Goal: Task Accomplishment & Management: Use online tool/utility

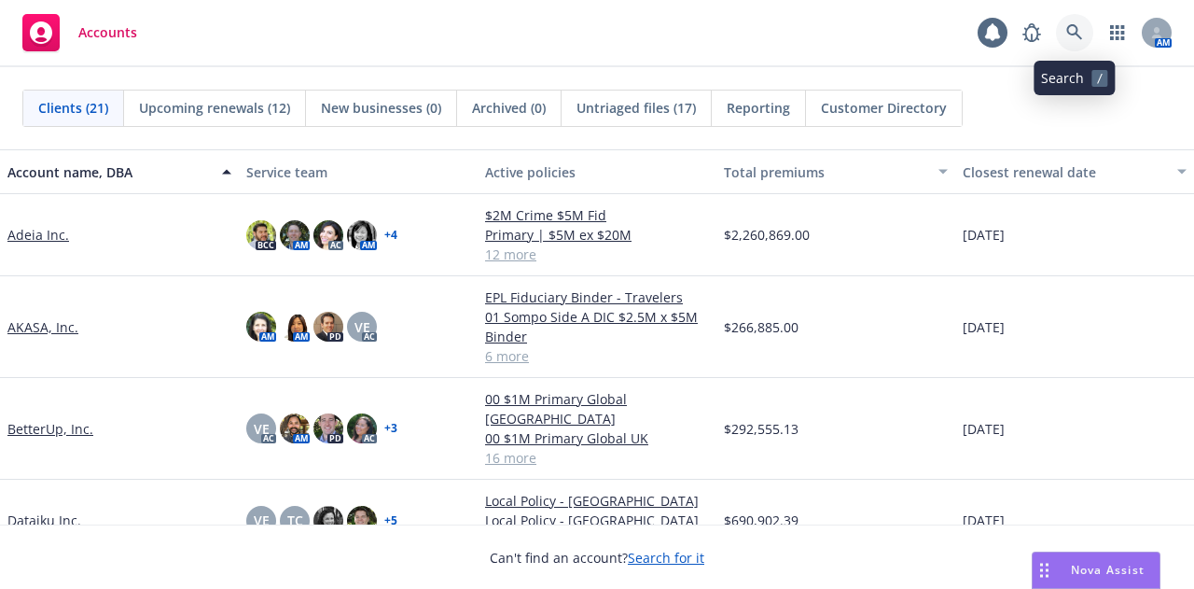
click at [1080, 31] on icon at bounding box center [1074, 32] width 17 height 17
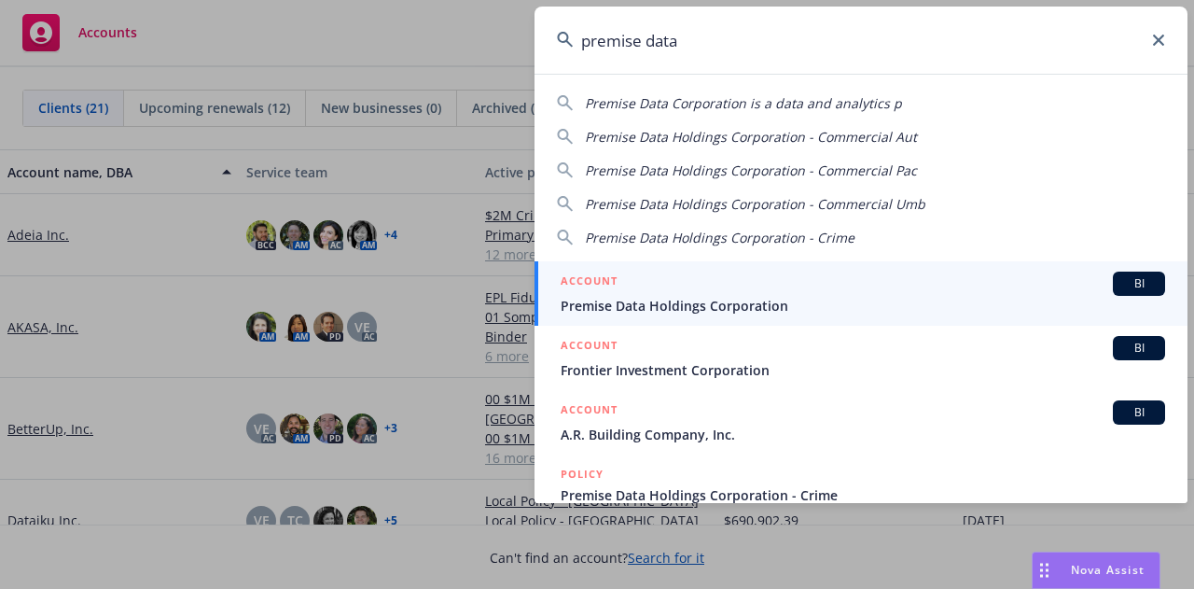
type input "premise data"
click at [770, 285] on div "ACCOUNT BI" at bounding box center [863, 283] width 605 height 24
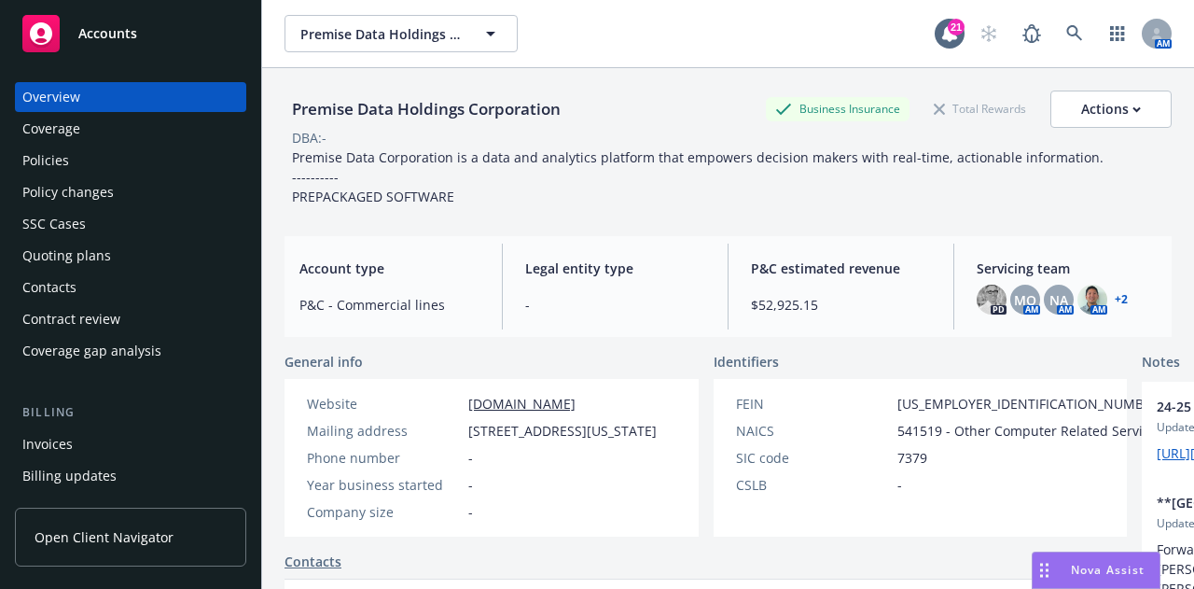
click at [108, 163] on div "Policies" at bounding box center [130, 161] width 216 height 30
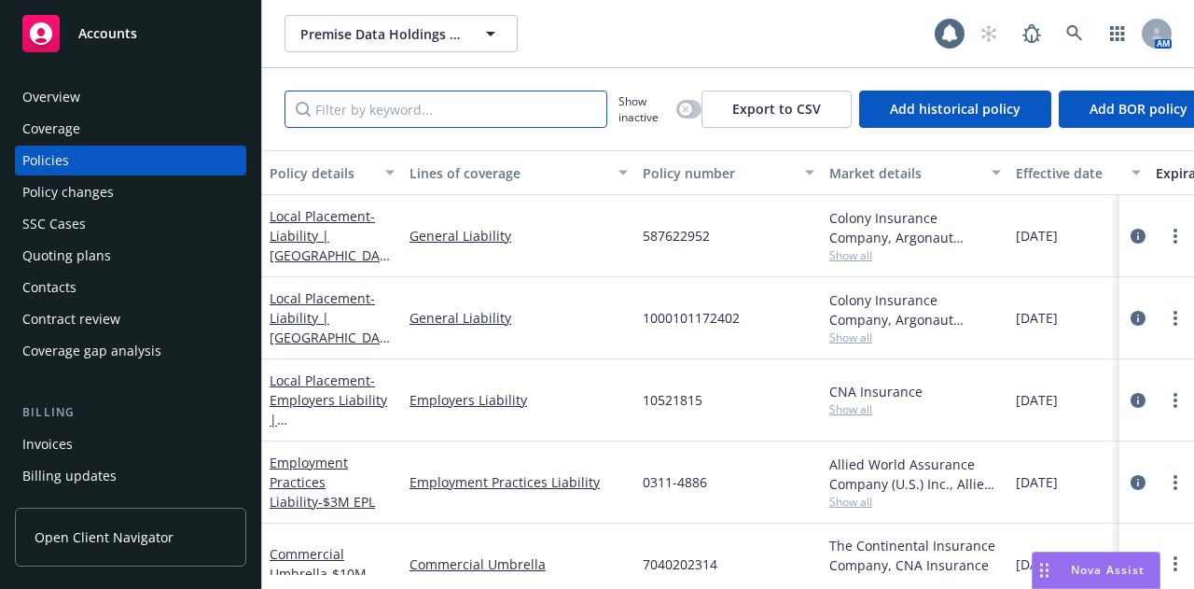
click at [564, 117] on input "Filter by keyword..." at bounding box center [446, 108] width 323 height 37
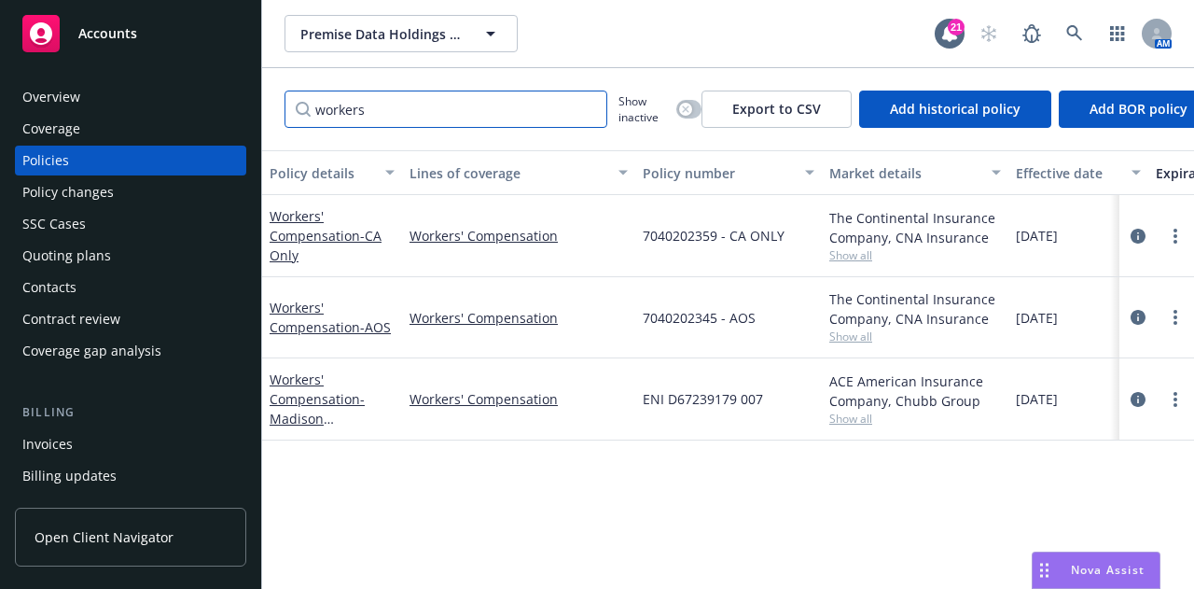
type input "workers"
click at [1131, 230] on icon "circleInformation" at bounding box center [1138, 236] width 15 height 15
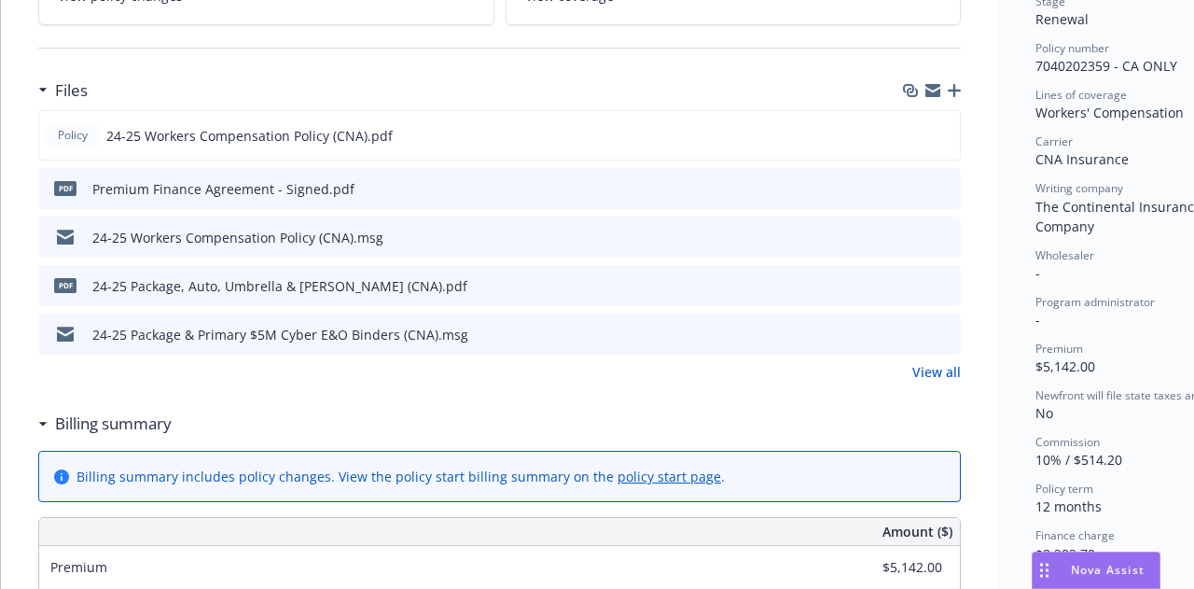
scroll to position [439, 0]
click at [948, 285] on icon "preview file" at bounding box center [943, 285] width 17 height 13
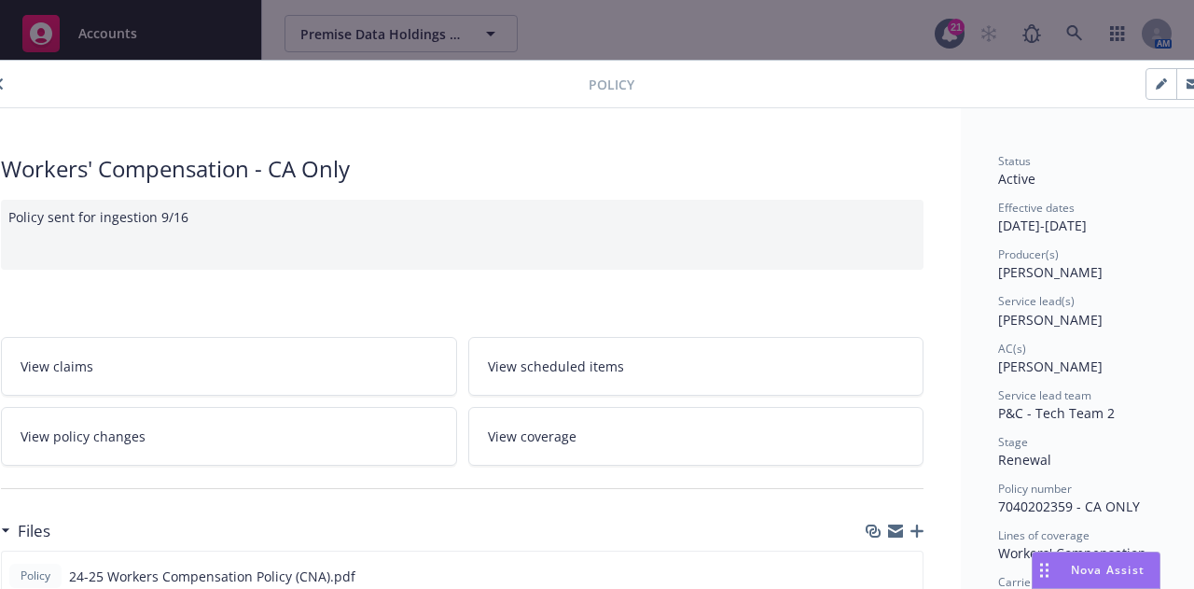
scroll to position [0, 0]
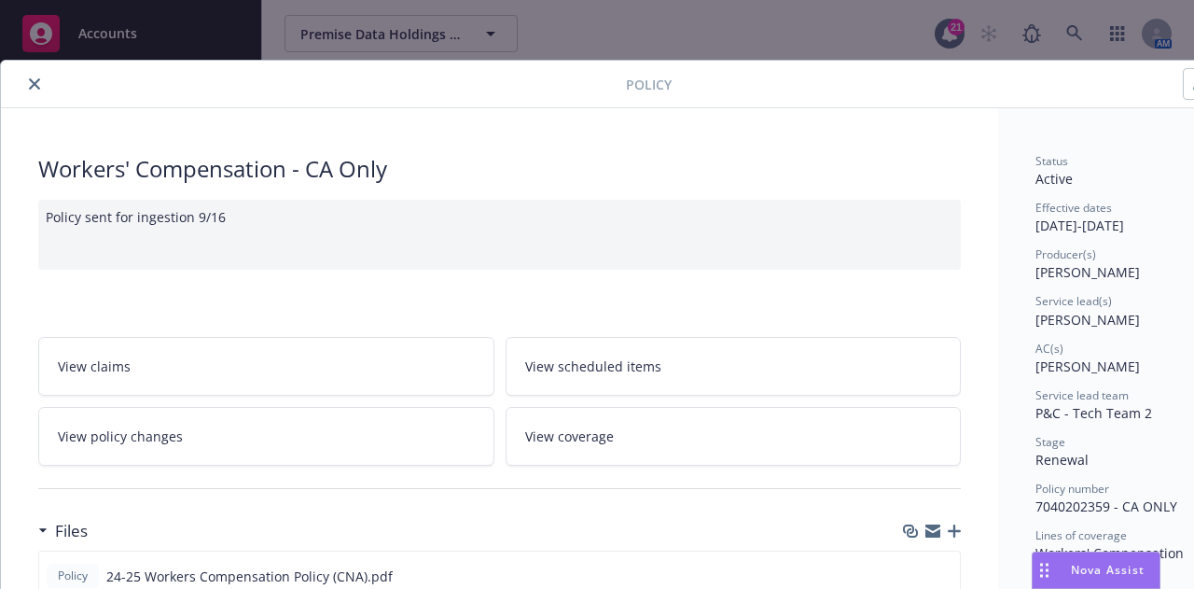
click at [25, 79] on button "close" at bounding box center [34, 84] width 22 height 22
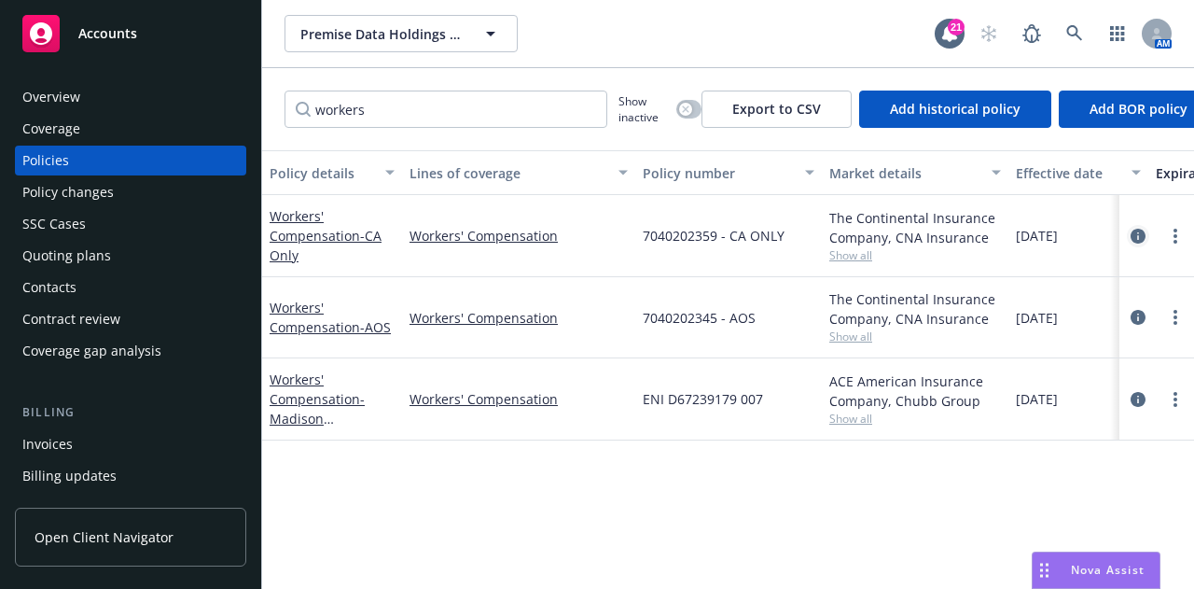
click at [1135, 230] on icon "circleInformation" at bounding box center [1138, 236] width 15 height 15
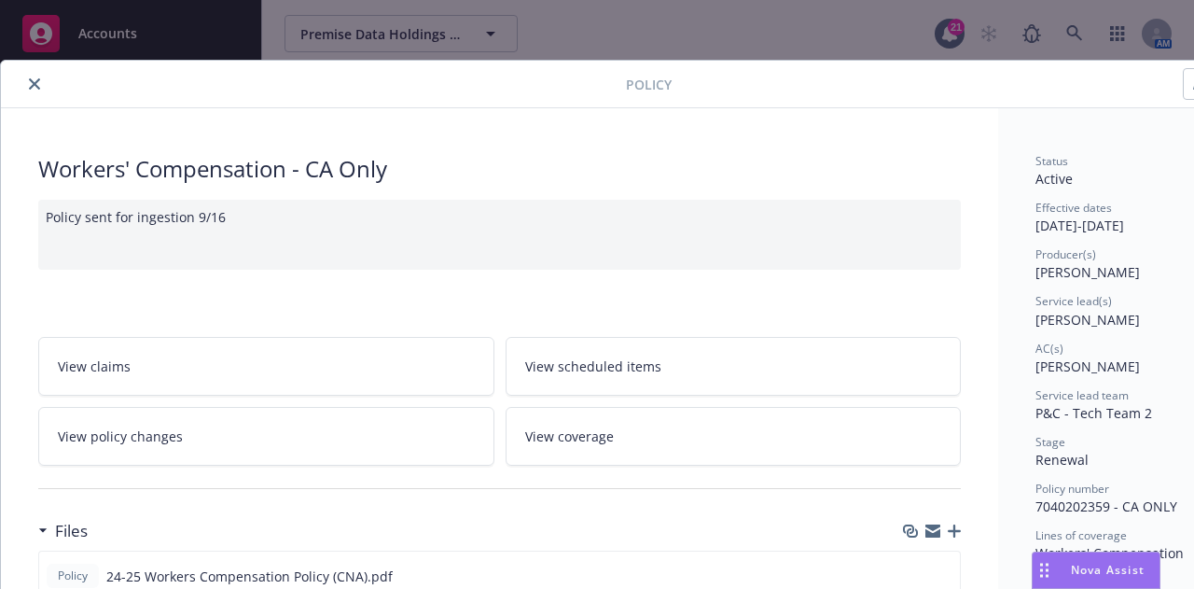
scroll to position [56, 0]
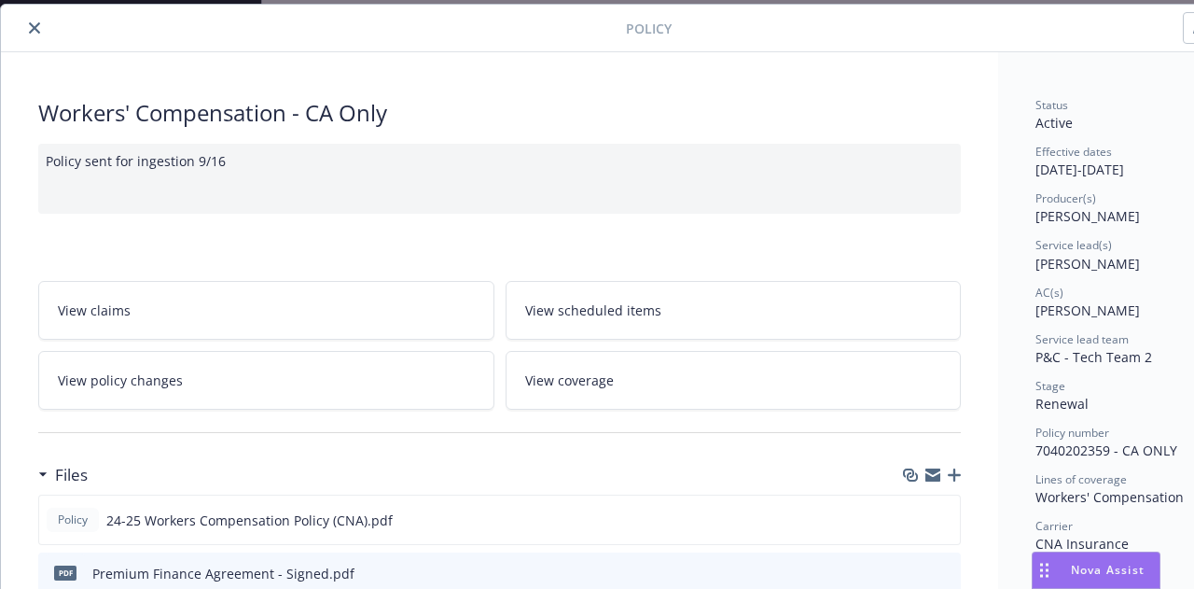
click at [348, 374] on link "View policy changes" at bounding box center [266, 380] width 456 height 59
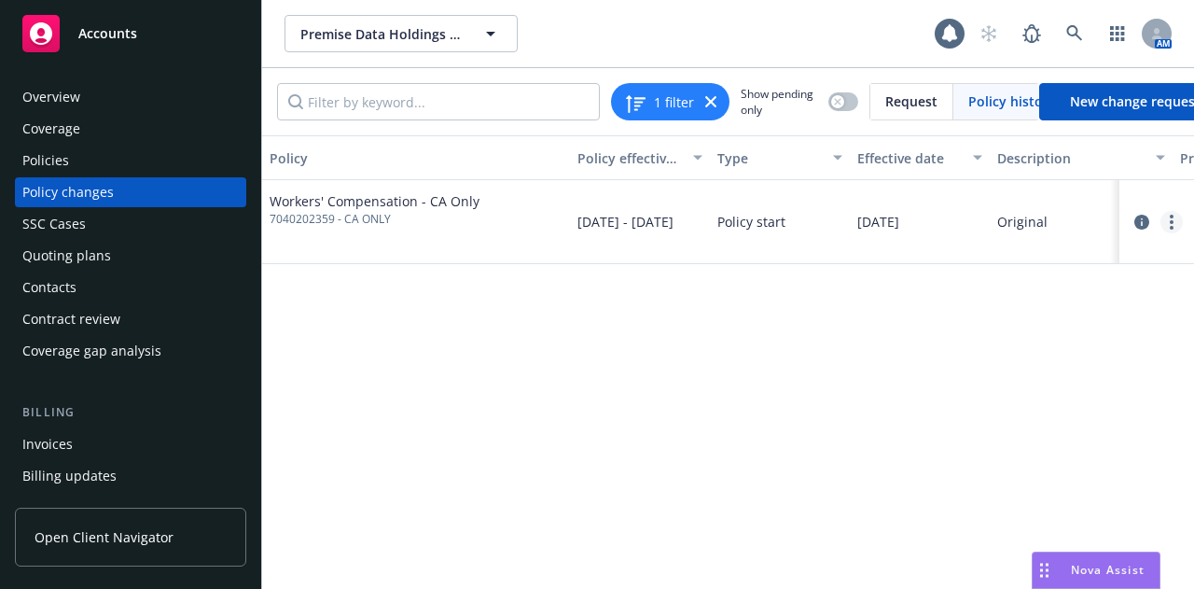
click at [1176, 217] on link "more" at bounding box center [1172, 222] width 22 height 22
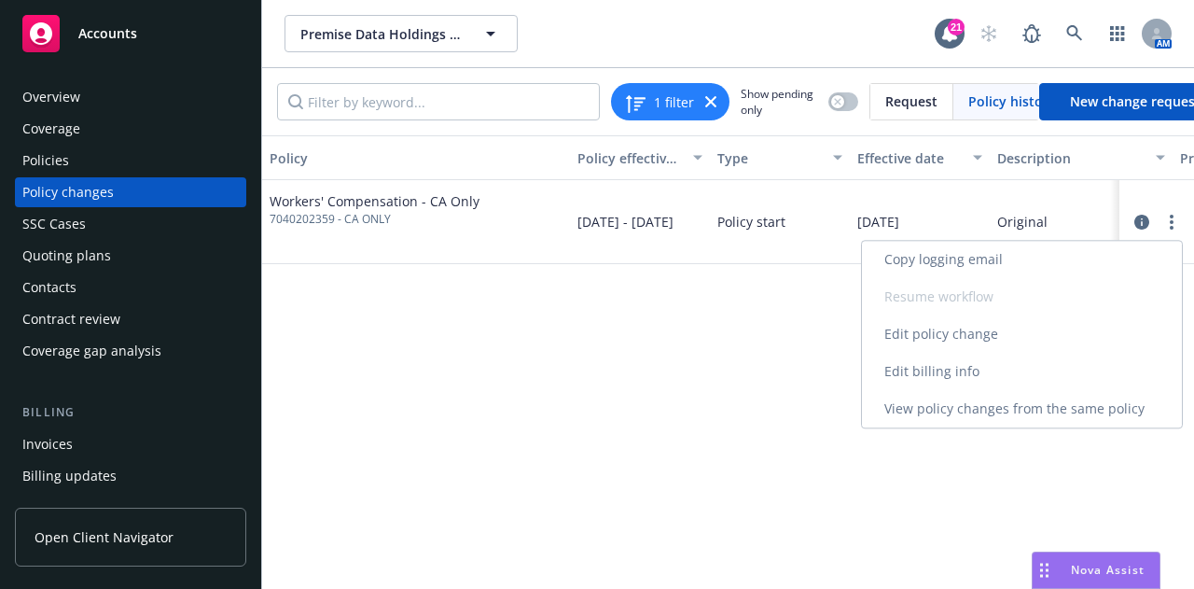
click at [1105, 362] on link "Edit billing info" at bounding box center [1022, 371] width 320 height 37
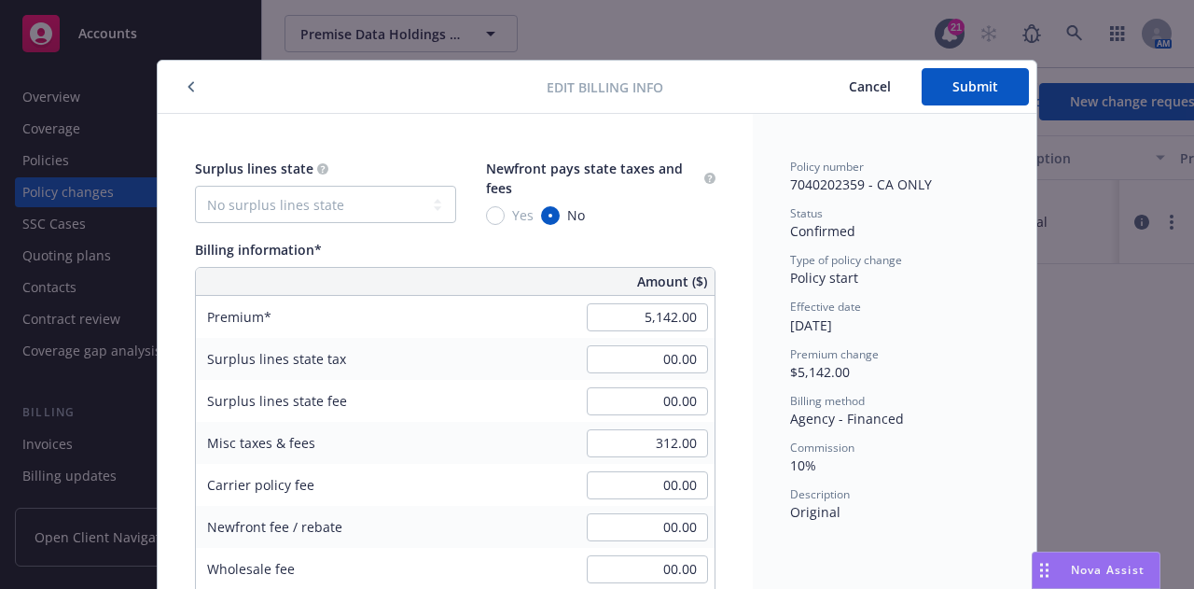
scroll to position [56, 0]
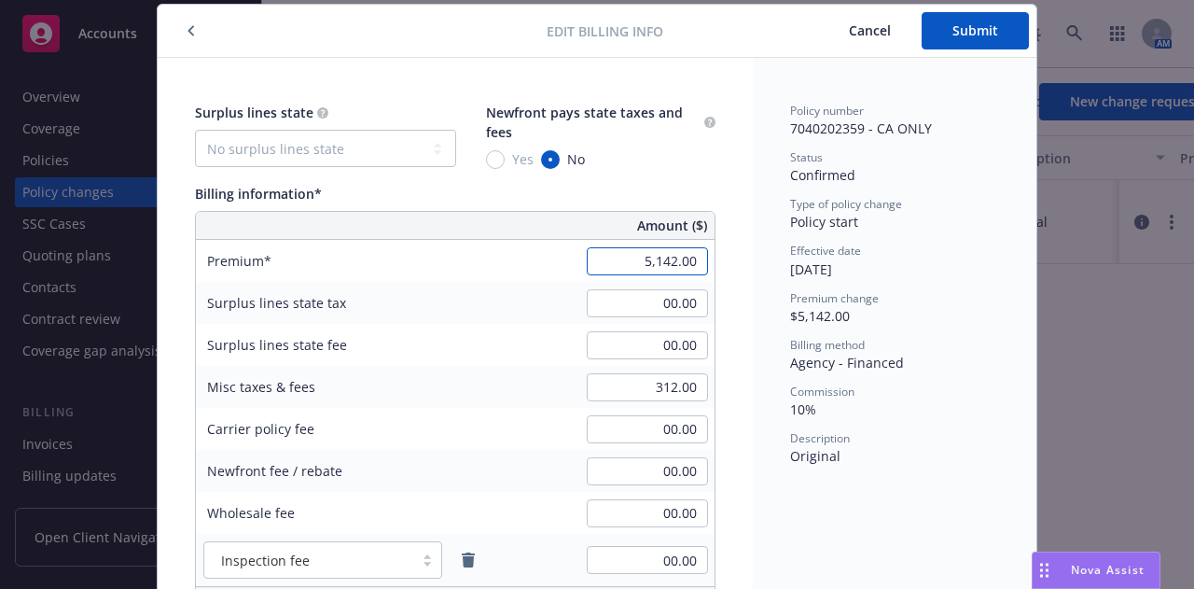
click at [636, 263] on input "5,142.00" at bounding box center [647, 261] width 121 height 28
type input "4,477.00"
type input "447.7"
click at [619, 386] on input "312.00" at bounding box center [647, 387] width 121 height 28
type input "271.00"
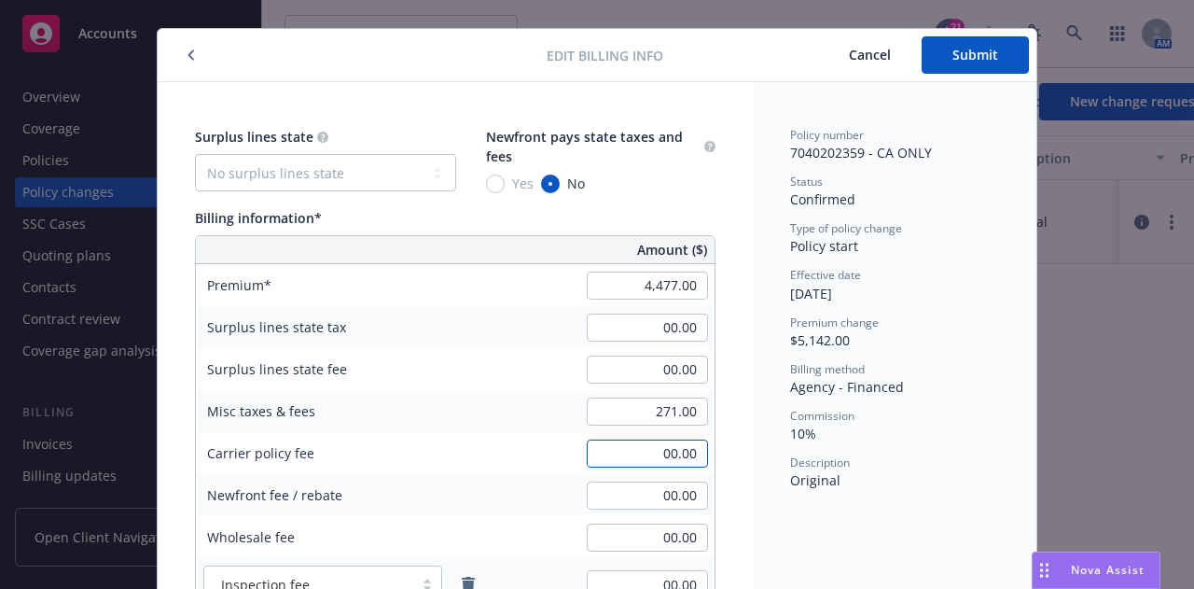
scroll to position [0, 0]
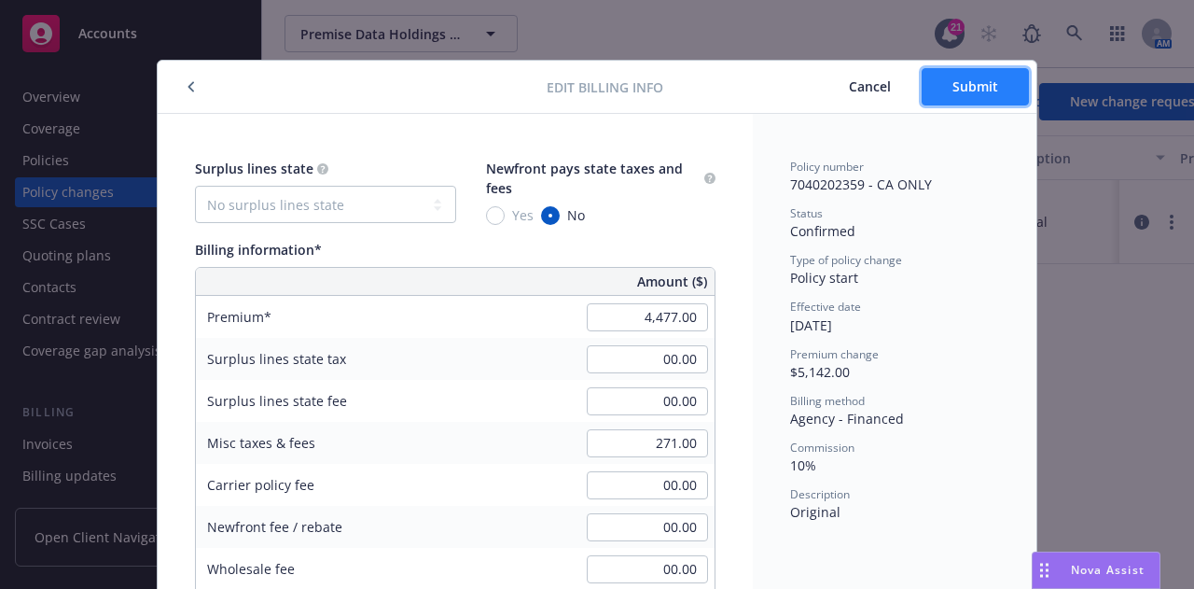
click at [978, 95] on button "Submit" at bounding box center [975, 86] width 107 height 37
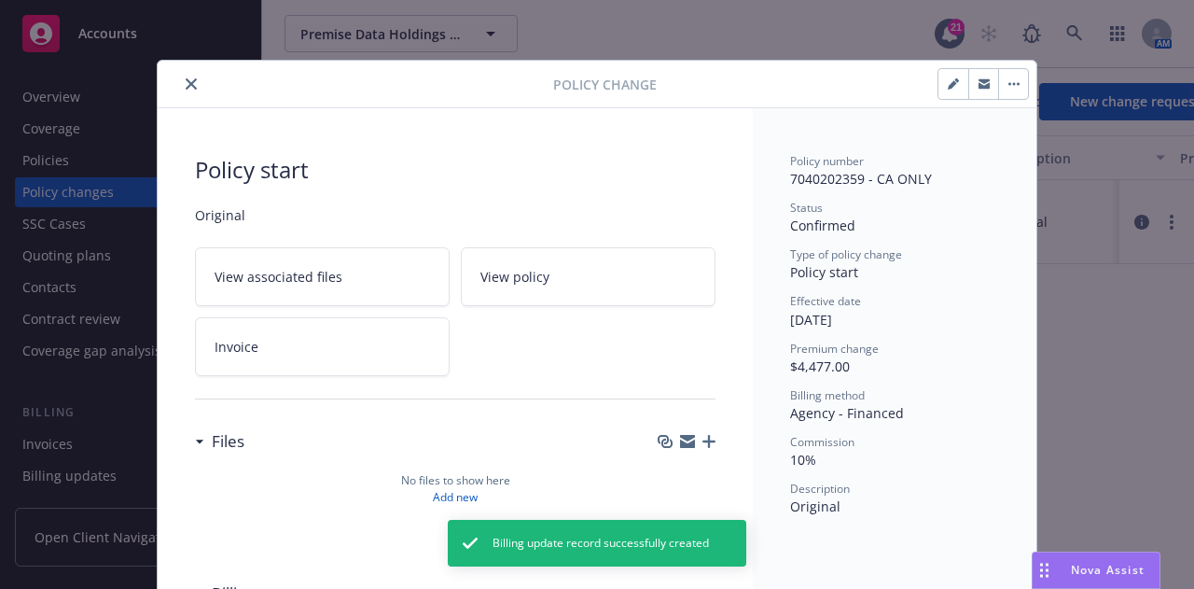
type input "$4,477.00"
type input "$271.00"
click at [188, 87] on icon "close" at bounding box center [191, 83] width 11 height 11
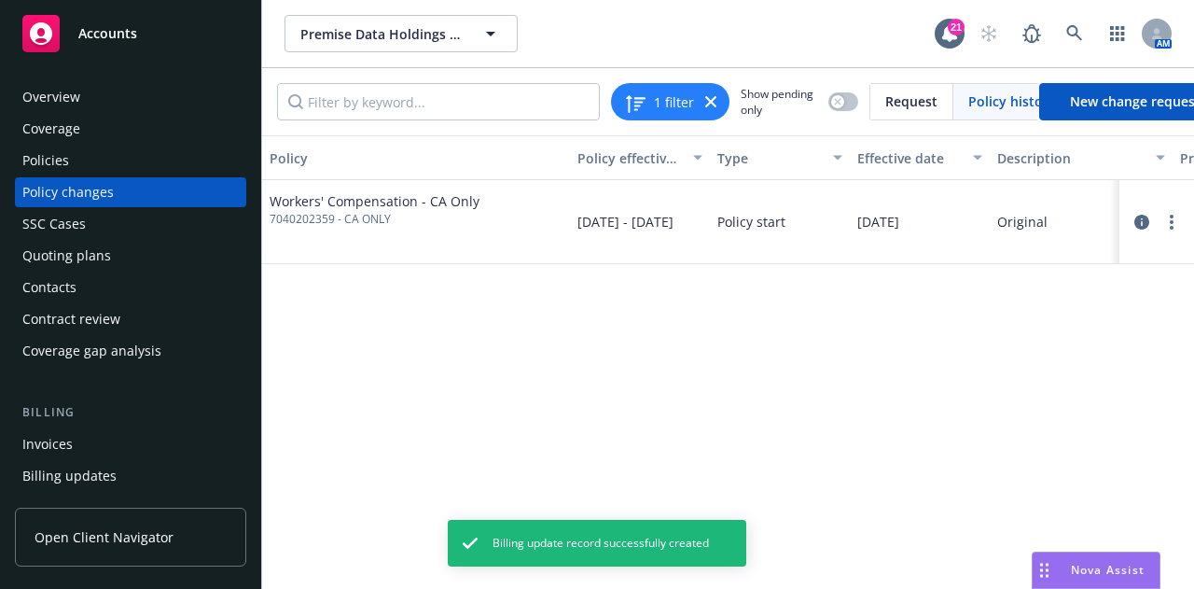
click at [103, 438] on div "Invoices" at bounding box center [130, 444] width 216 height 30
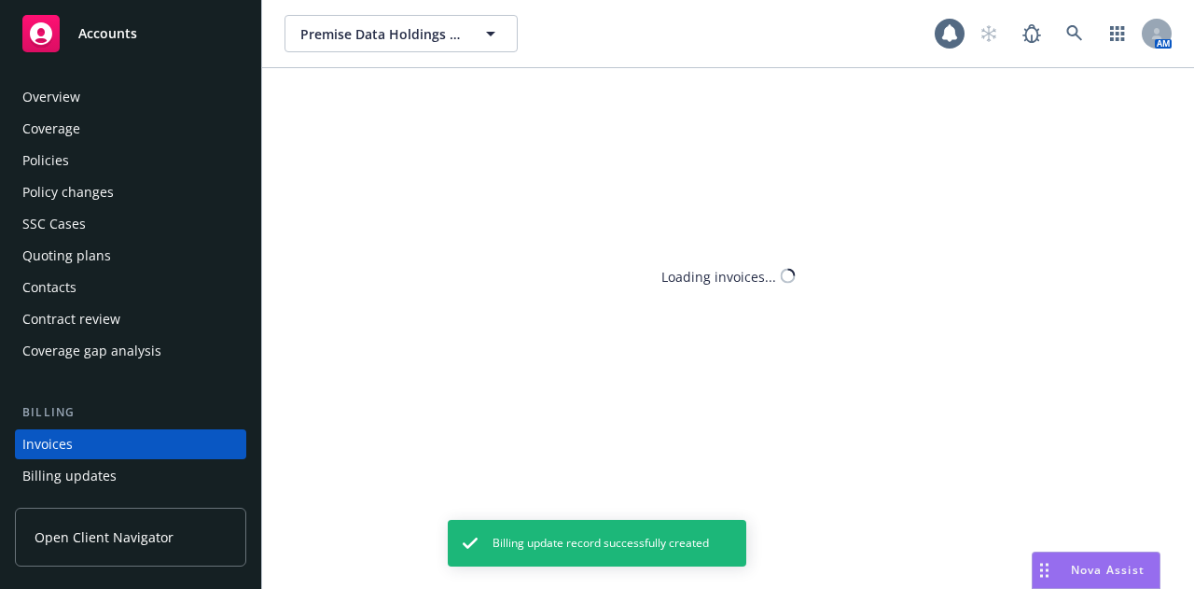
scroll to position [119, 0]
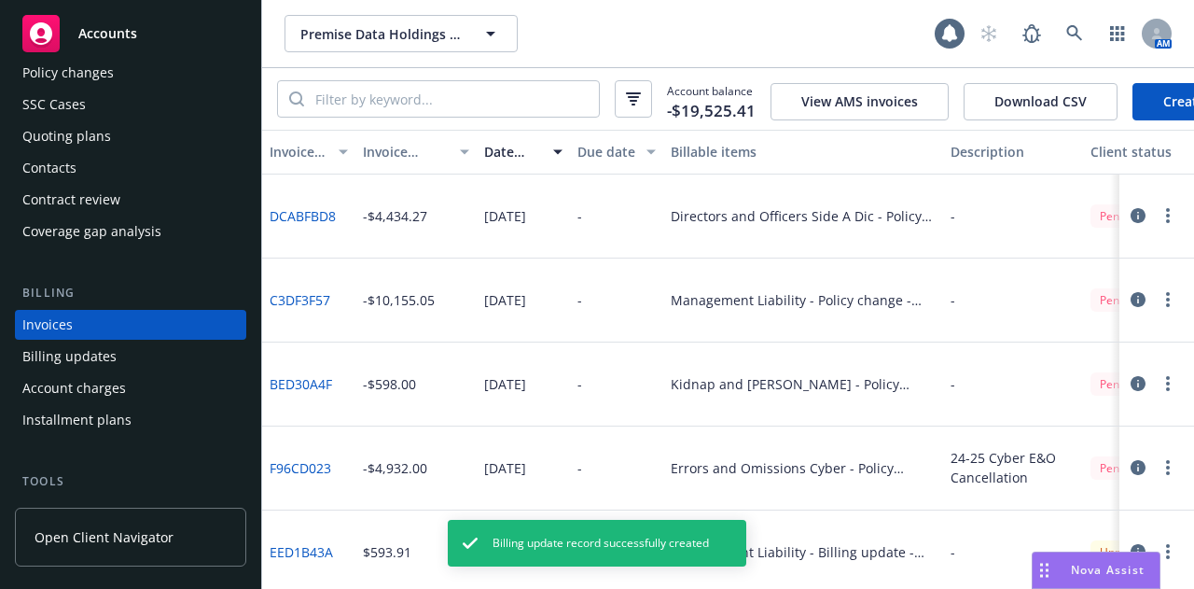
click at [1152, 99] on link "Create Invoice" at bounding box center [1209, 101] width 152 height 37
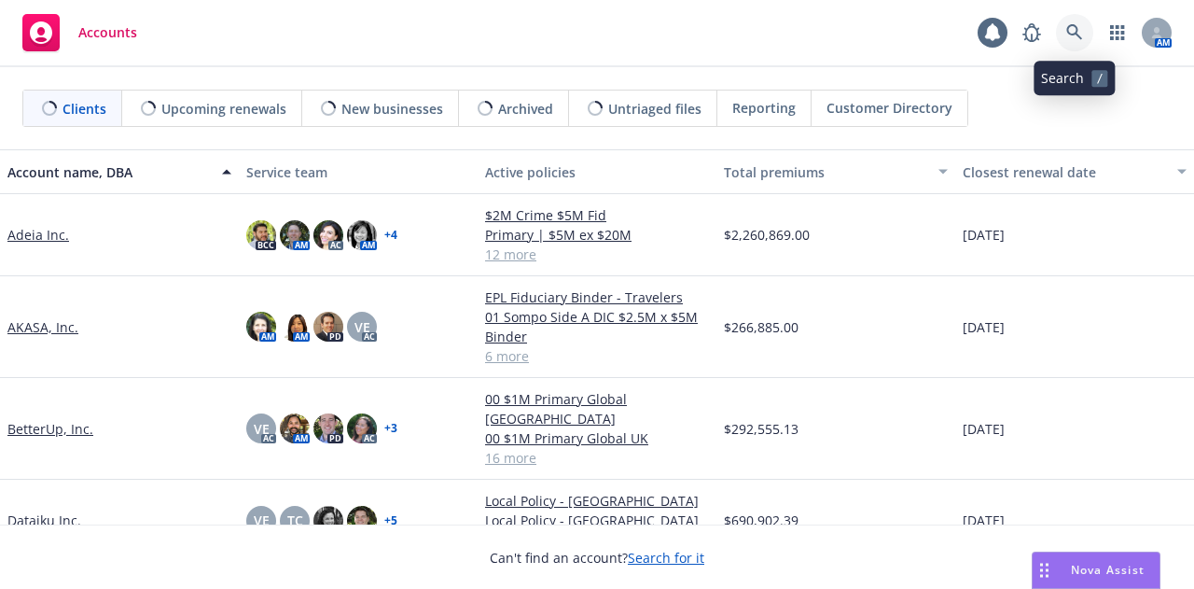
click at [1088, 36] on link at bounding box center [1074, 32] width 37 height 37
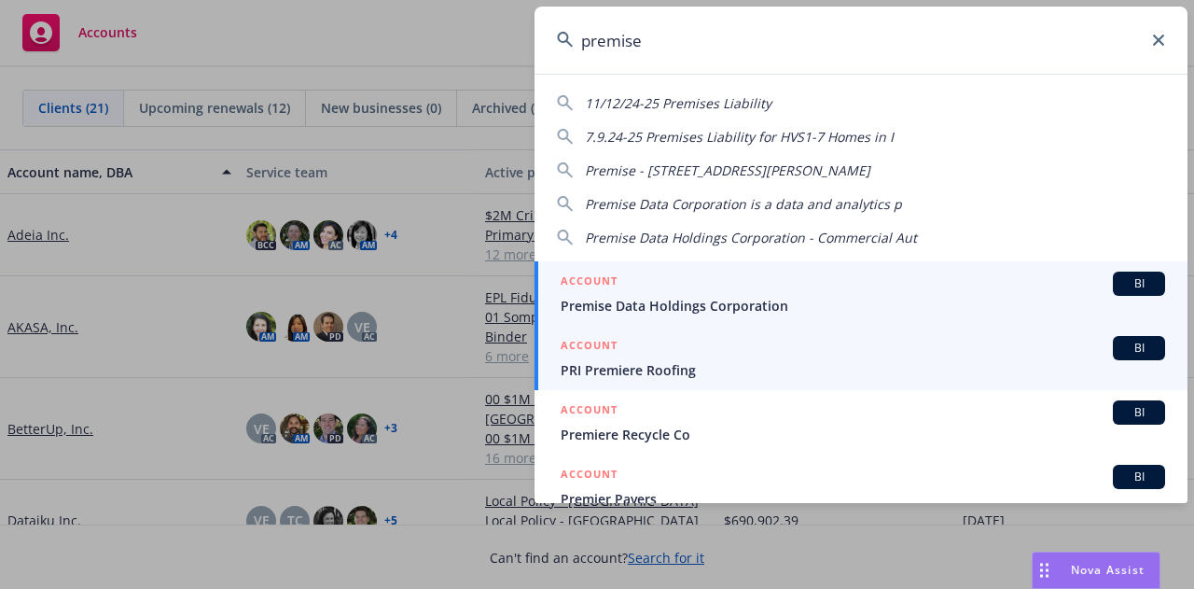
type input "premise"
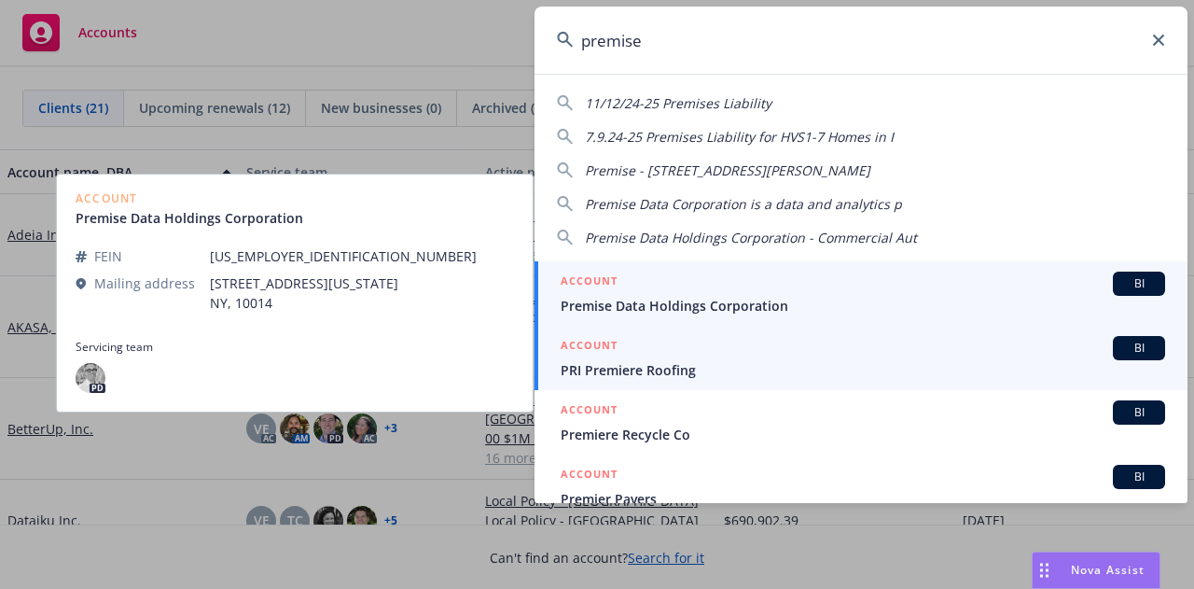
click at [868, 301] on span "Premise Data Holdings Corporation" at bounding box center [863, 306] width 605 height 20
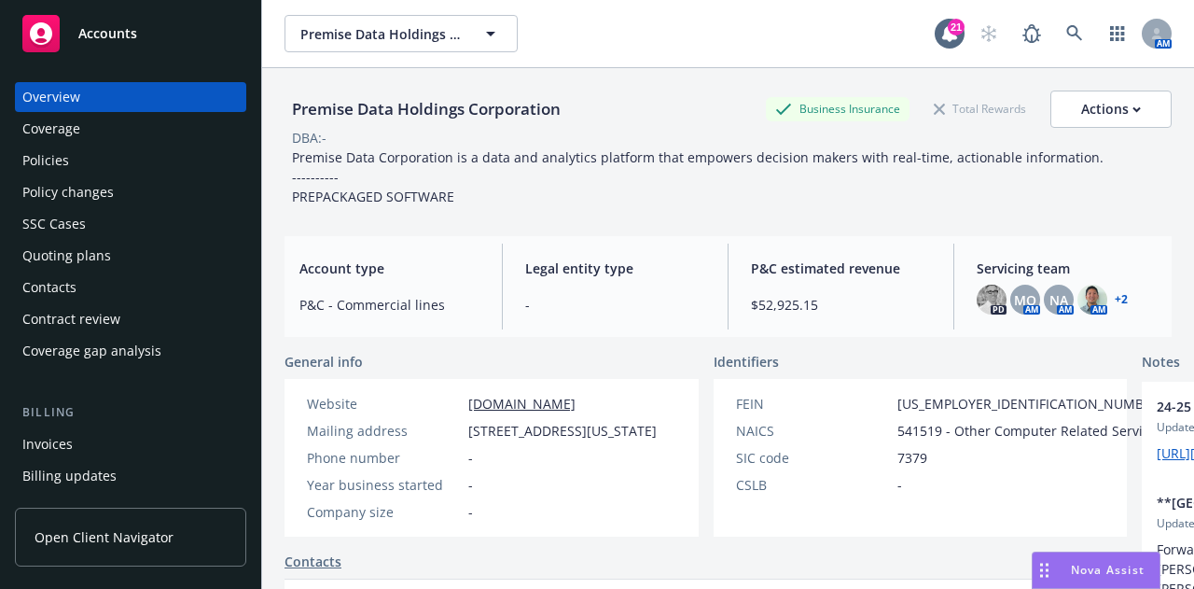
click at [85, 170] on div "Policies" at bounding box center [130, 161] width 216 height 30
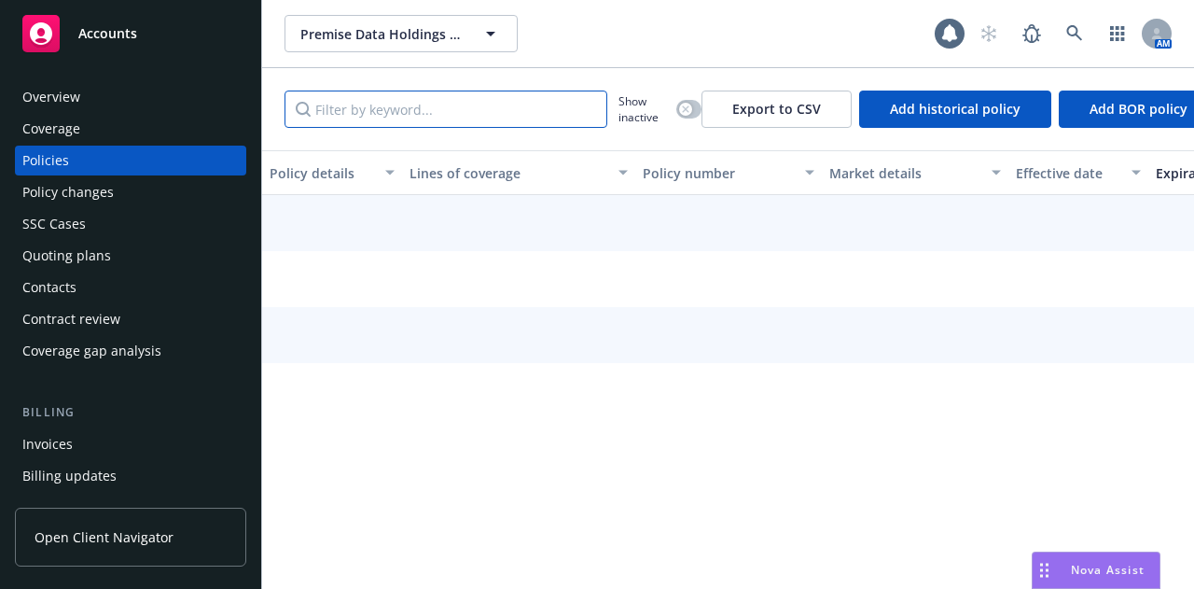
click at [504, 113] on input "Filter by keyword..." at bounding box center [446, 108] width 323 height 37
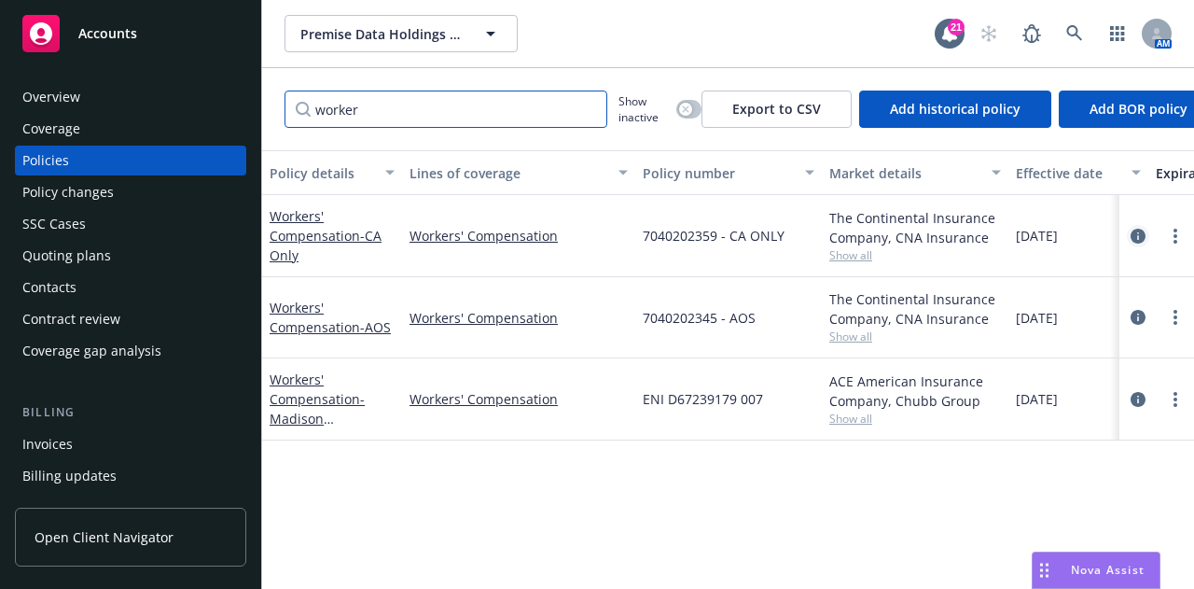
type input "worker"
click at [1136, 234] on icon "circleInformation" at bounding box center [1138, 236] width 15 height 15
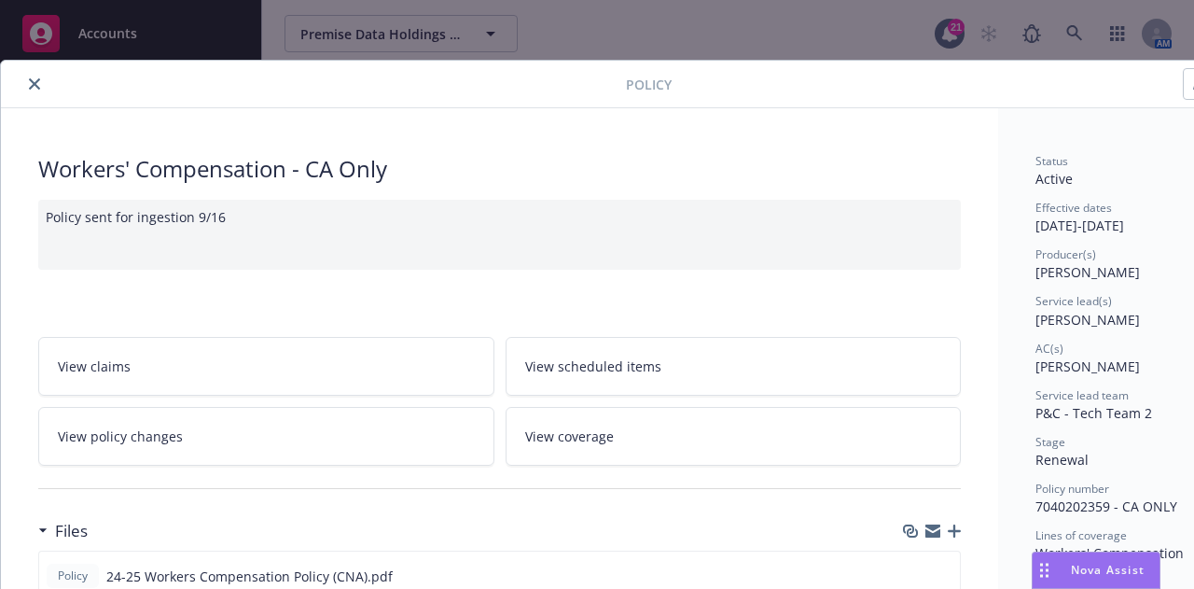
scroll to position [216, 0]
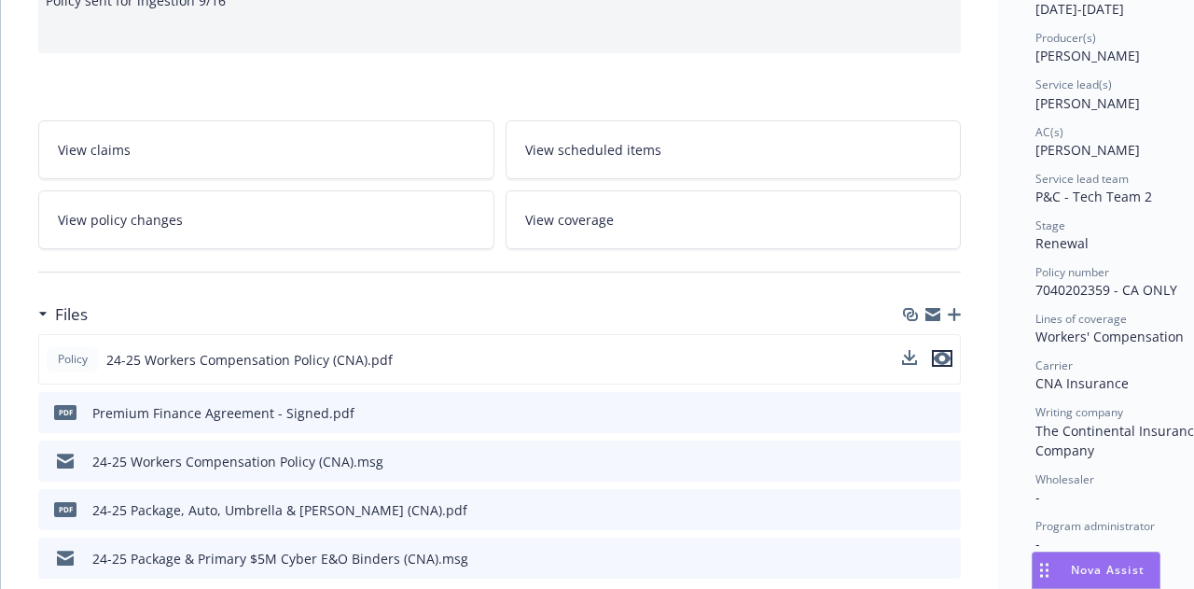
click at [947, 359] on icon "preview file" at bounding box center [942, 358] width 17 height 13
type input "$4,477.00"
type input "$271.00"
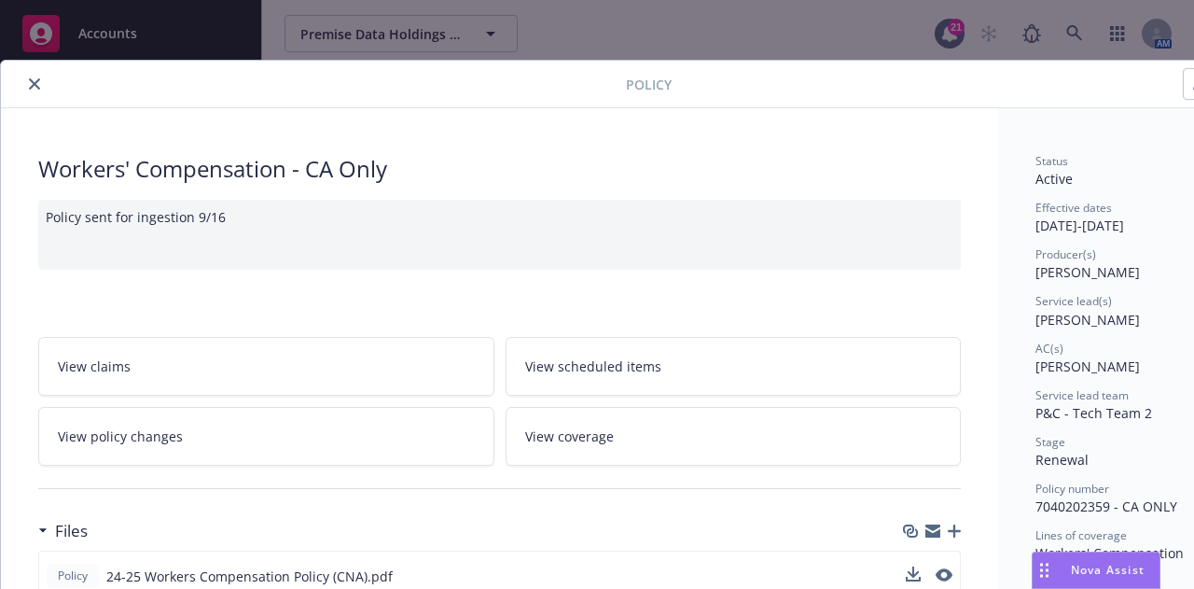
click at [30, 80] on icon "close" at bounding box center [34, 83] width 11 height 11
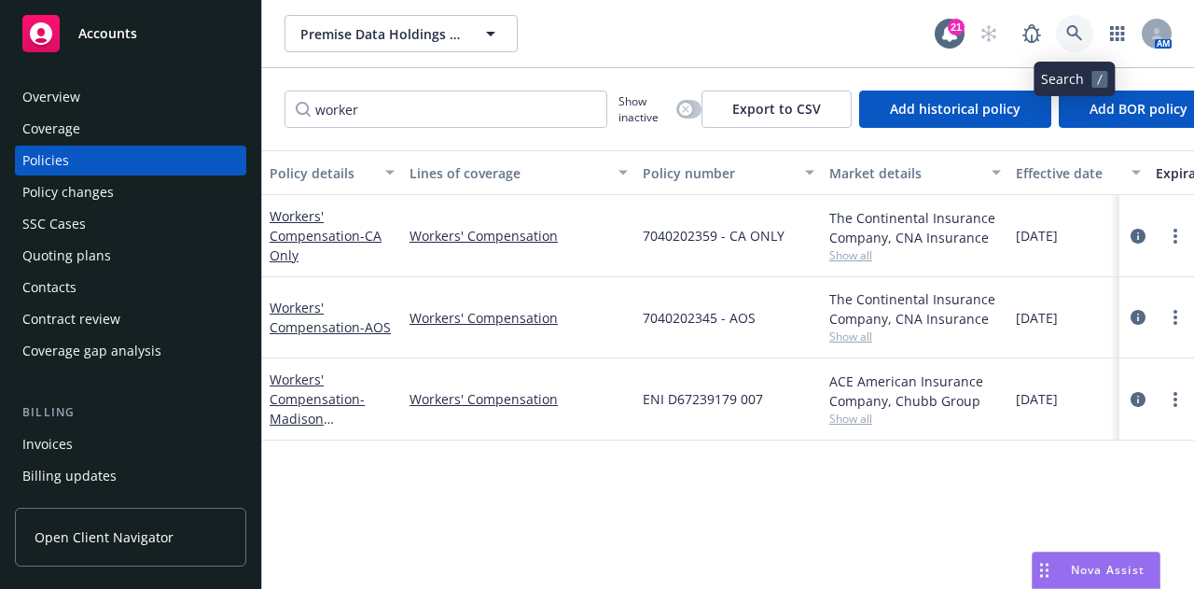
click at [1064, 25] on link at bounding box center [1074, 33] width 37 height 37
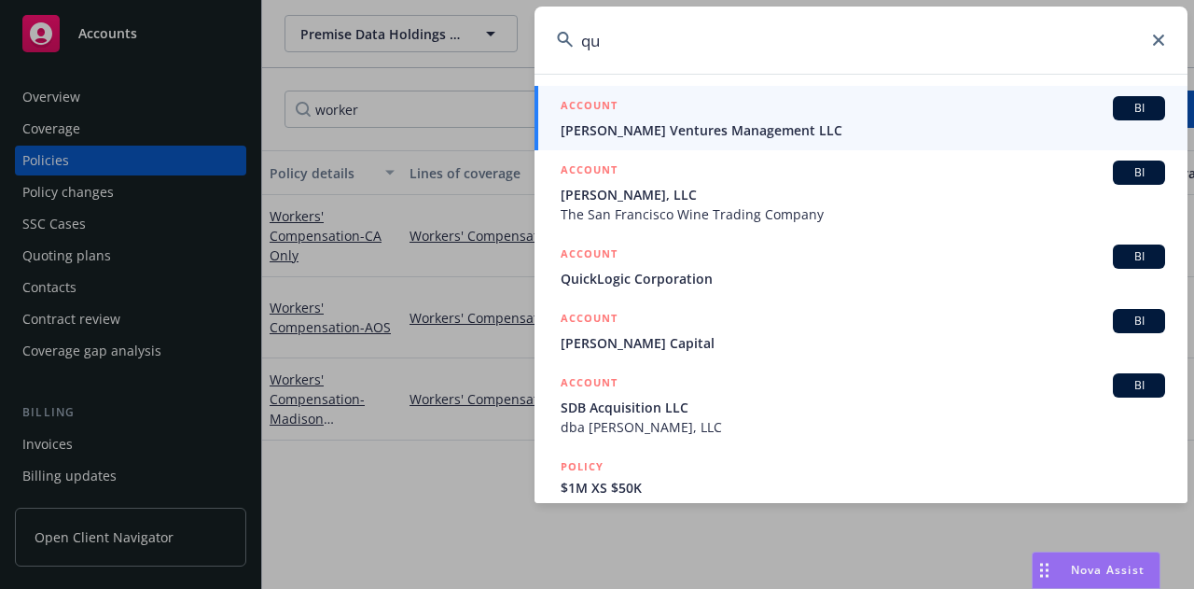
type input "q"
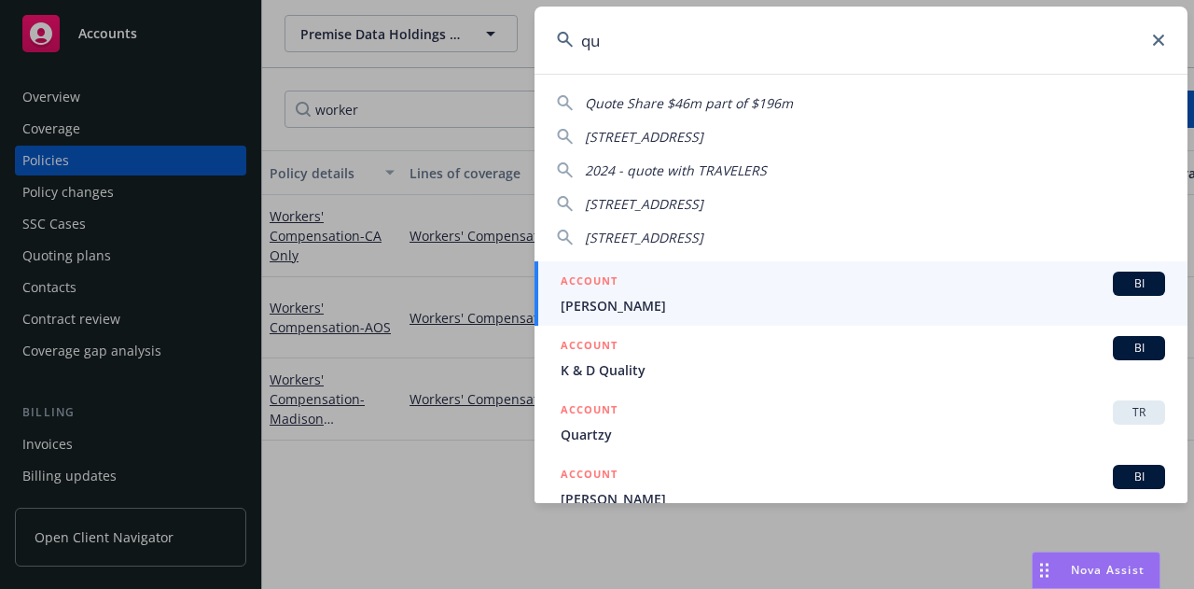
type input "q"
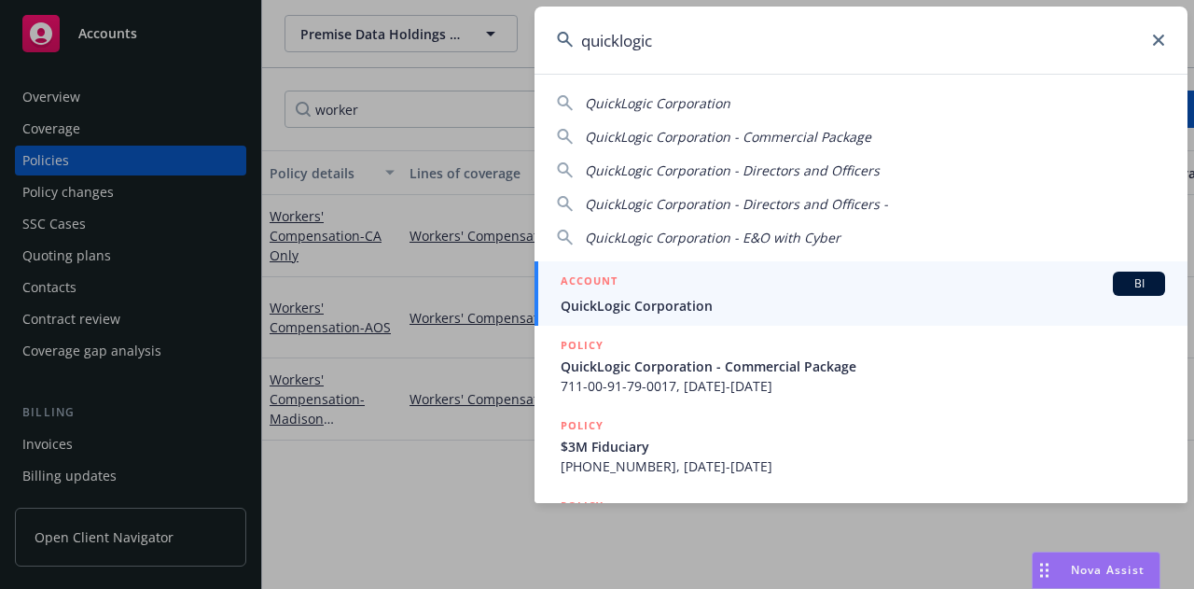
type input "quicklogic"
click at [813, 297] on span "QuickLogic Corporation" at bounding box center [863, 306] width 605 height 20
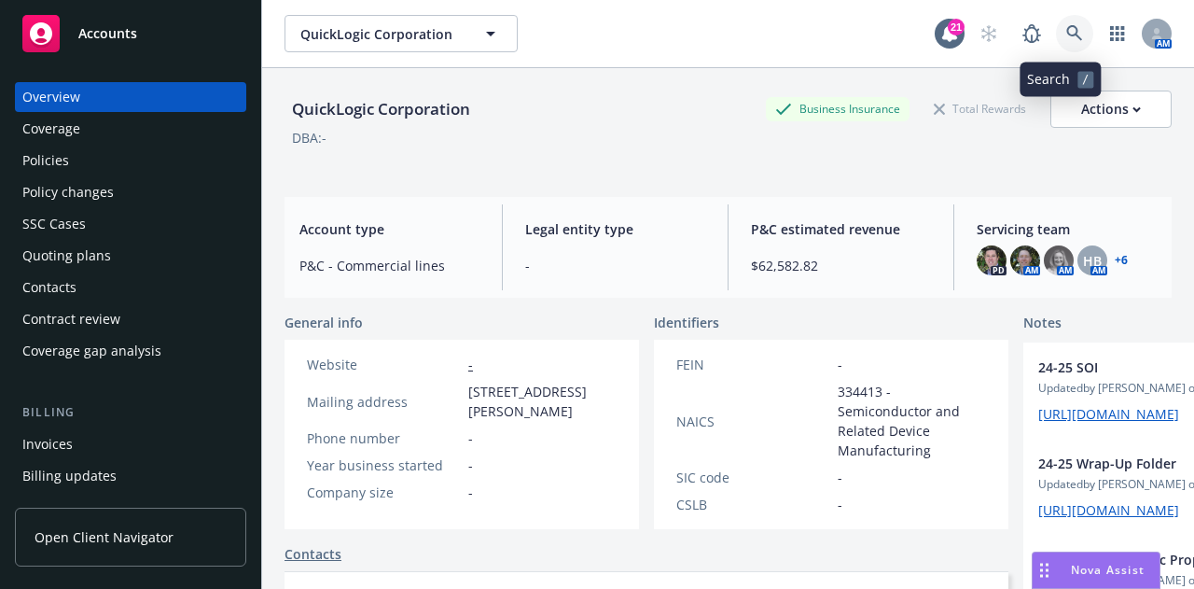
click at [1056, 25] on link at bounding box center [1074, 33] width 37 height 37
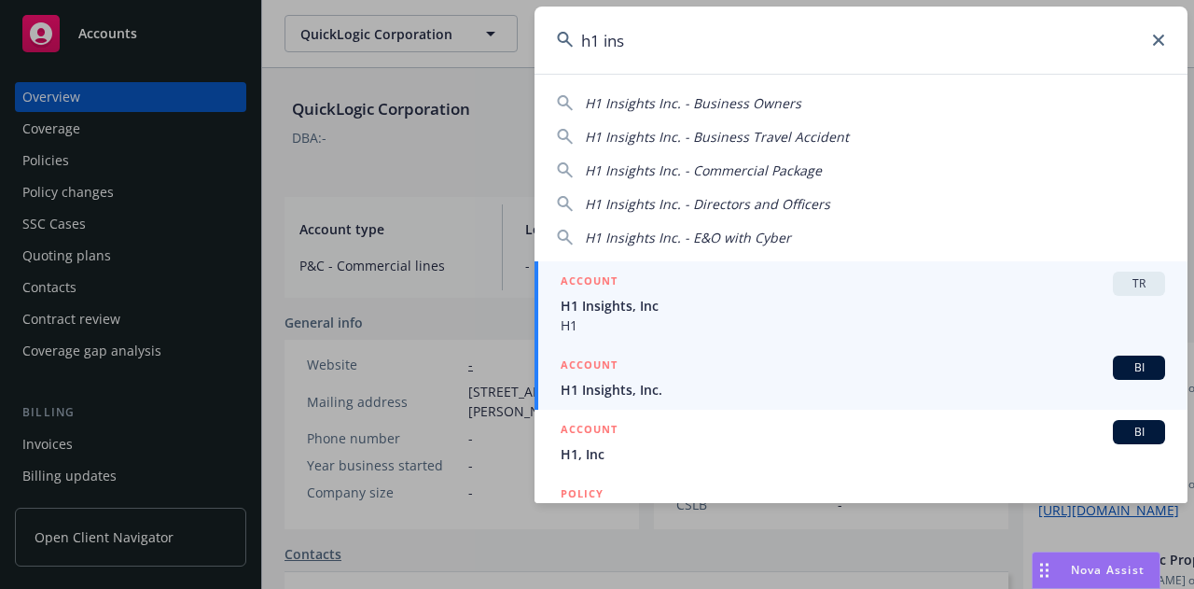
type input "h1 ins"
click at [884, 387] on span "H1 Insights, Inc." at bounding box center [863, 390] width 605 height 20
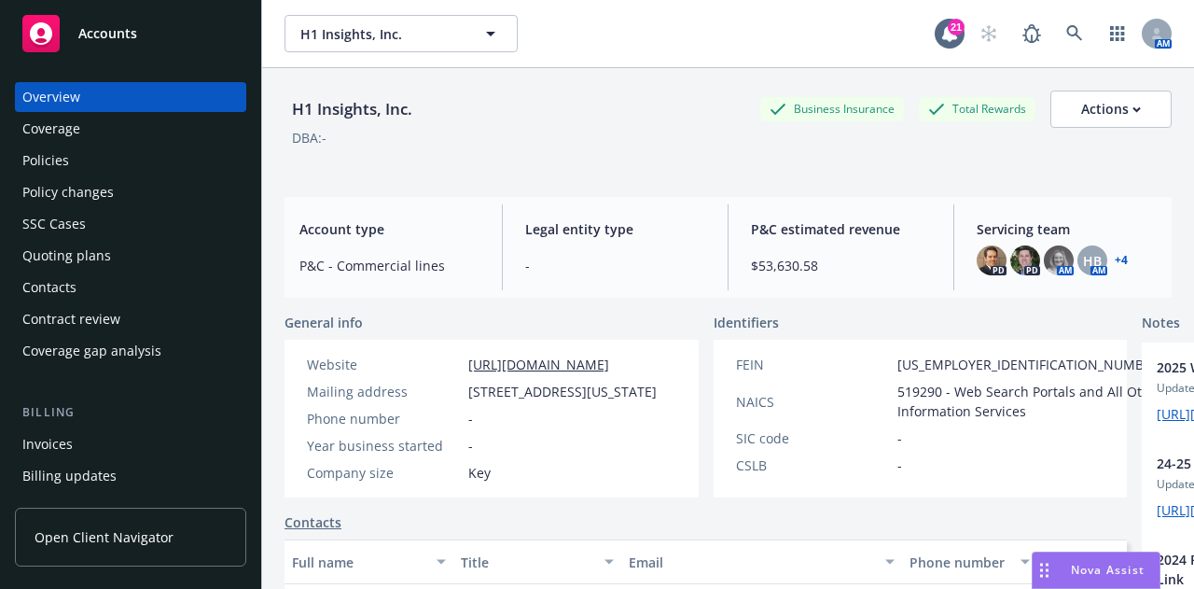
click at [118, 257] on div "Quoting plans" at bounding box center [130, 256] width 216 height 30
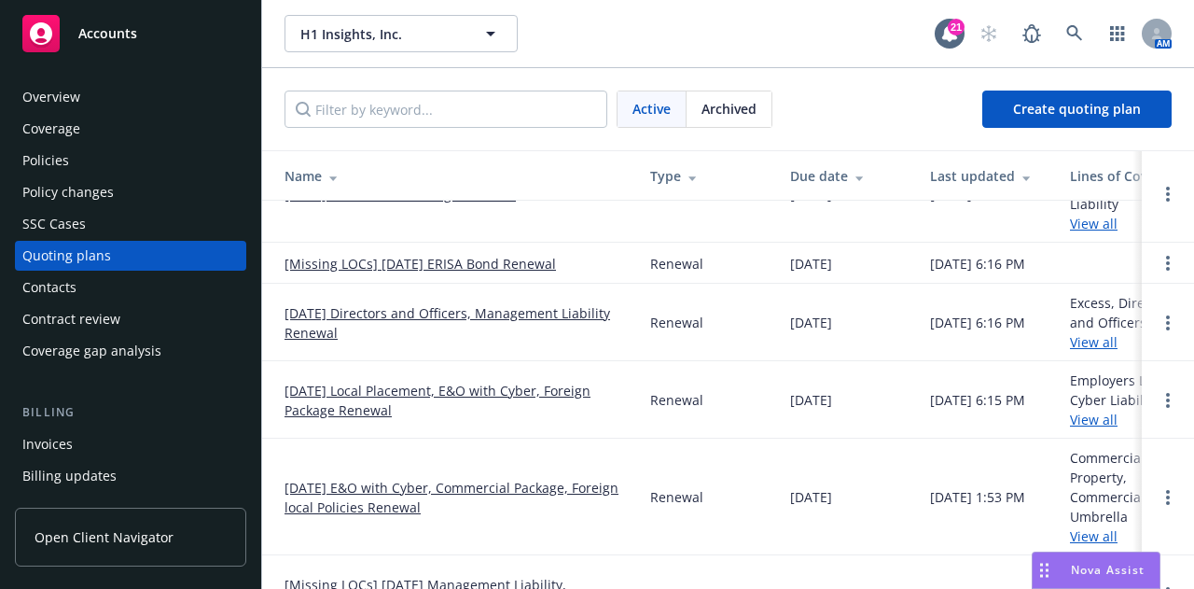
scroll to position [115, 0]
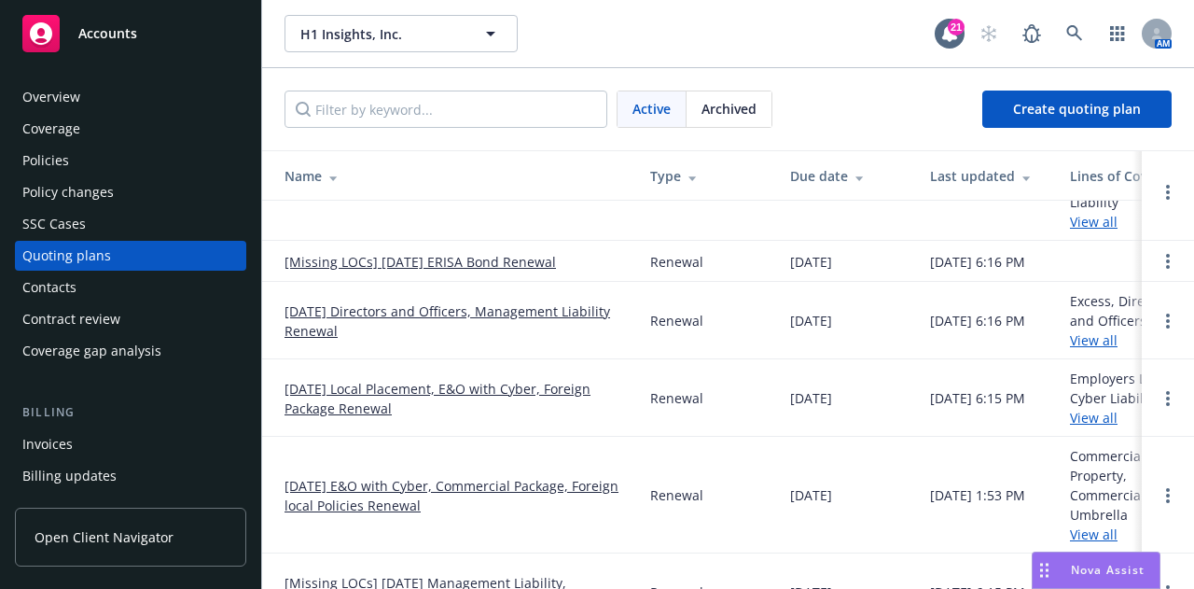
click at [489, 408] on link "[DATE] Local Placement, E&O with Cyber, Foreign Package Renewal" at bounding box center [453, 398] width 336 height 39
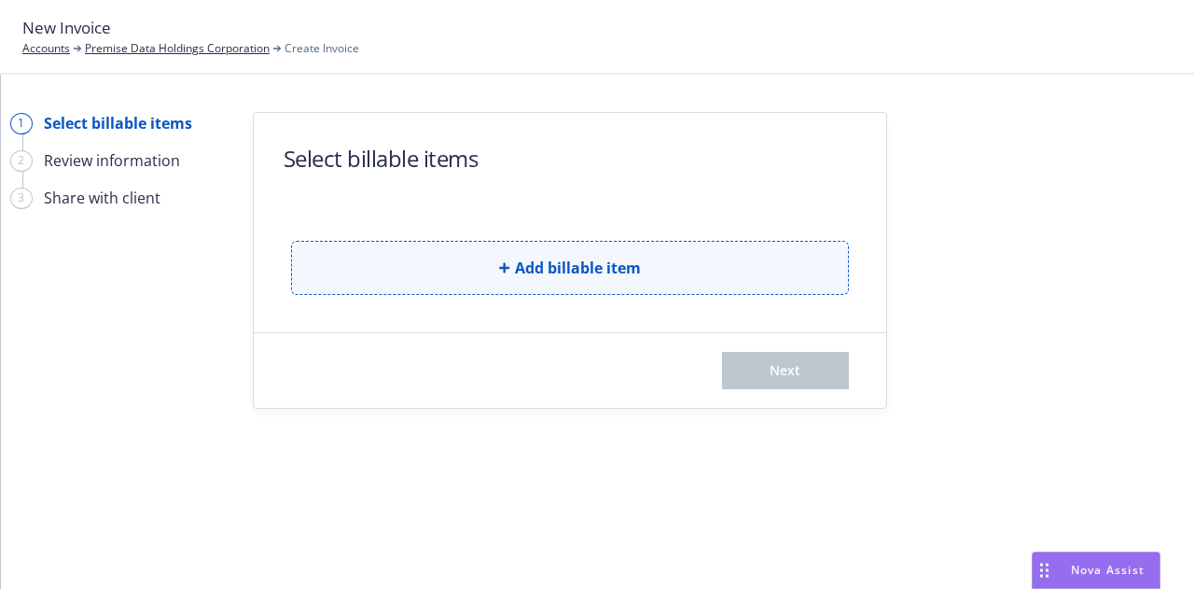
click at [718, 289] on button "Add billable item" at bounding box center [570, 268] width 558 height 54
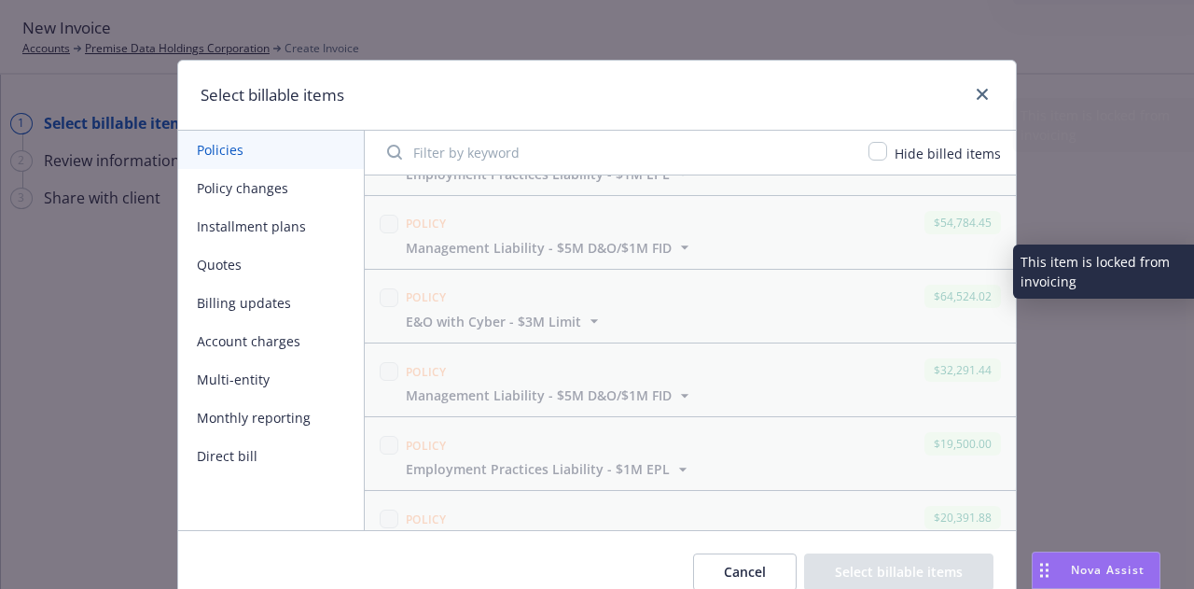
scroll to position [1556, 0]
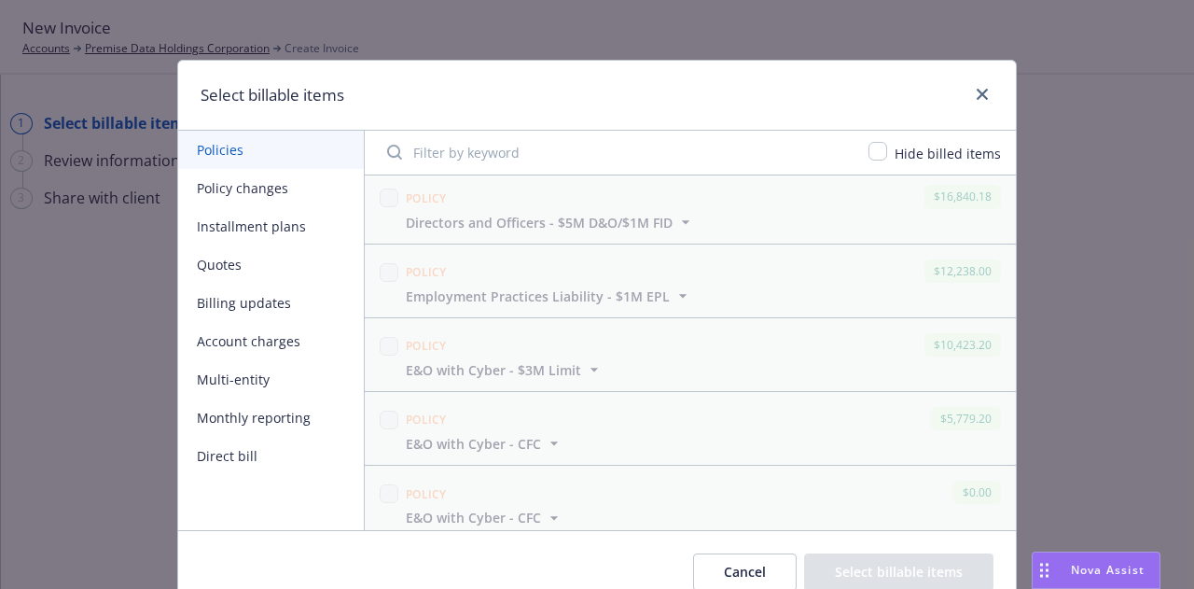
click at [249, 202] on button "Policy changes" at bounding box center [271, 188] width 186 height 38
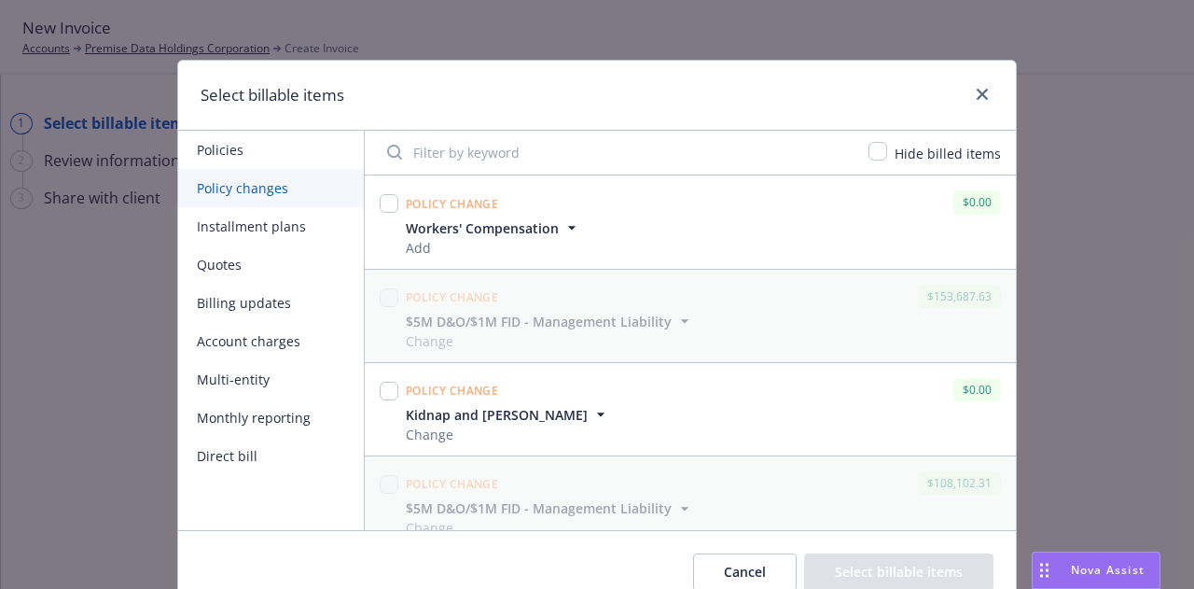
click at [235, 305] on button "Billing updates" at bounding box center [271, 303] width 186 height 38
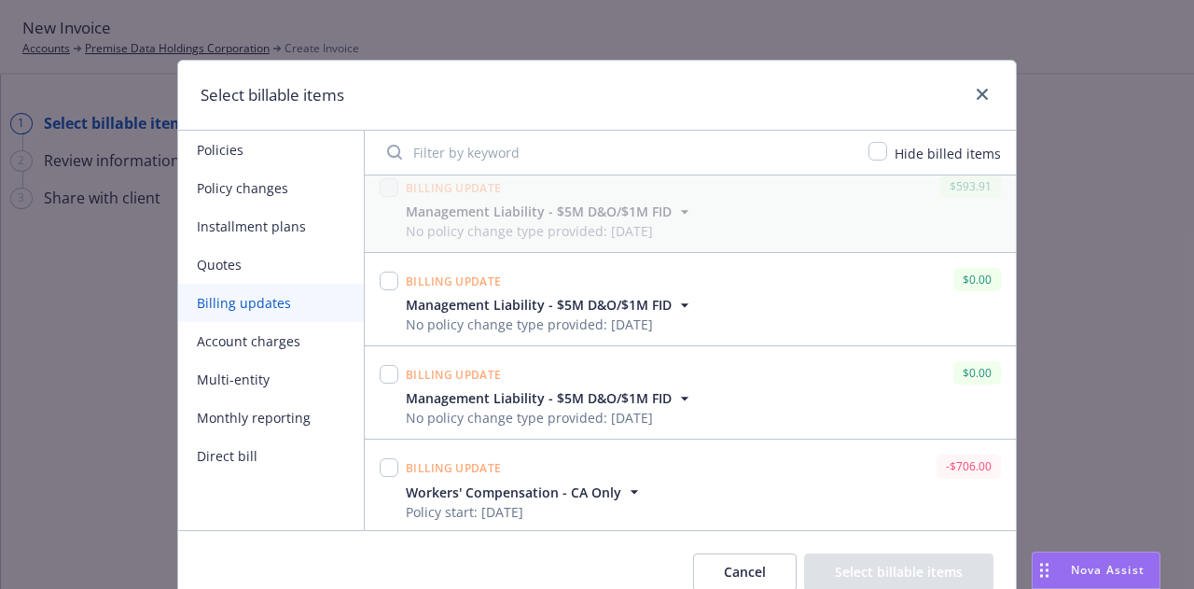
scroll to position [21, 0]
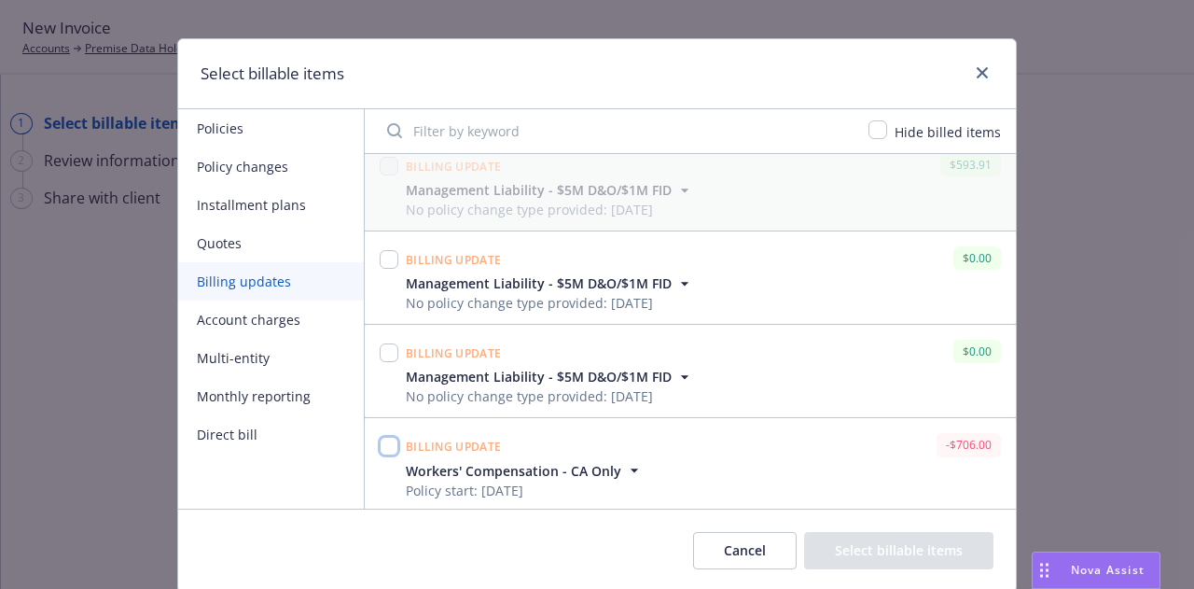
click at [385, 445] on input "checkbox" at bounding box center [389, 446] width 19 height 19
checkbox input "true"
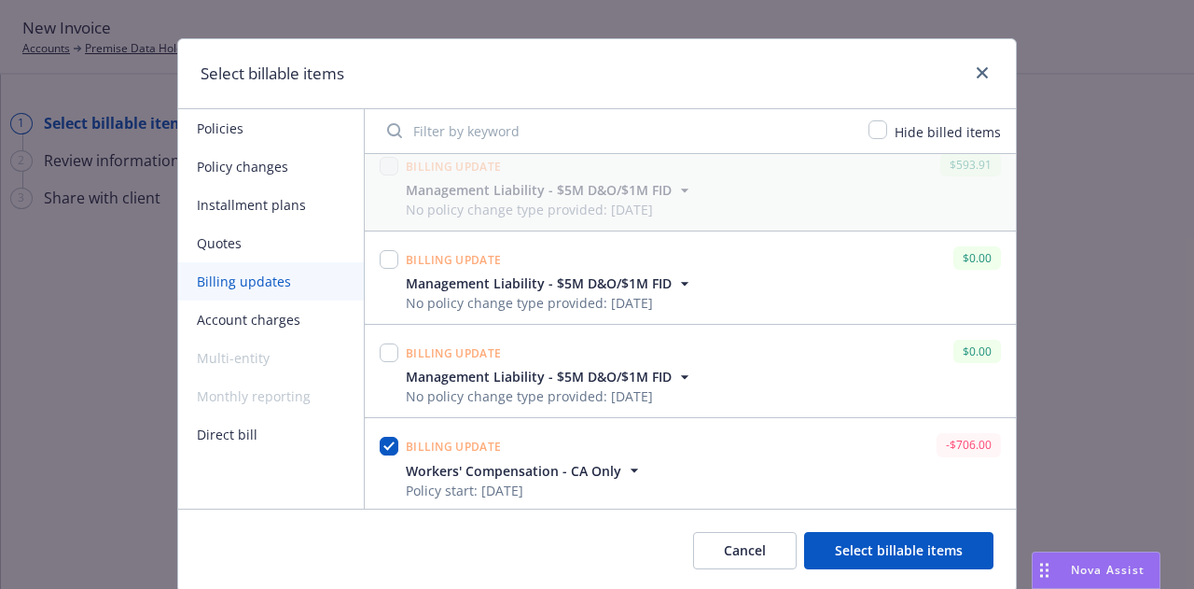
click at [612, 473] on span "Workers' Compensation - CA Only" at bounding box center [525, 471] width 238 height 20
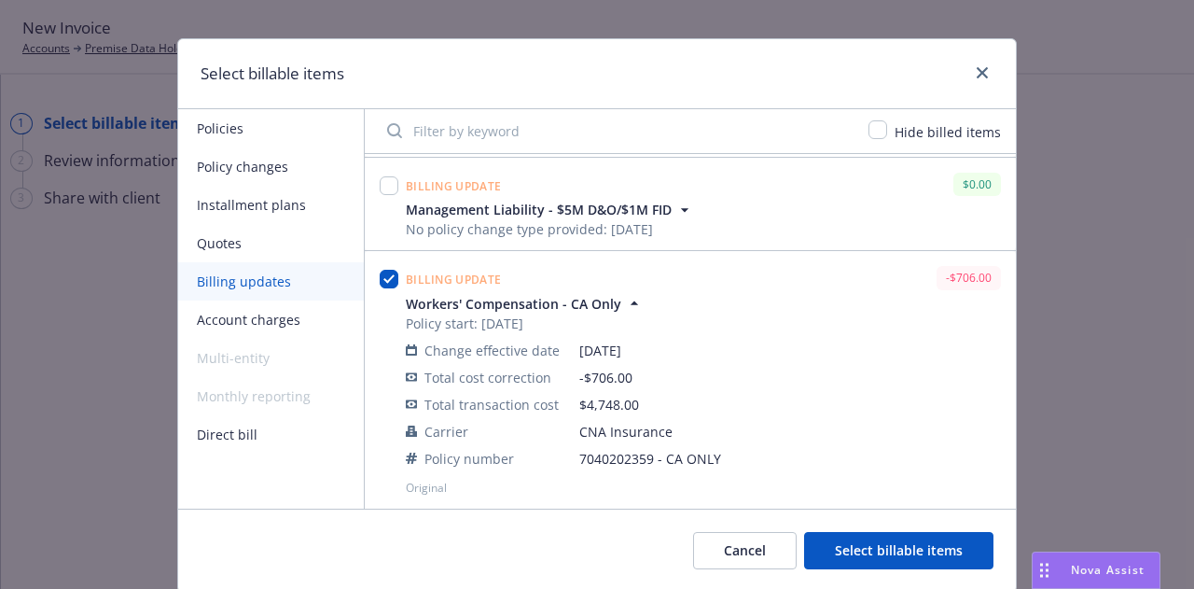
click at [899, 539] on button "Select billable items" at bounding box center [898, 550] width 189 height 37
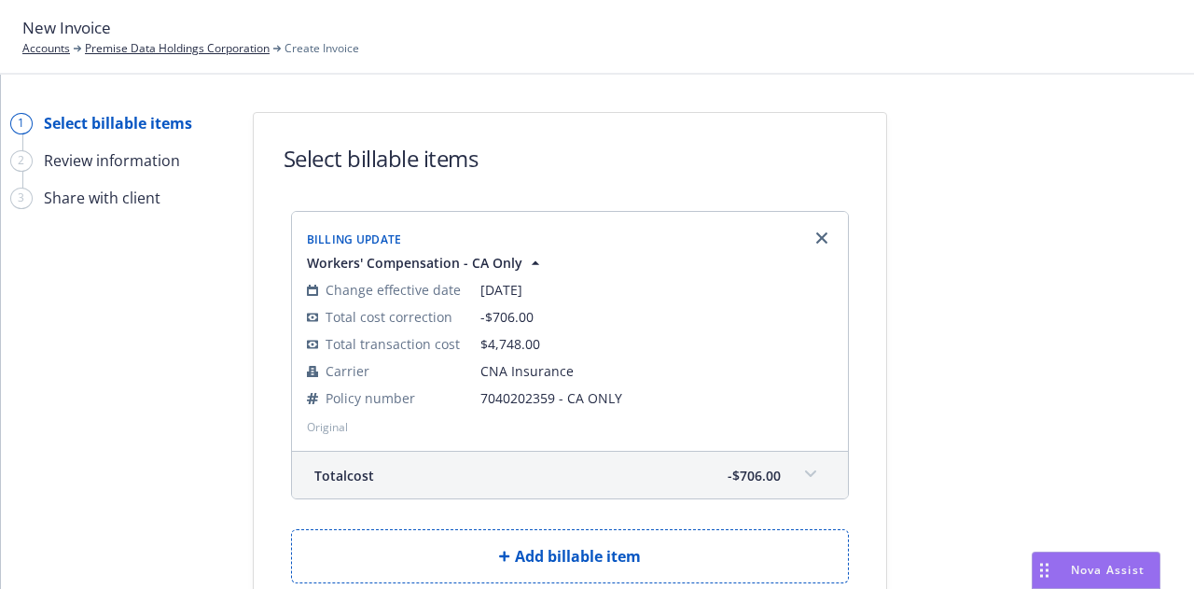
scroll to position [143, 0]
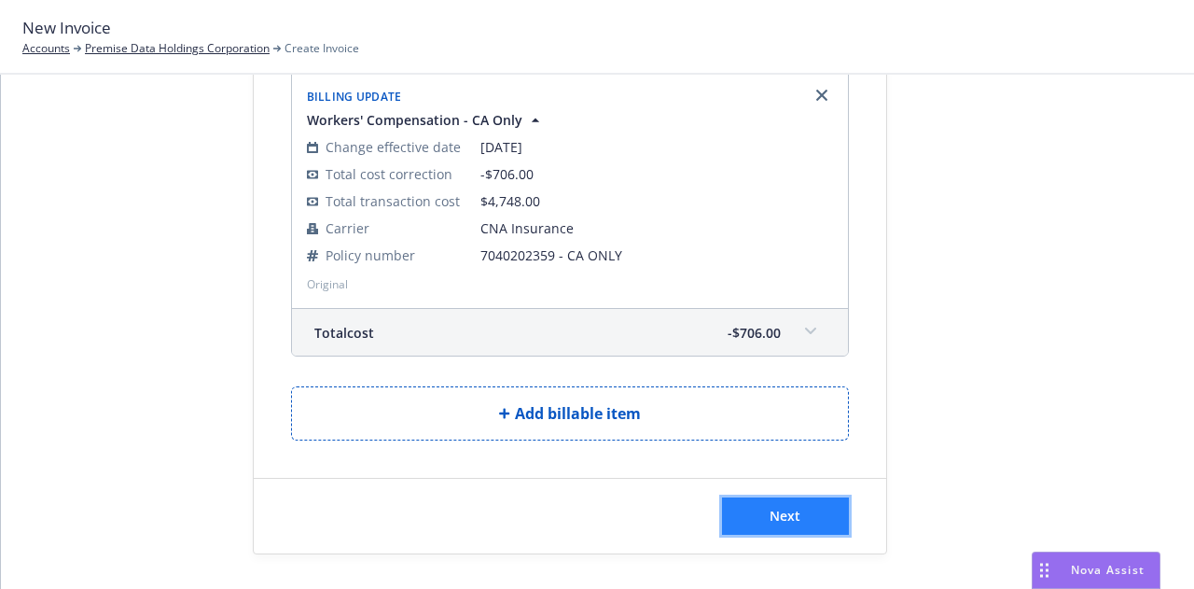
click at [800, 528] on button "Next" at bounding box center [785, 515] width 127 height 37
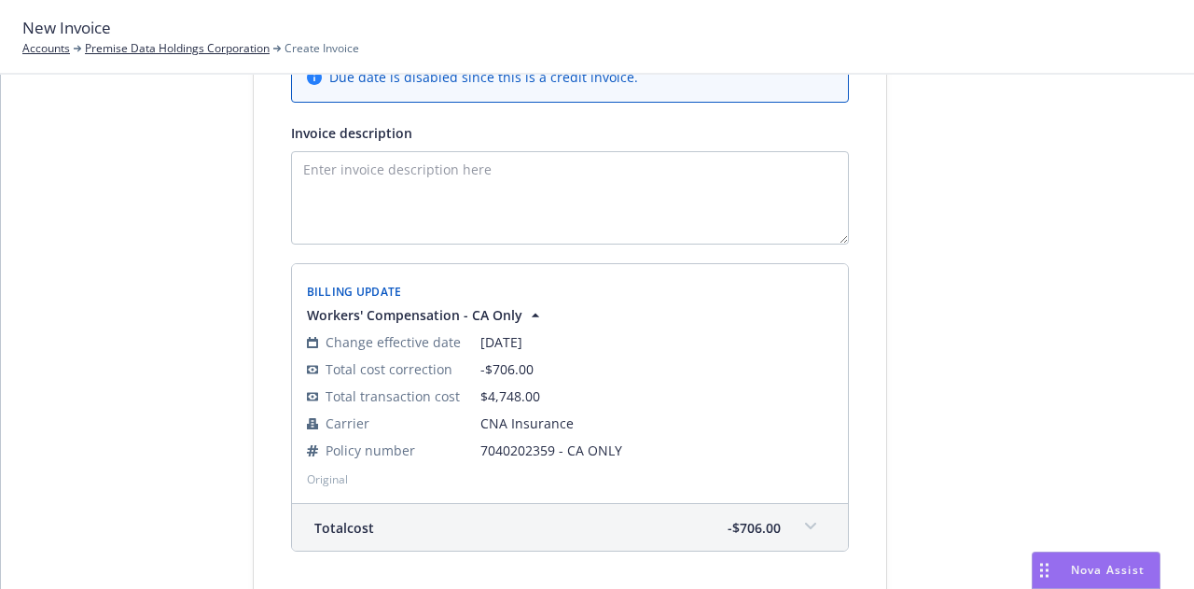
scroll to position [321, 0]
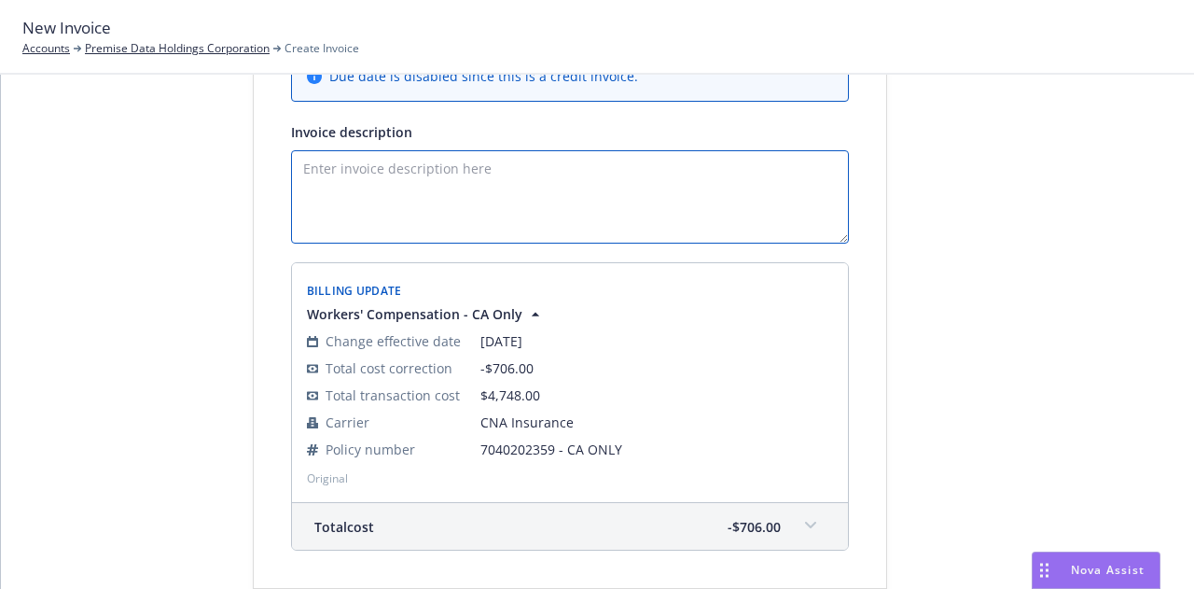
click at [543, 166] on textarea "Invoice description" at bounding box center [570, 196] width 558 height 93
click at [553, 191] on textarea "Policy issued" at bounding box center [570, 196] width 558 height 93
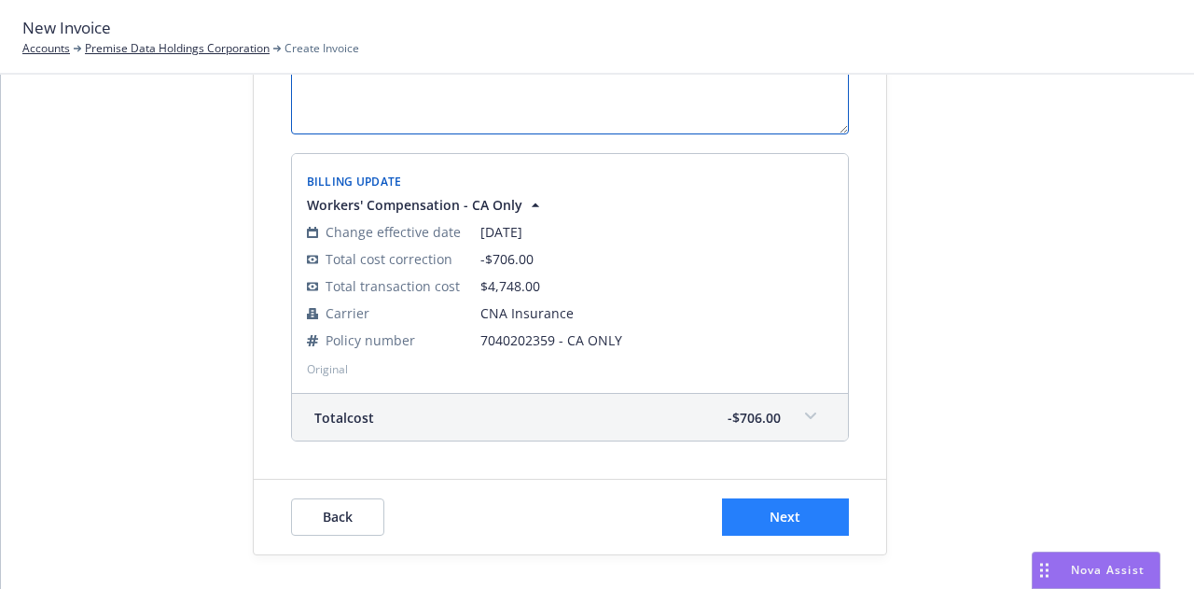
type textarea "Policy issued with updated premium."
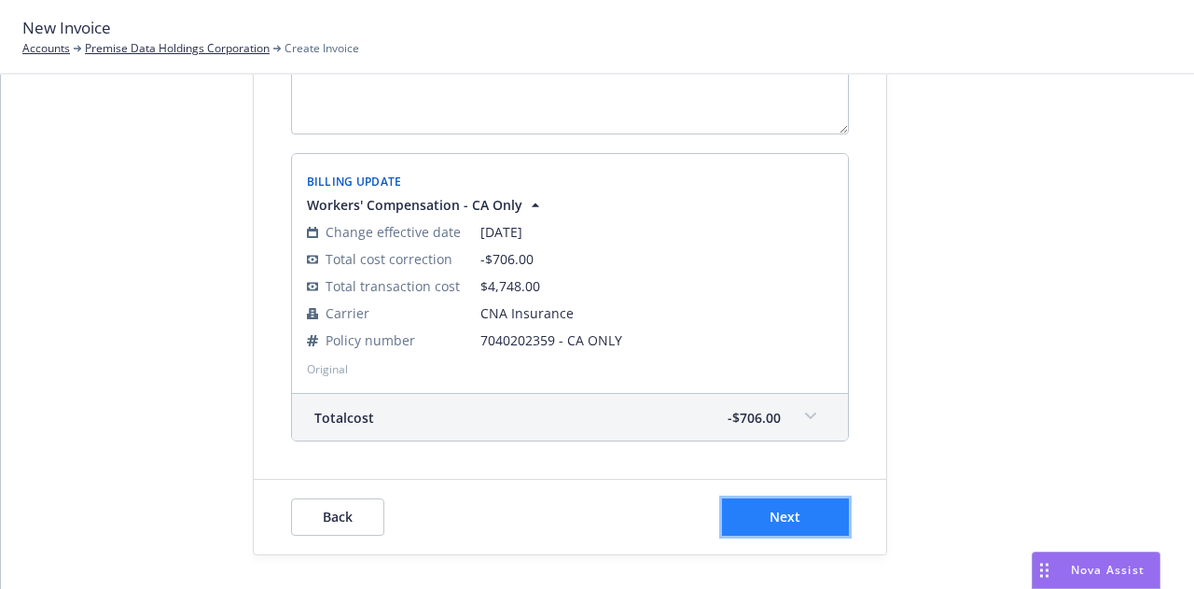
click at [770, 516] on span "Next" at bounding box center [785, 517] width 31 height 18
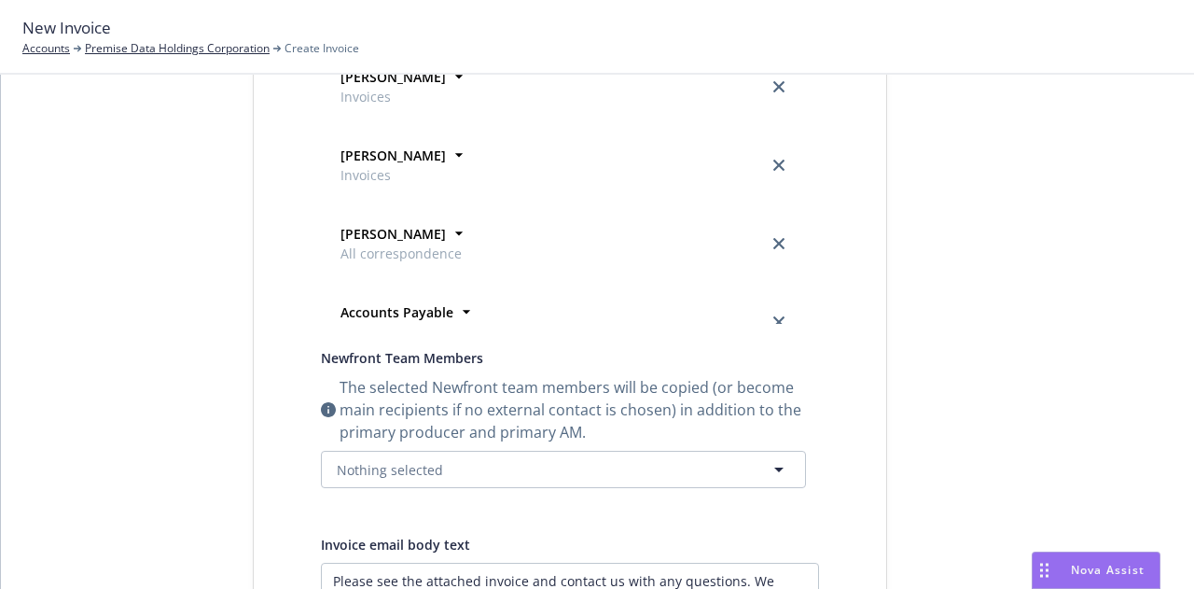
scroll to position [0, 0]
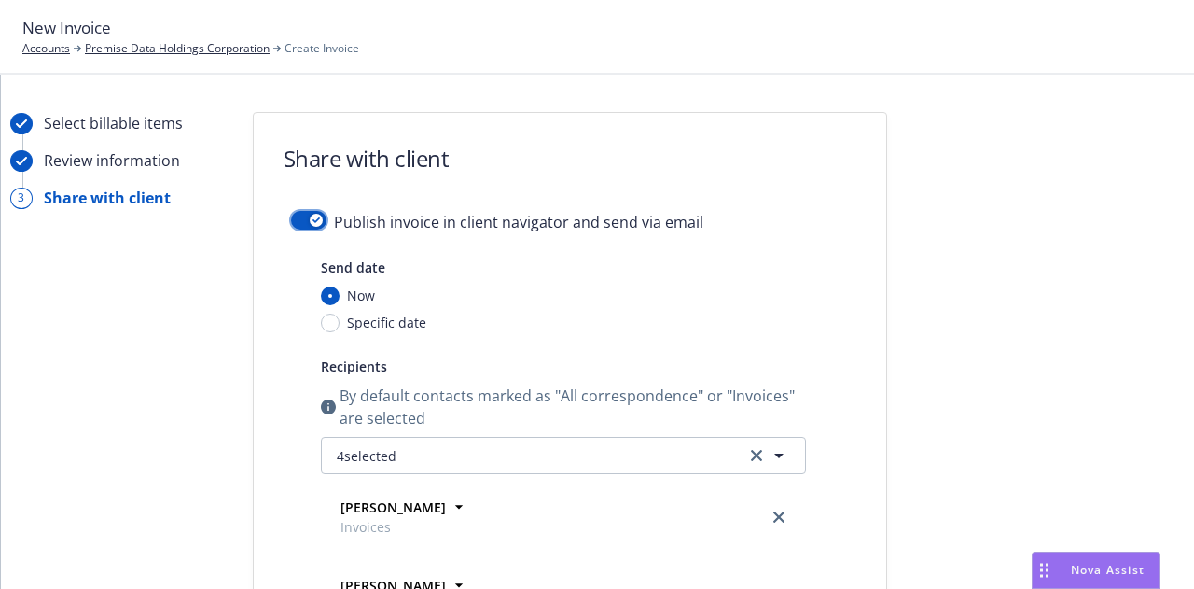
click at [291, 217] on button "button" at bounding box center [308, 220] width 35 height 19
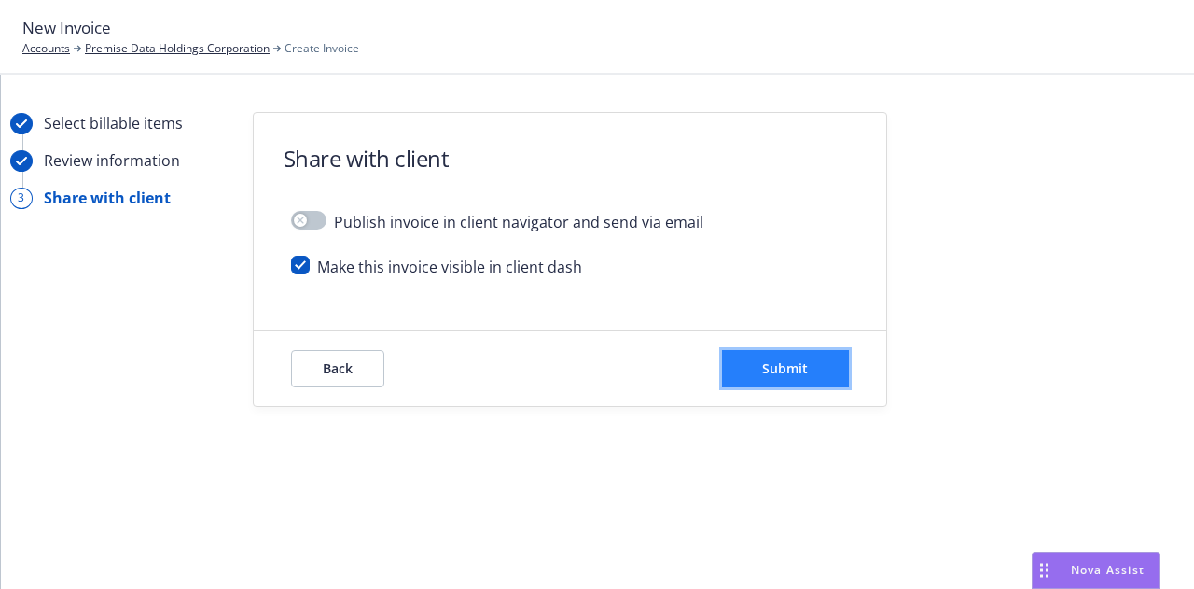
click at [823, 375] on button "Submit" at bounding box center [785, 368] width 127 height 37
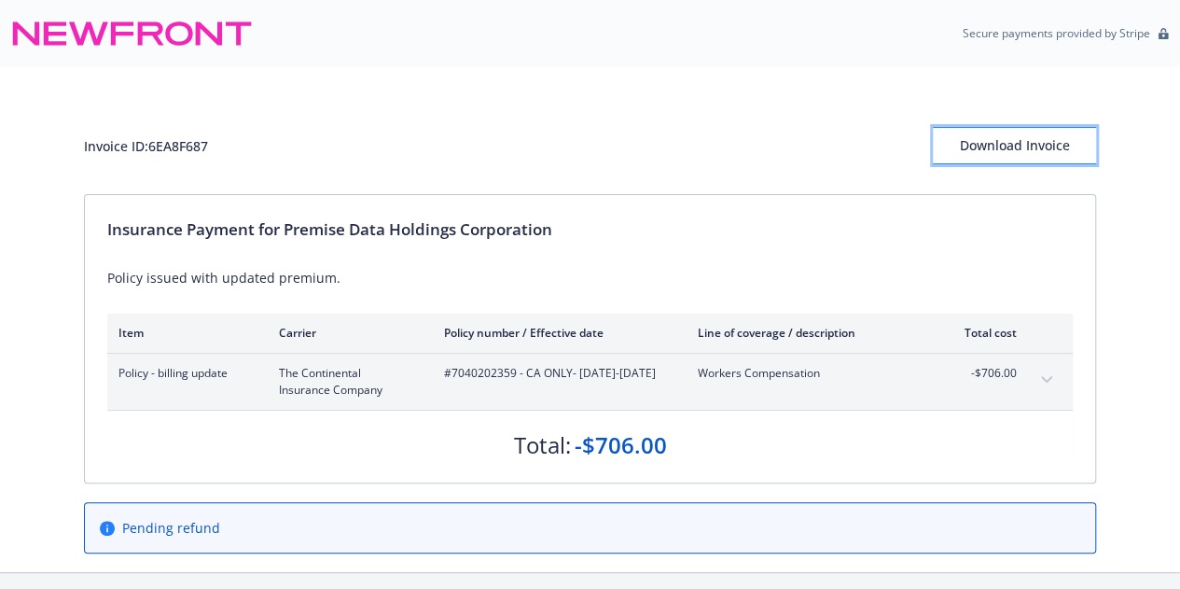
click at [1012, 154] on div "Download Invoice" at bounding box center [1014, 145] width 163 height 35
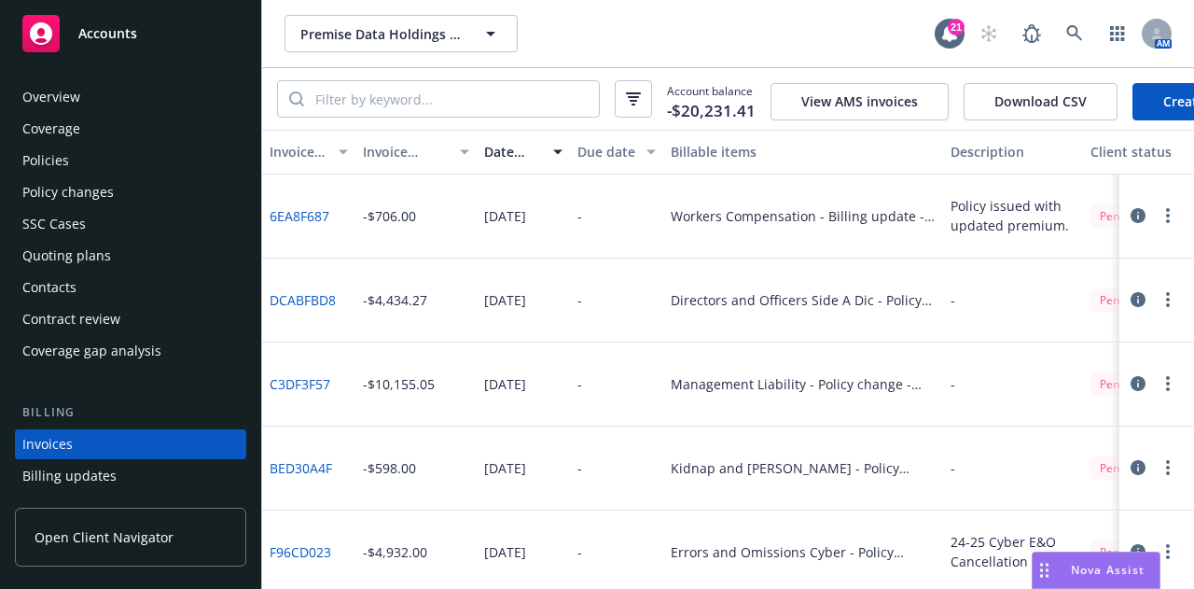
click at [128, 85] on div "Overview" at bounding box center [130, 97] width 216 height 30
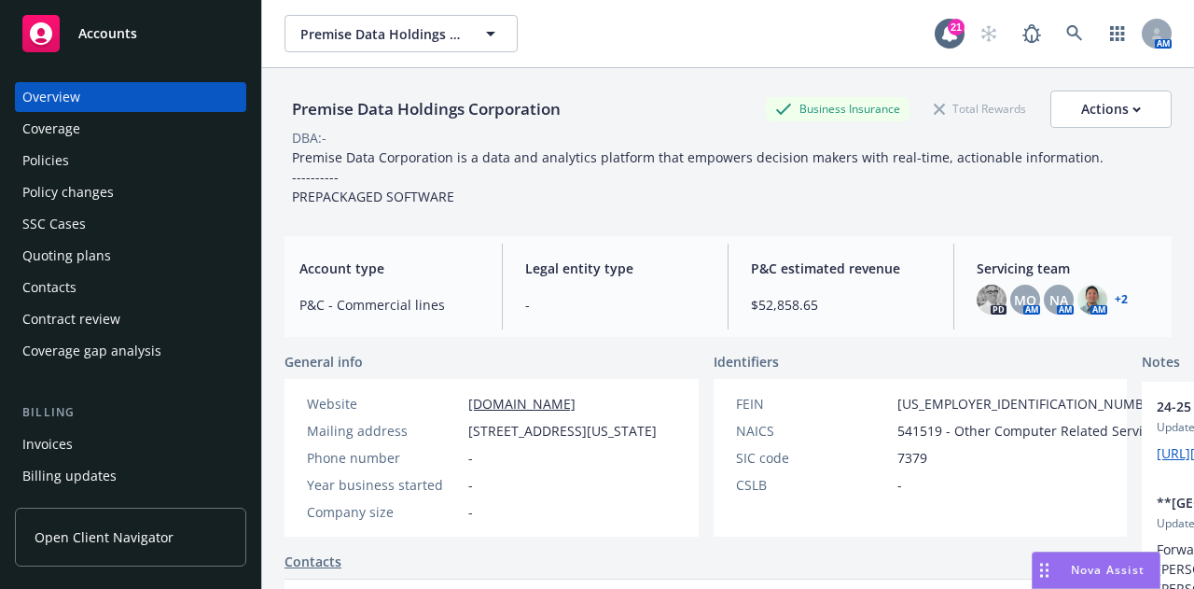
drag, startPoint x: 537, startPoint y: 465, endPoint x: 472, endPoint y: 430, distance: 73.9
click at [472, 430] on span "[STREET_ADDRESS][US_STATE]" at bounding box center [562, 431] width 188 height 20
click at [537, 440] on span "[STREET_ADDRESS][US_STATE]" at bounding box center [562, 431] width 188 height 20
drag, startPoint x: 504, startPoint y: 462, endPoint x: 464, endPoint y: 433, distance: 49.5
click at [464, 433] on div "Mailing address [STREET_ADDRESS][US_STATE]" at bounding box center [481, 431] width 365 height 20
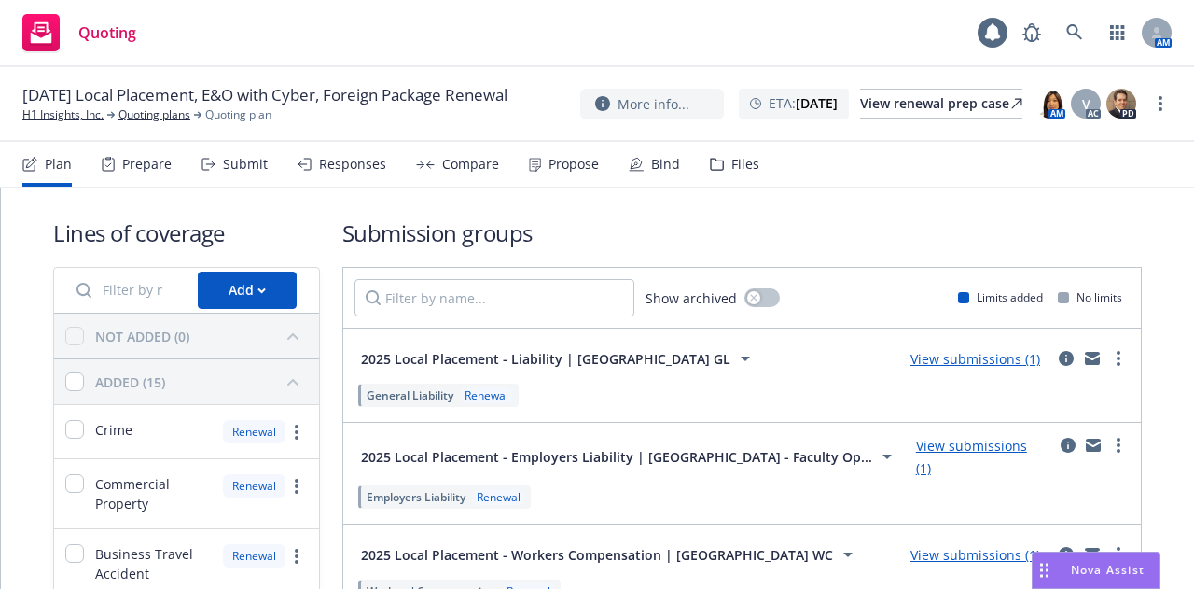
click at [731, 168] on div "Files" at bounding box center [745, 164] width 28 height 15
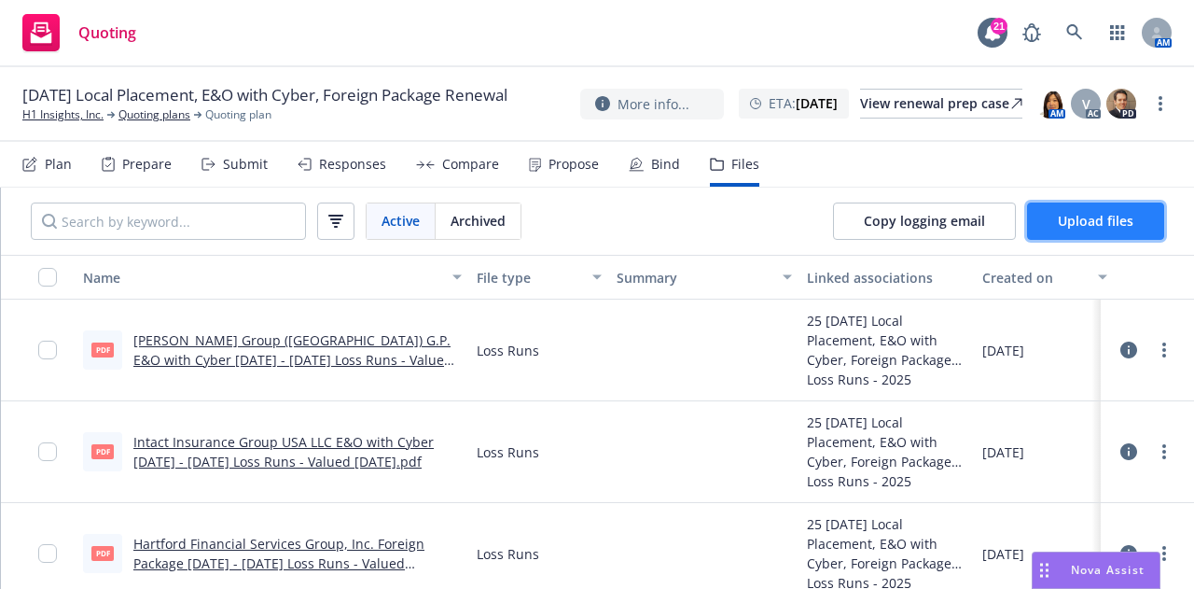
click at [1069, 214] on span "Upload files" at bounding box center [1096, 221] width 76 height 18
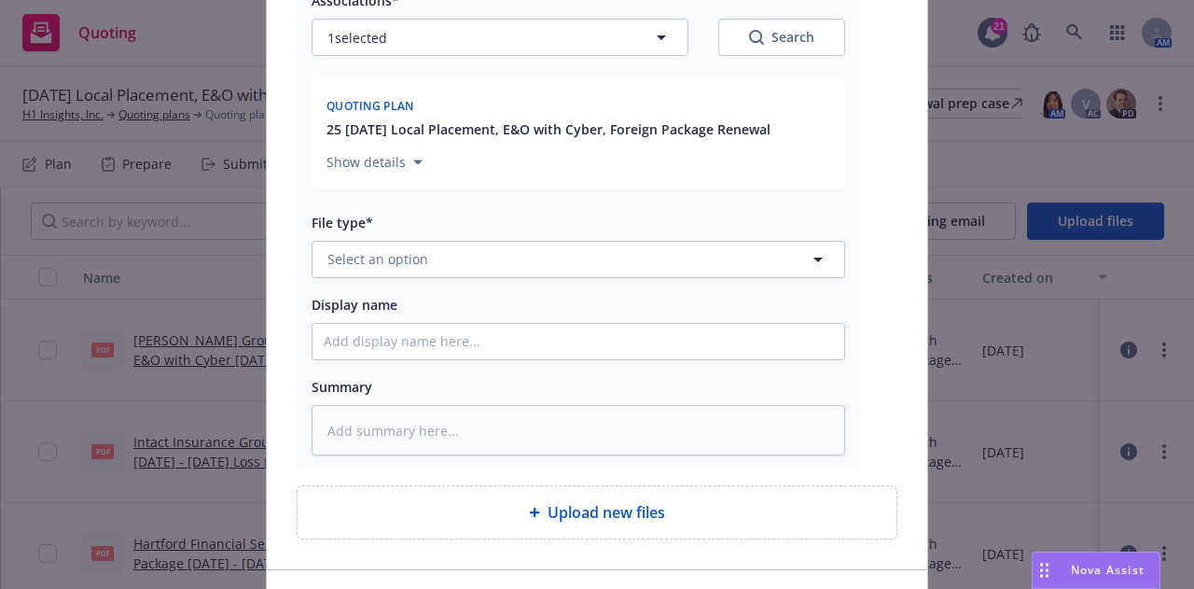
scroll to position [320, 0]
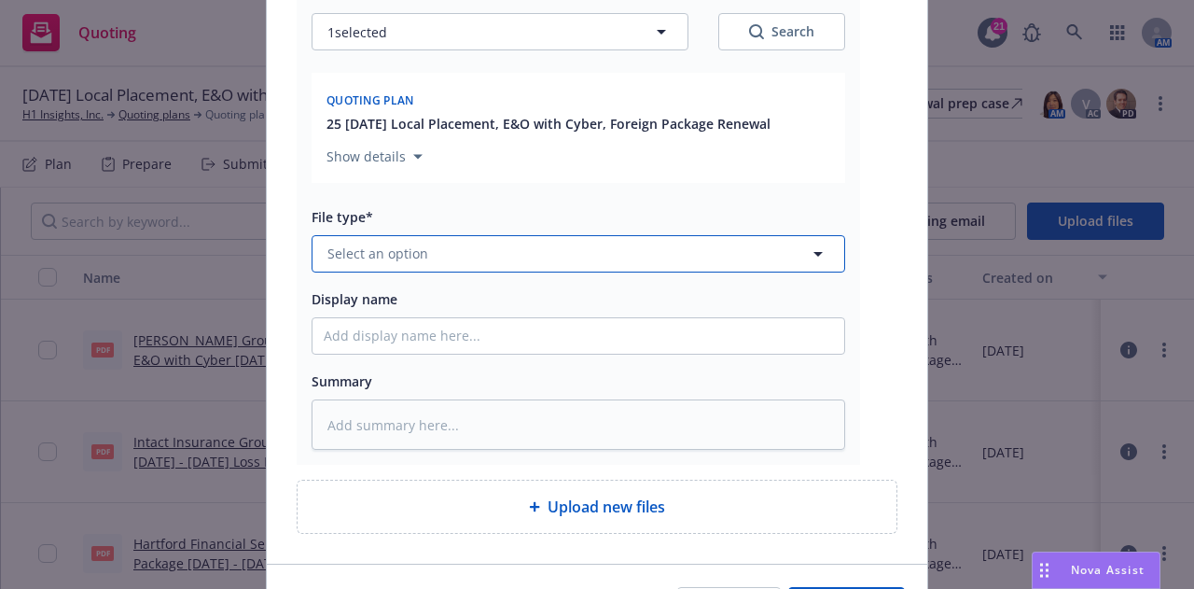
click at [722, 257] on button "Select an option" at bounding box center [579, 253] width 534 height 37
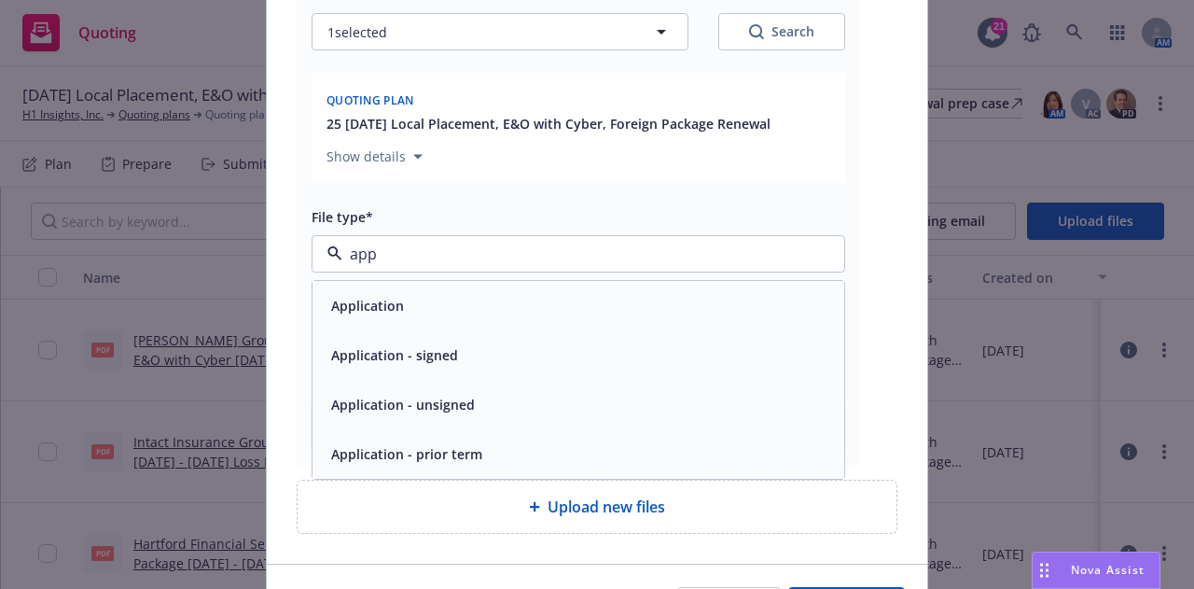
type input "appl"
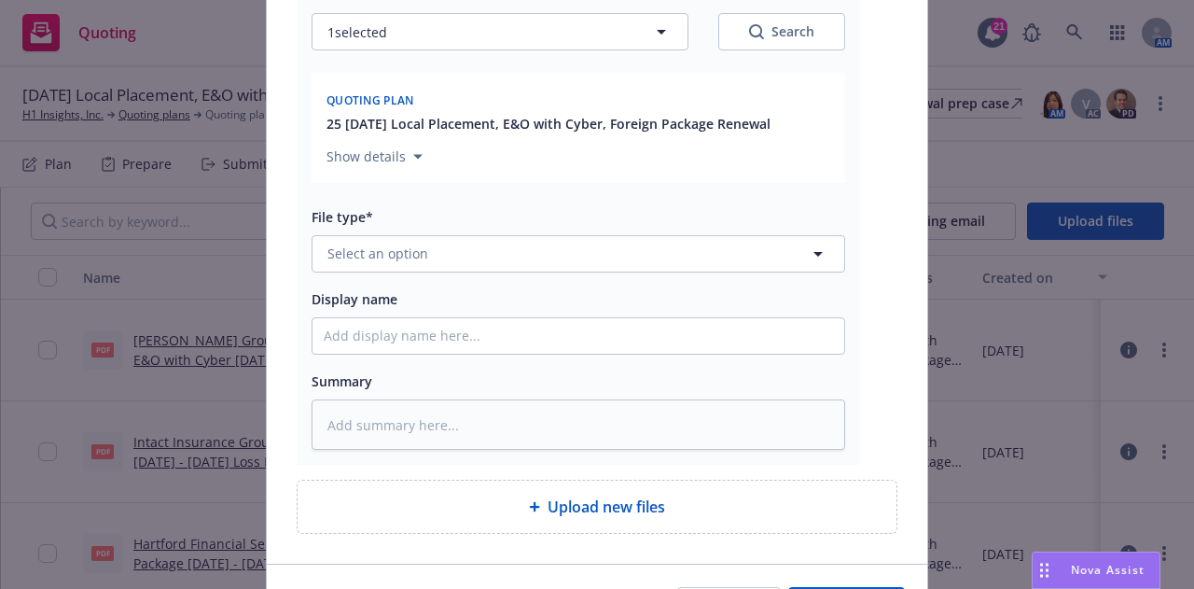
click at [683, 273] on div "Associations* 1 selected Search Quoting plan 25 [DATE] Local Placement, E&O wit…" at bounding box center [579, 211] width 534 height 478
click at [695, 263] on button "Select an option" at bounding box center [579, 253] width 534 height 37
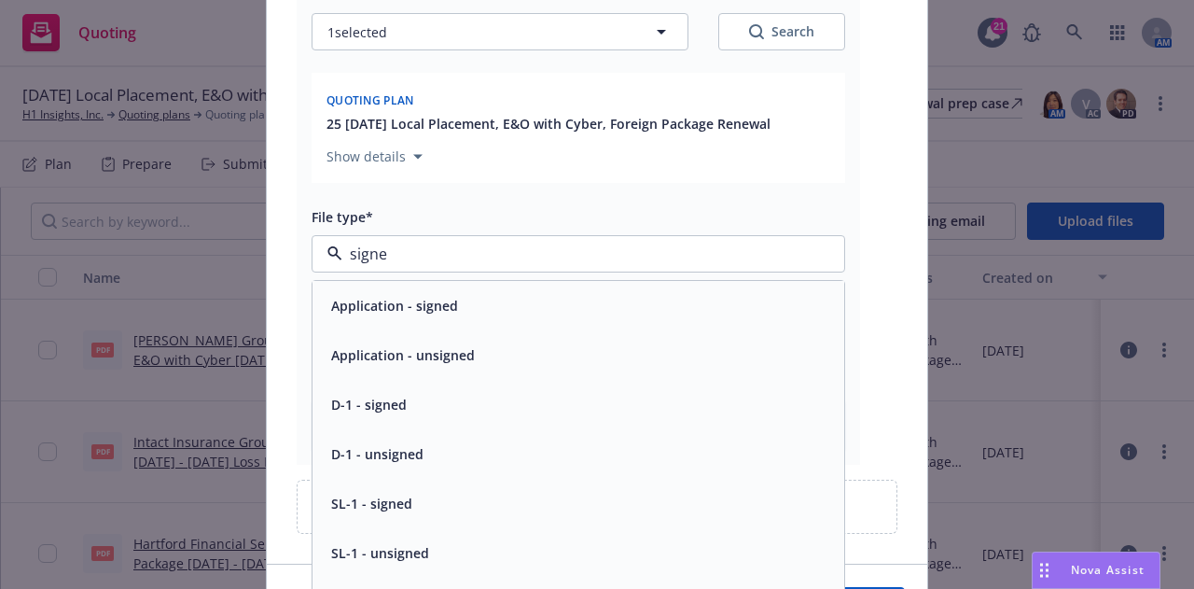
type input "signed"
click at [565, 320] on div "Application - signed" at bounding box center [579, 305] width 532 height 49
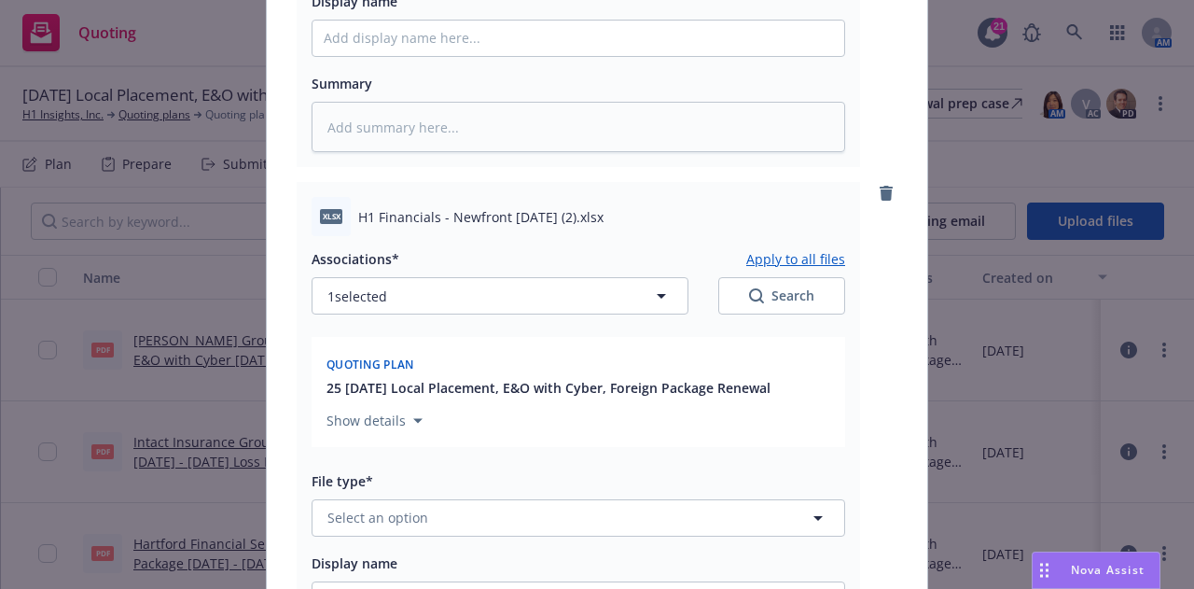
scroll to position [621, 0]
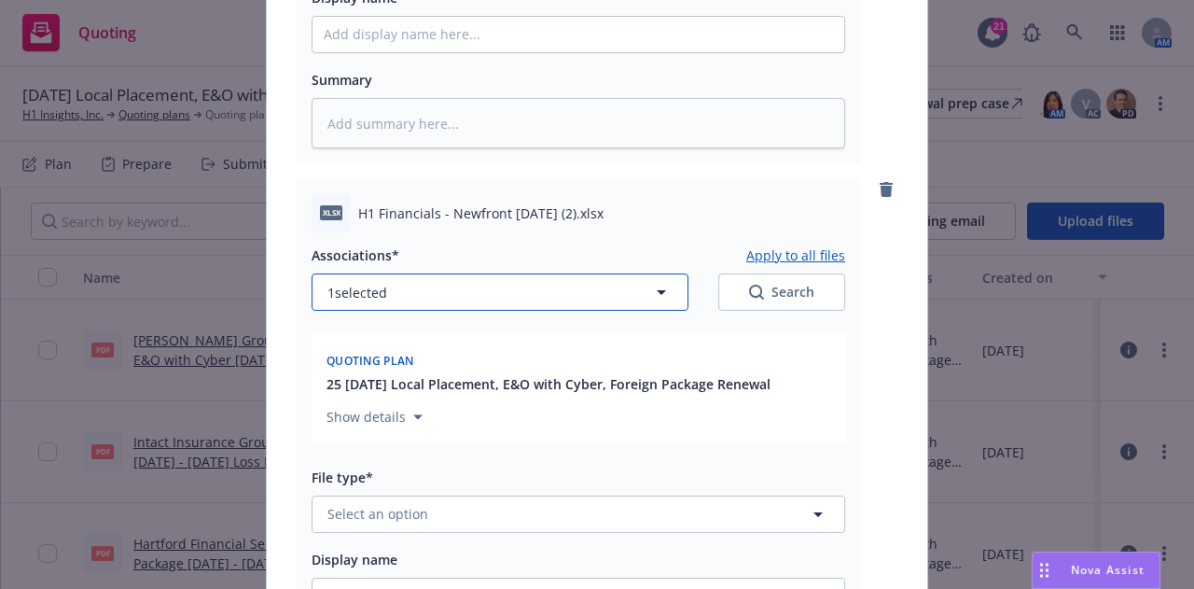
click at [641, 283] on button "1 selected" at bounding box center [500, 291] width 377 height 37
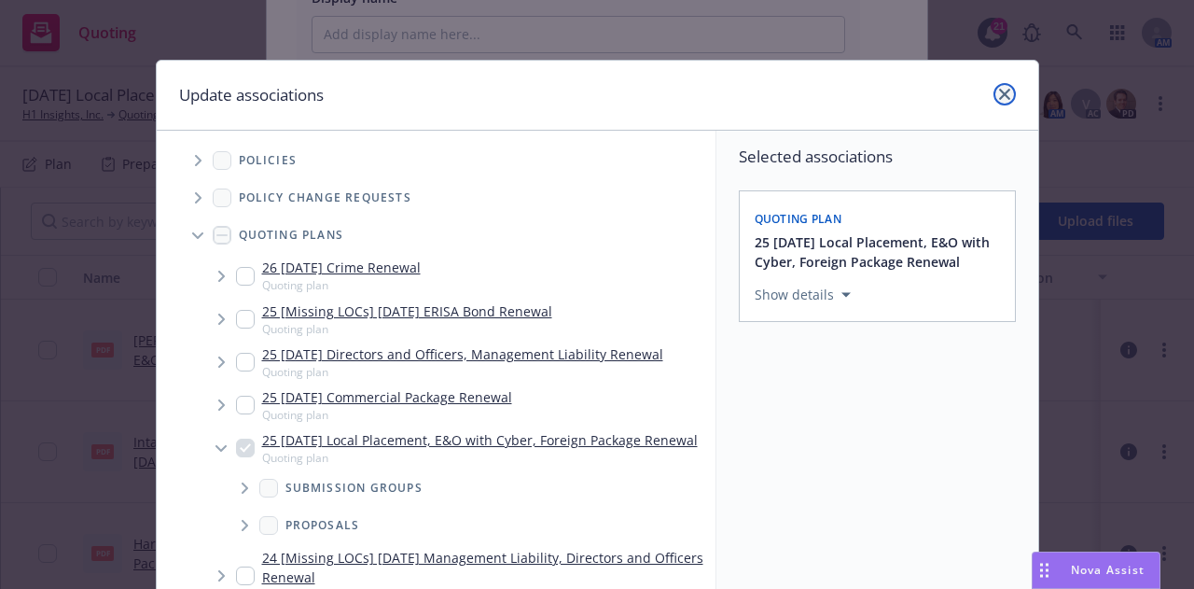
click at [999, 86] on link "close" at bounding box center [1005, 94] width 22 height 22
type textarea "x"
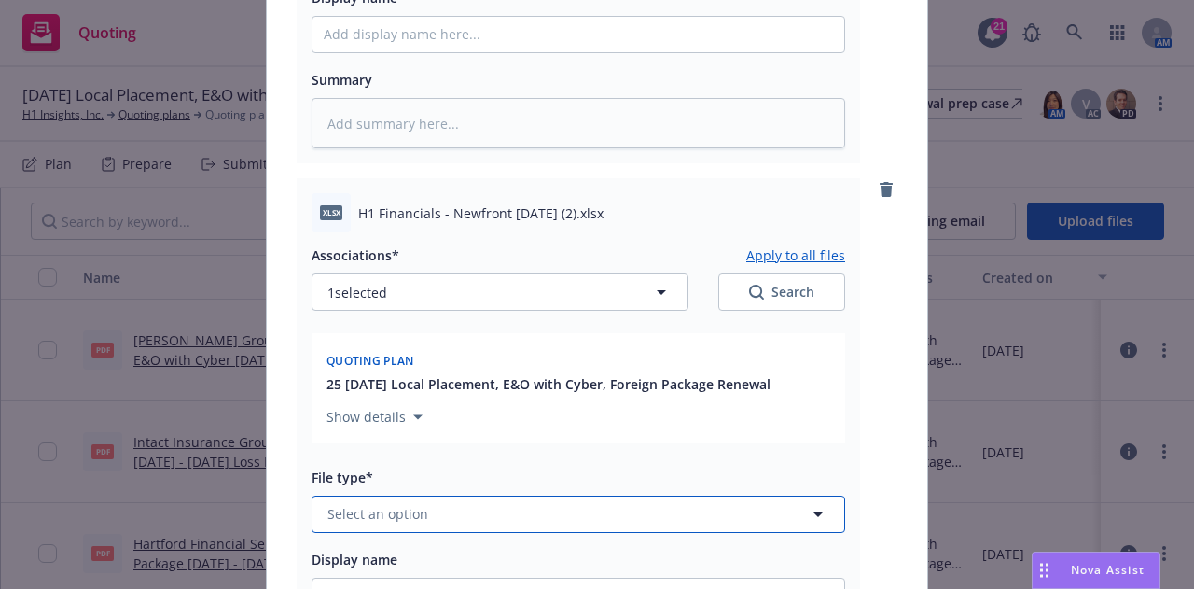
click at [674, 505] on button "Select an option" at bounding box center [579, 513] width 534 height 37
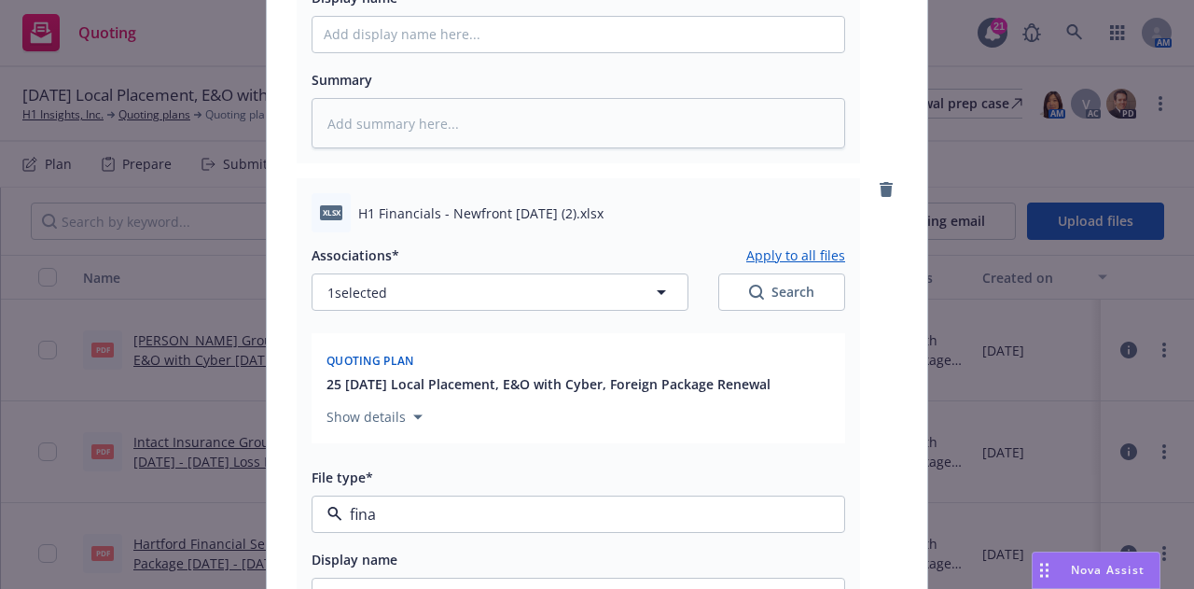
type input "[PERSON_NAME]"
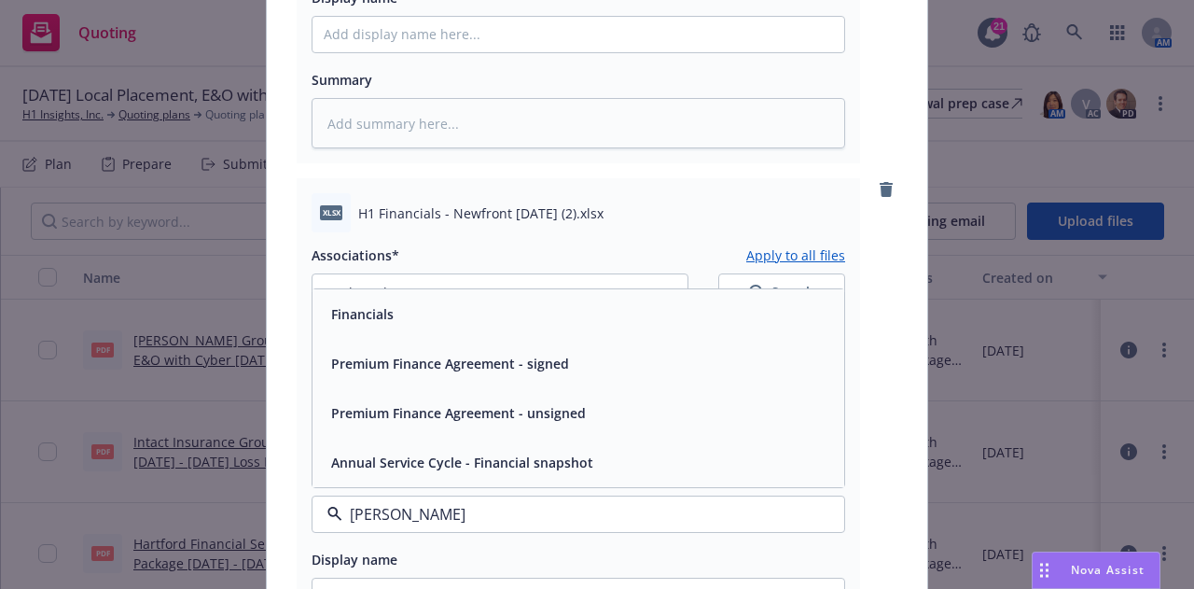
click at [660, 320] on div "Financials" at bounding box center [578, 313] width 509 height 27
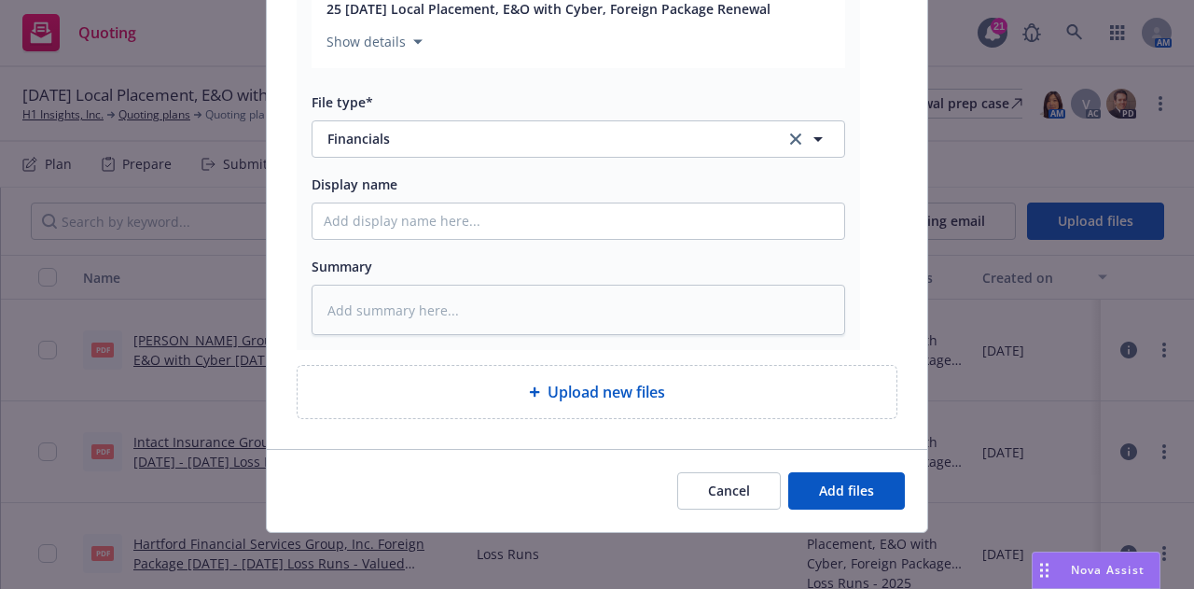
scroll to position [998, 0]
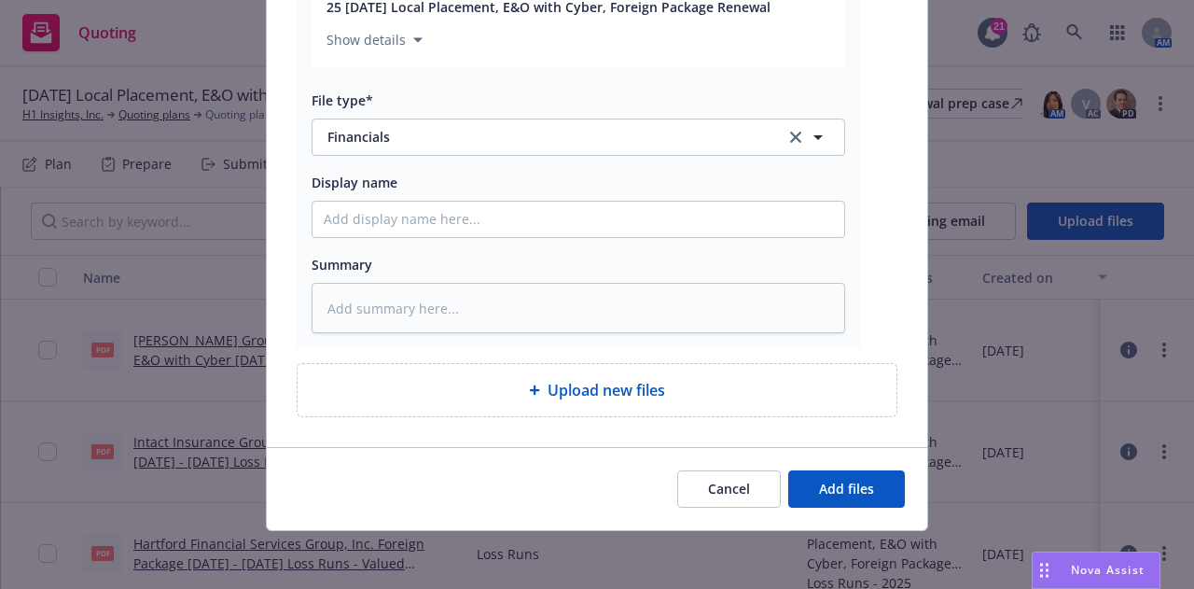
type textarea "x"
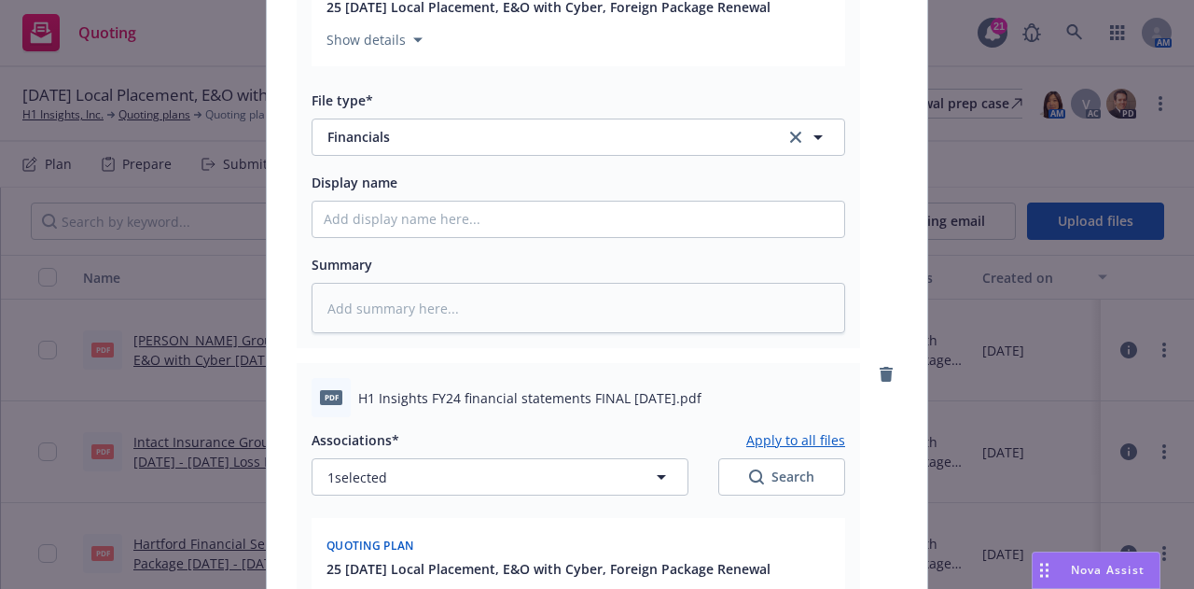
scroll to position [1183, 0]
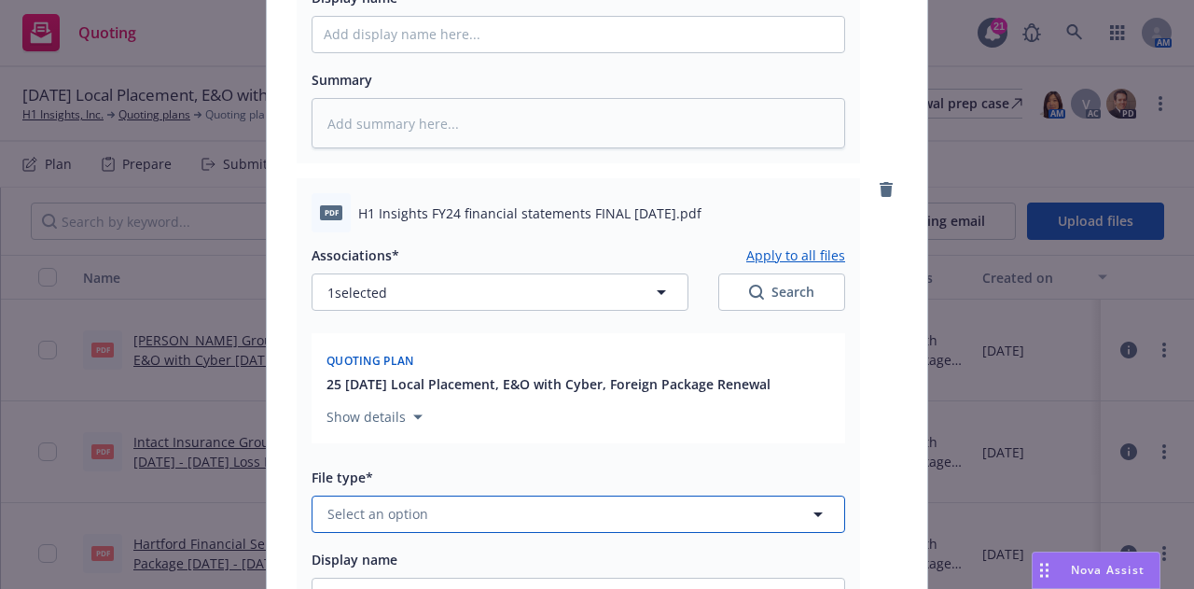
click at [577, 508] on button "Select an option" at bounding box center [579, 513] width 534 height 37
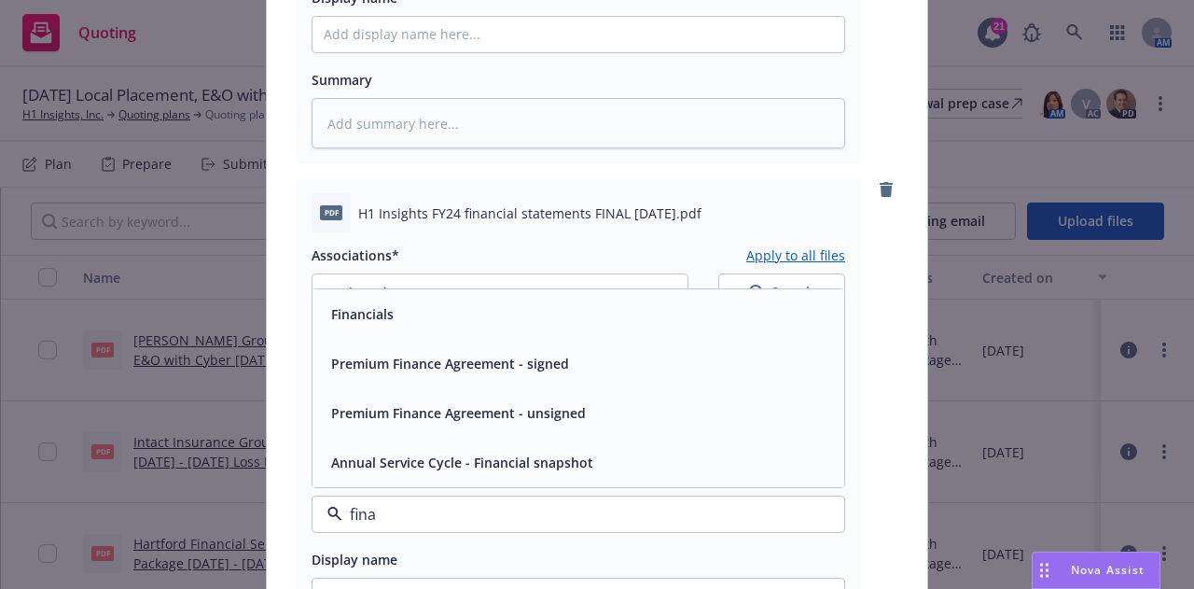
type input "[PERSON_NAME]"
click at [659, 322] on div "Financials" at bounding box center [578, 313] width 509 height 27
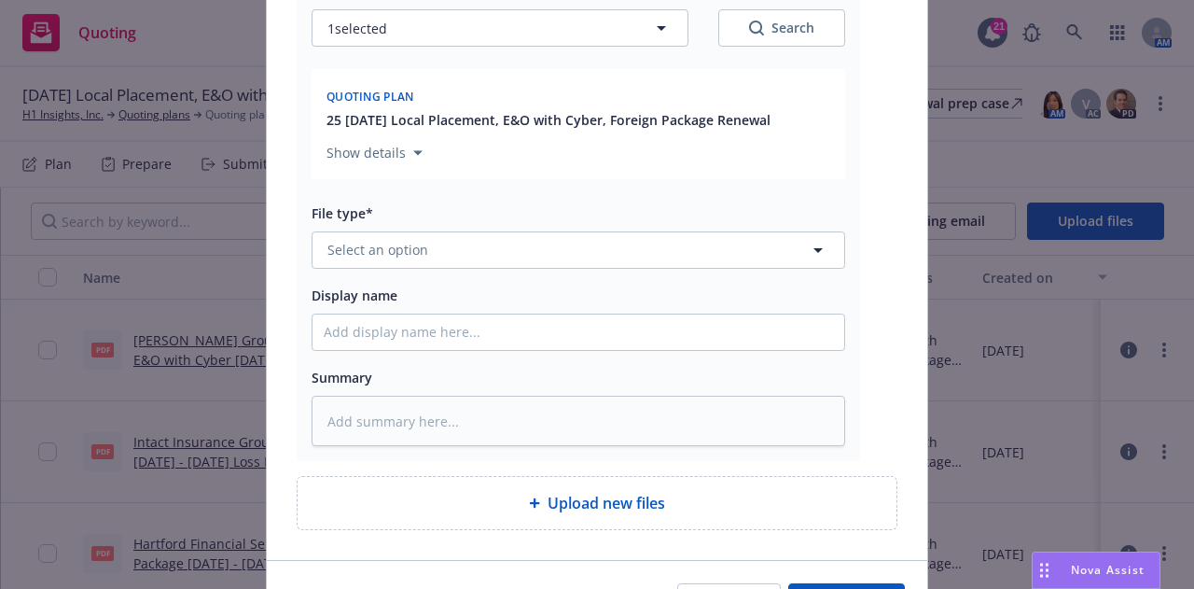
scroll to position [3698, 0]
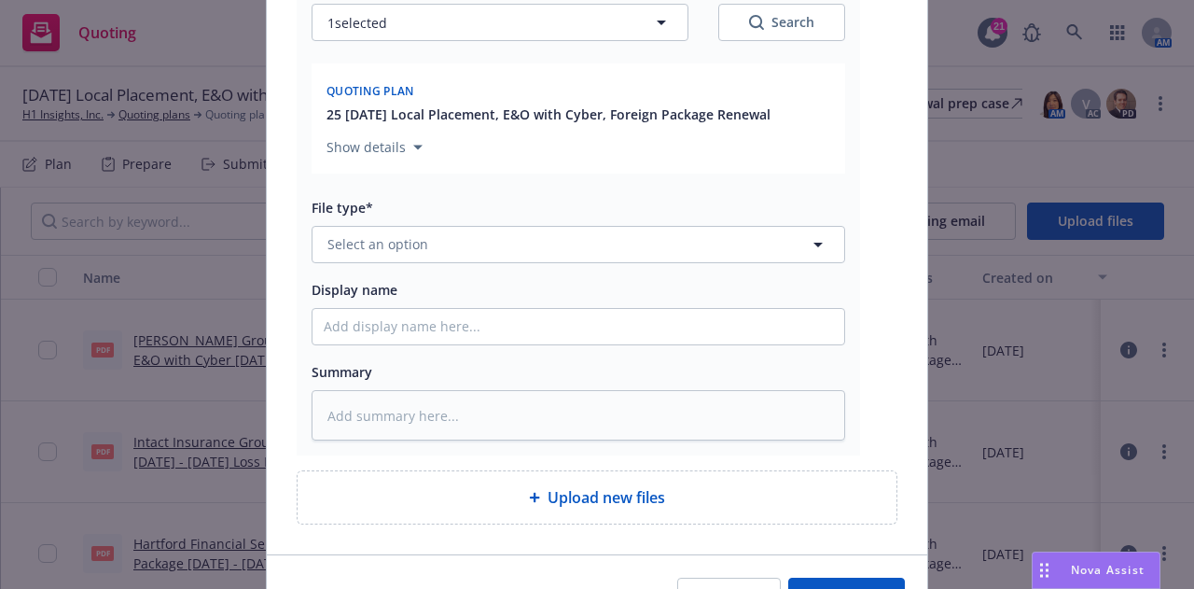
type textarea "x"
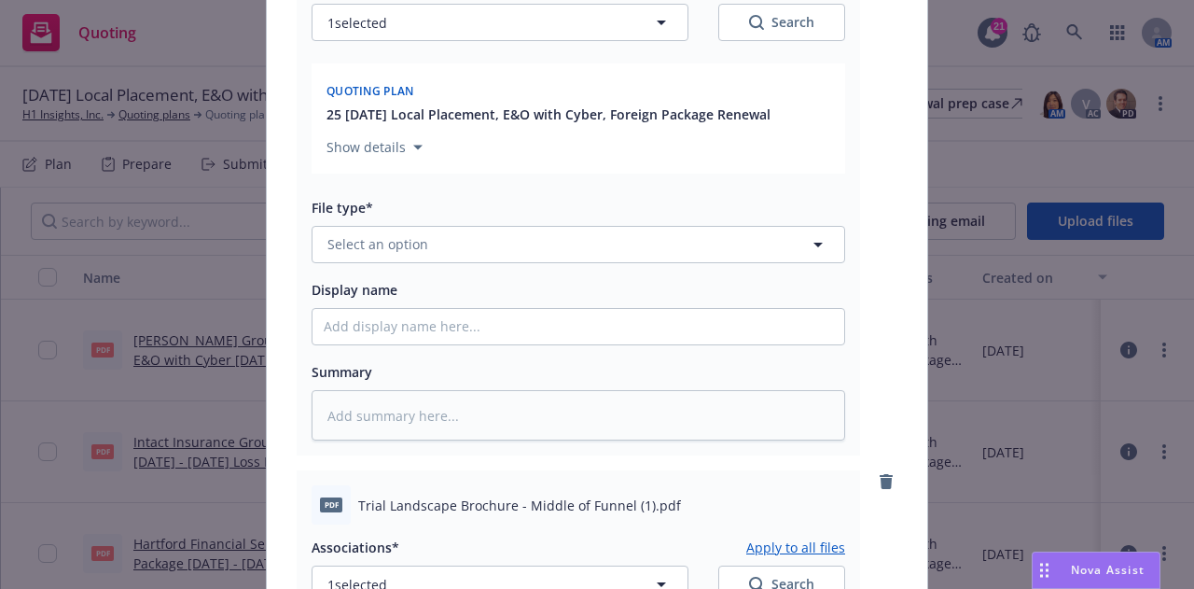
click at [571, 300] on div "Display name" at bounding box center [579, 289] width 534 height 22
click at [603, 258] on button "Select an option" at bounding box center [579, 244] width 534 height 37
type input "oter"
type textarea "x"
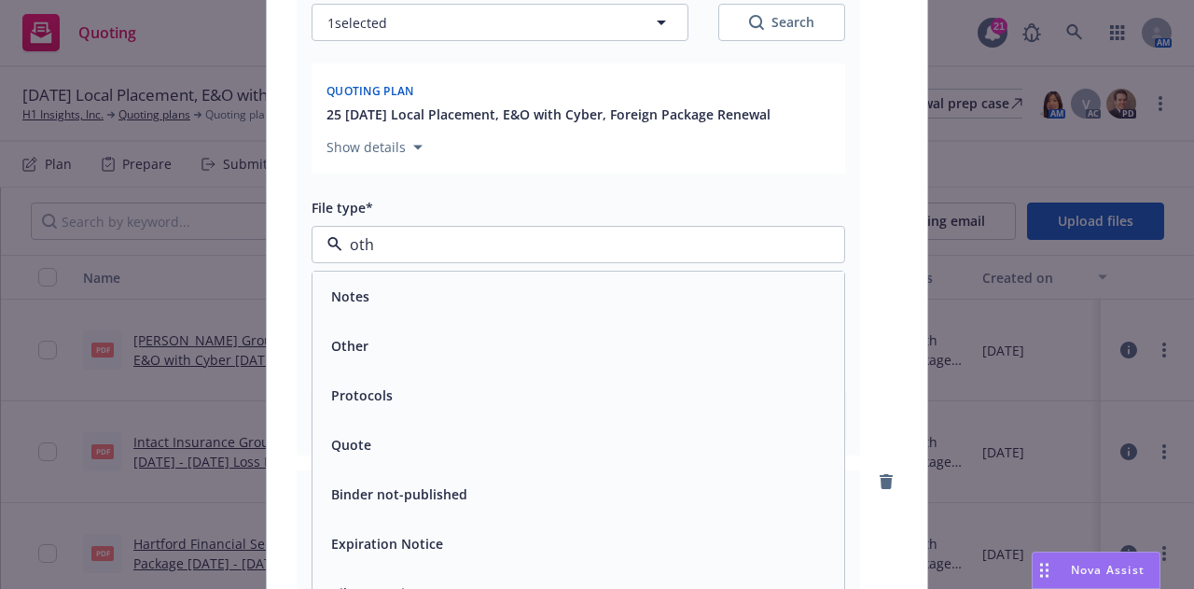
type input "othe"
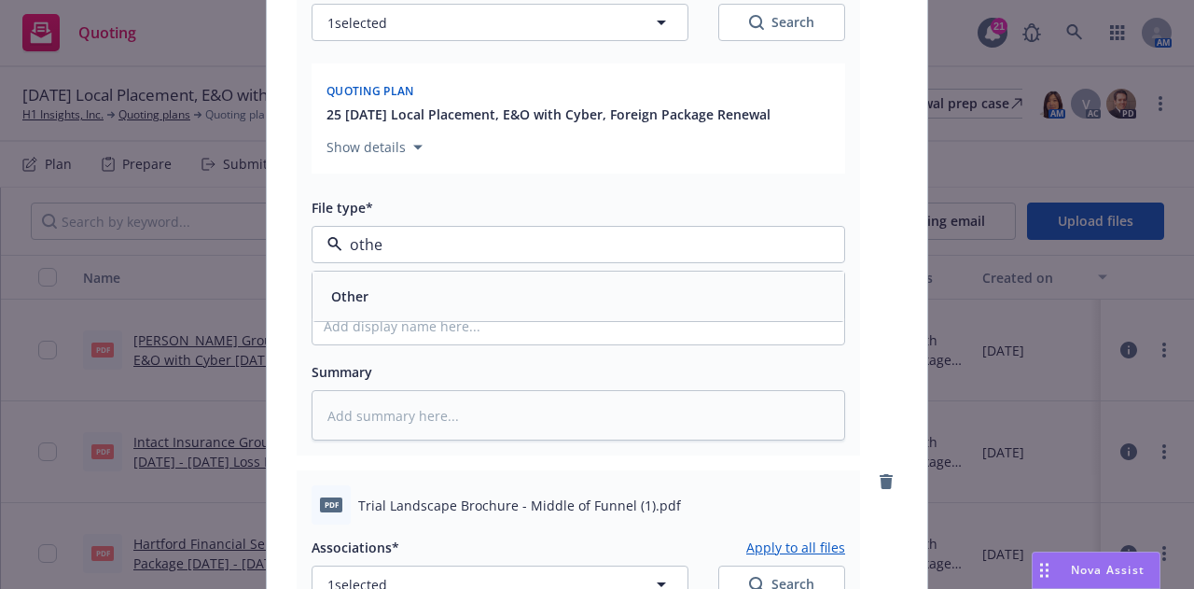
click at [597, 281] on div "Other" at bounding box center [579, 295] width 532 height 49
type textarea "x"
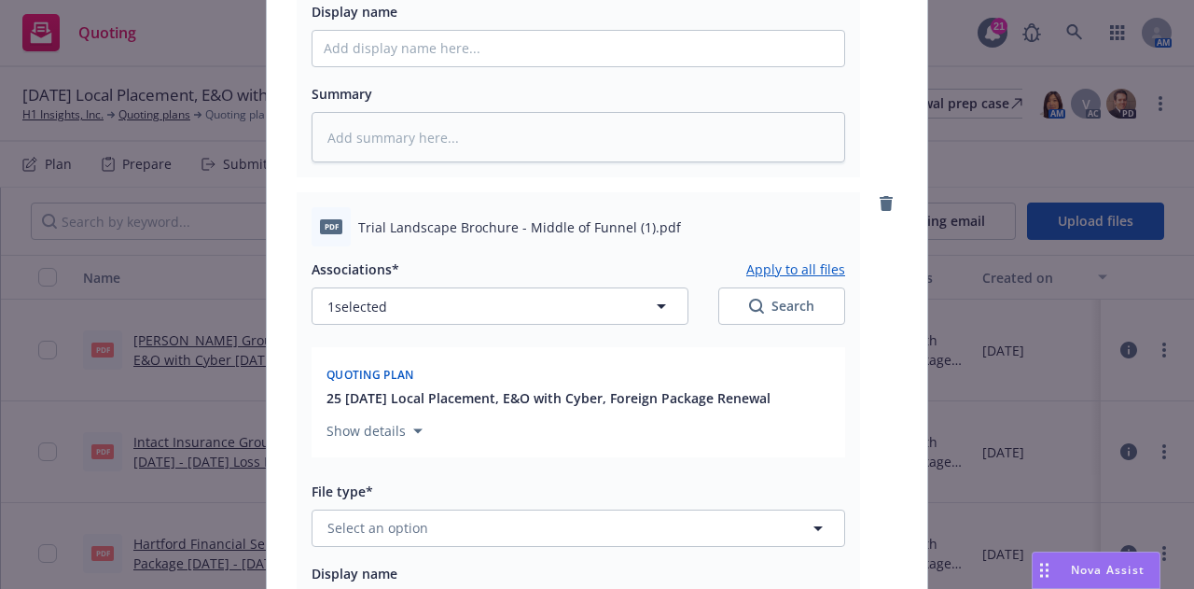
scroll to position [3976, 0]
click at [643, 547] on button "Select an option" at bounding box center [579, 527] width 534 height 37
type input "other"
click at [671, 476] on div "Other" at bounding box center [578, 476] width 509 height 27
type textarea "x"
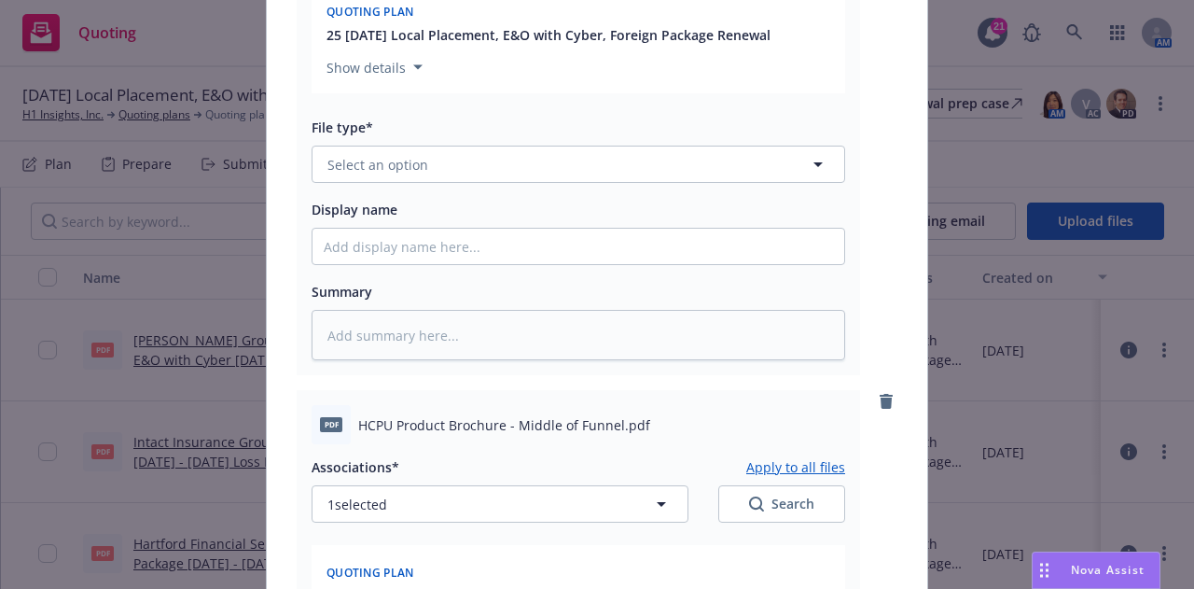
scroll to position [3213, 0]
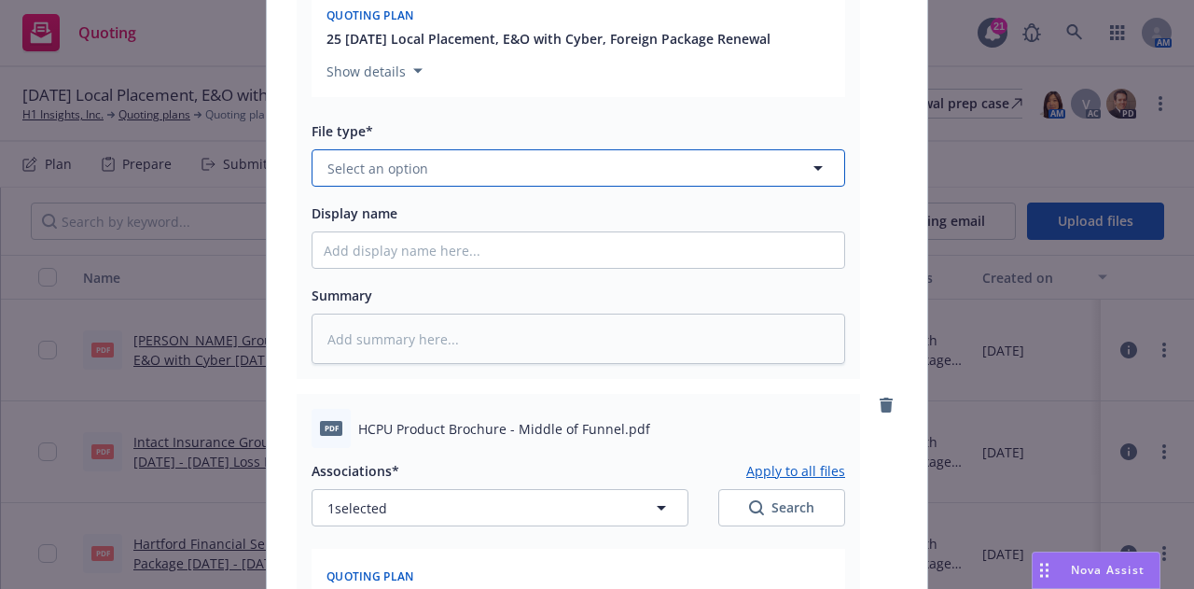
click at [616, 181] on button "Select an option" at bounding box center [579, 167] width 534 height 37
type input "other"
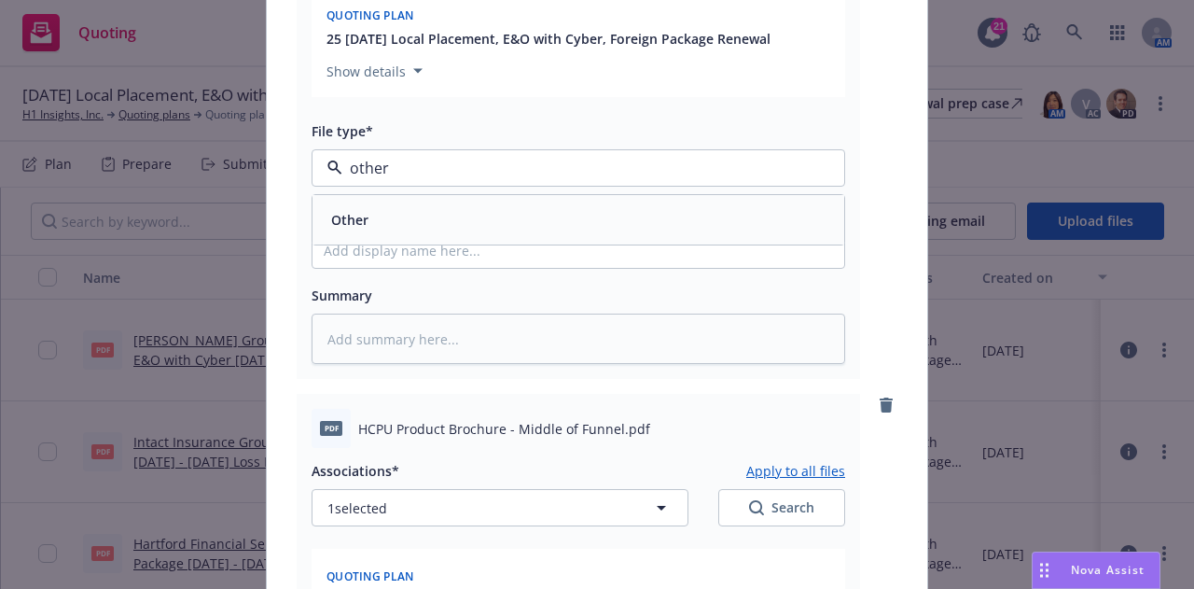
click at [638, 210] on div "Other" at bounding box center [578, 219] width 509 height 27
type textarea "x"
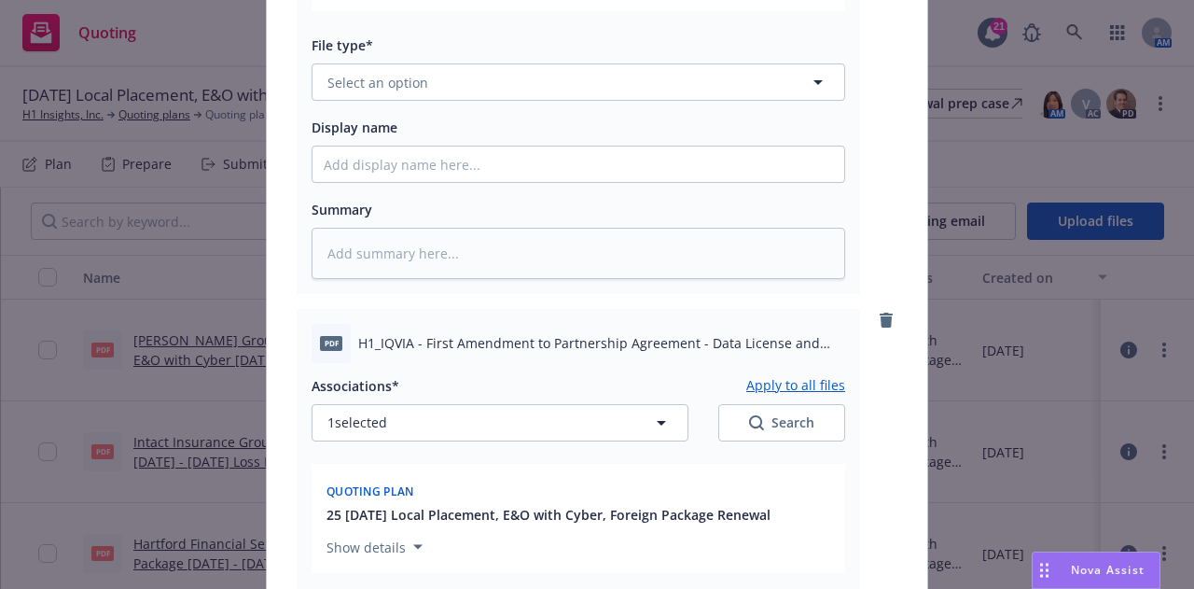
scroll to position [2735, 0]
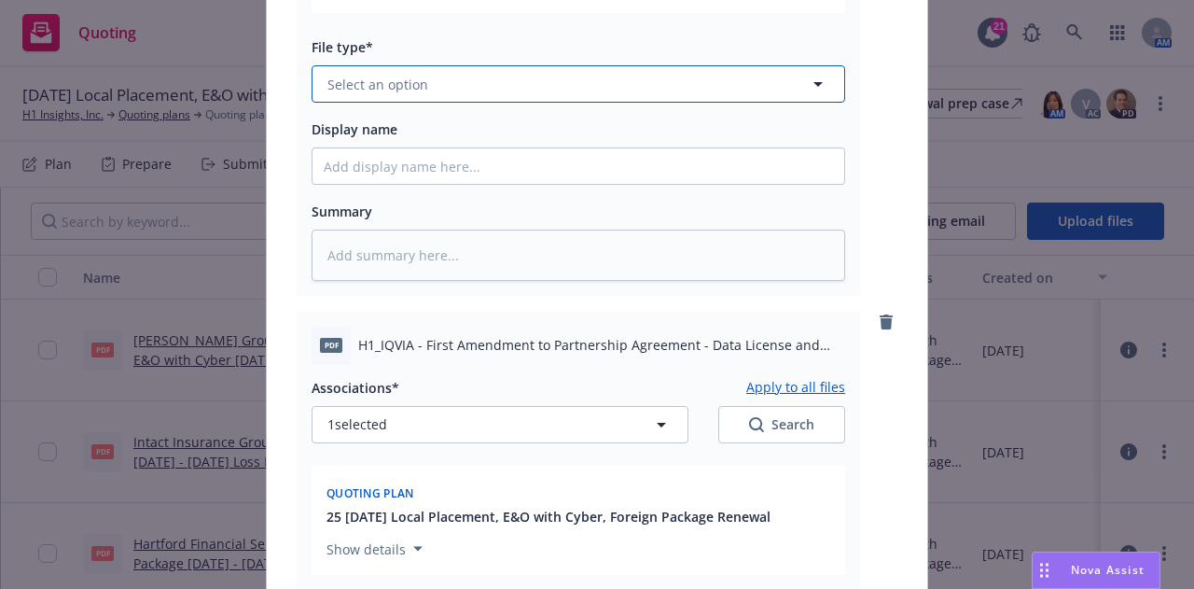
click at [642, 75] on button "Select an option" at bounding box center [579, 83] width 534 height 37
type input "other"
click at [758, 138] on div "Other" at bounding box center [578, 135] width 509 height 27
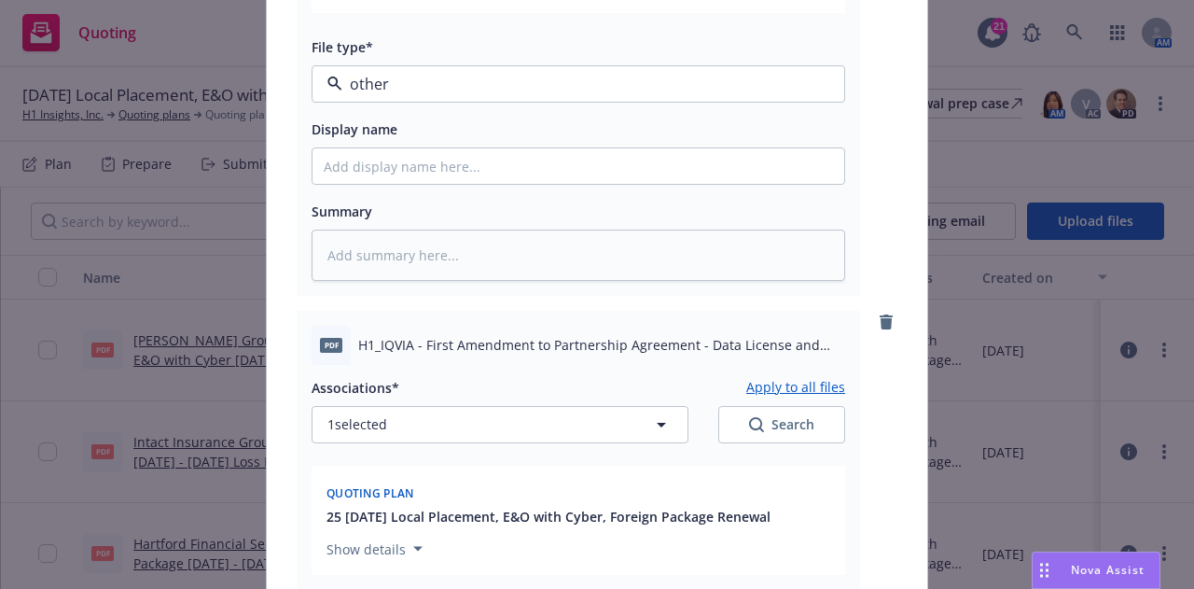
type textarea "x"
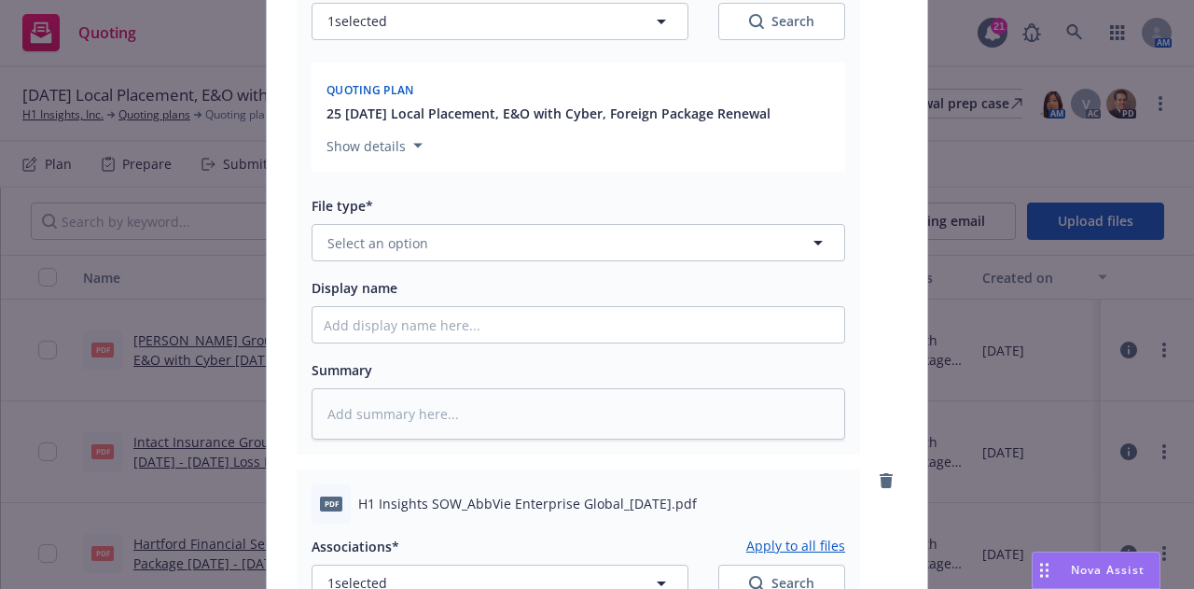
scroll to position [2010, 0]
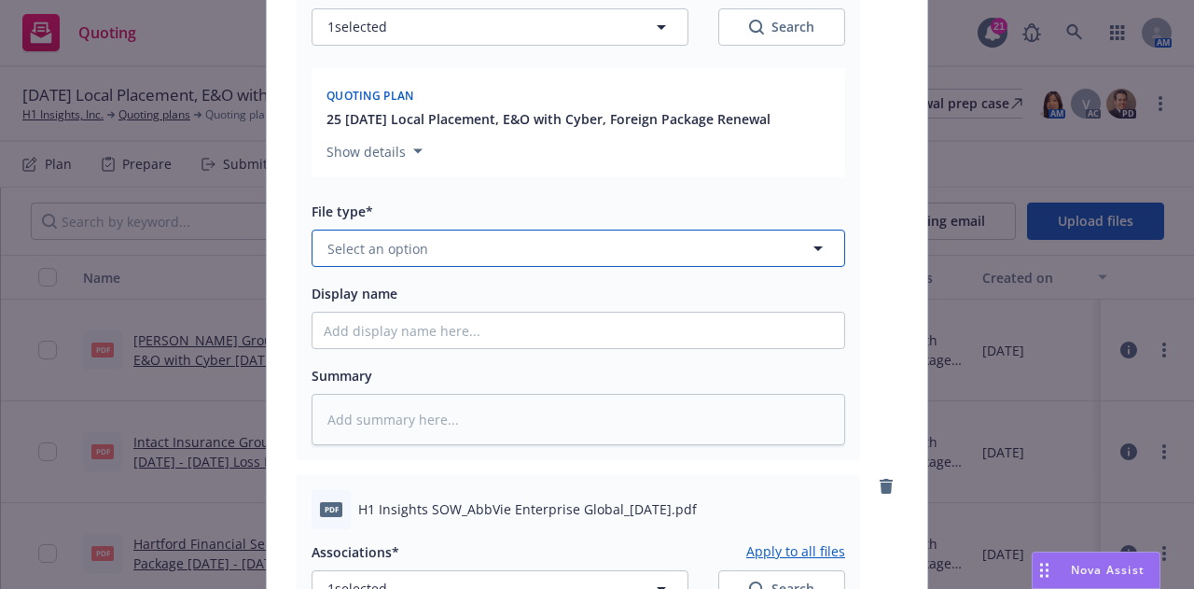
click at [767, 251] on button "Select an option" at bounding box center [579, 248] width 534 height 37
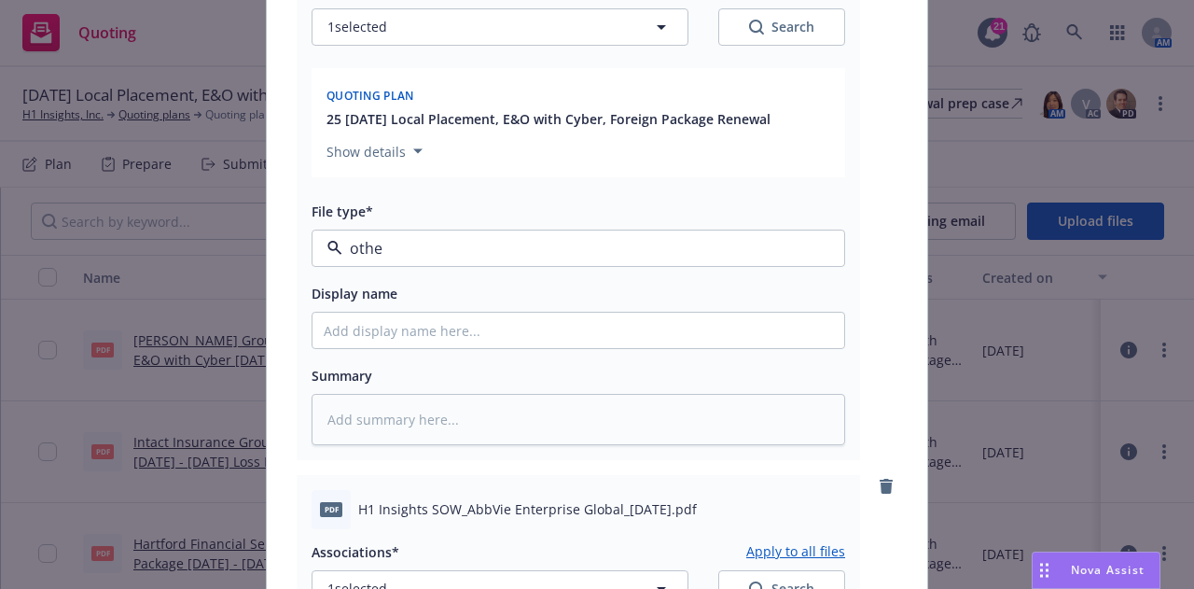
type input "other"
click at [770, 299] on div "Other" at bounding box center [578, 299] width 509 height 27
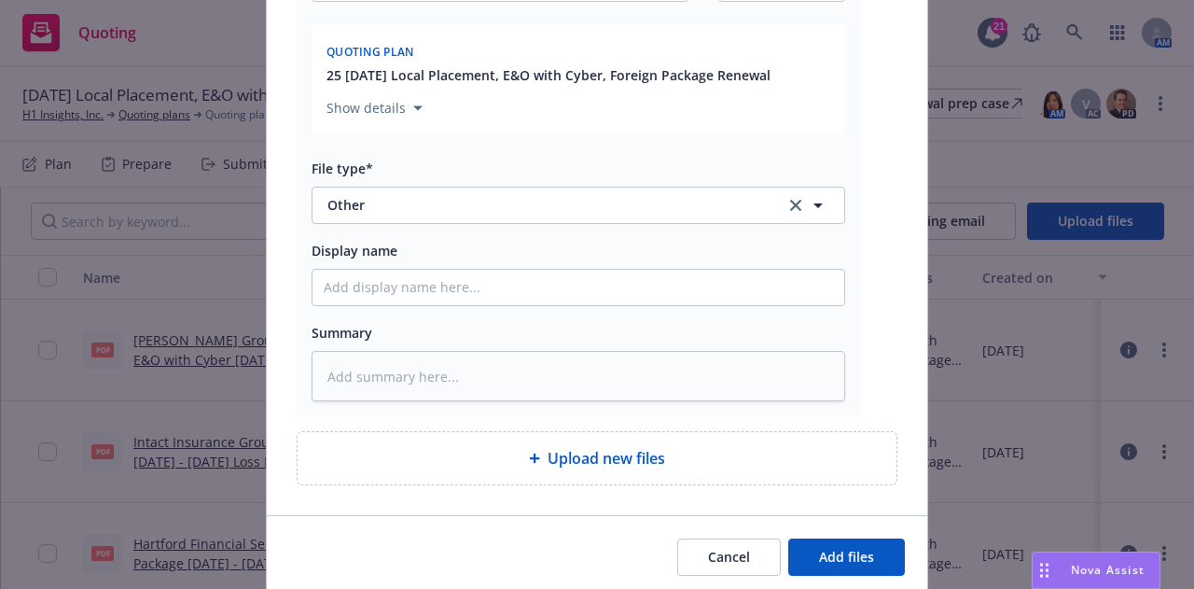
scroll to position [4333, 0]
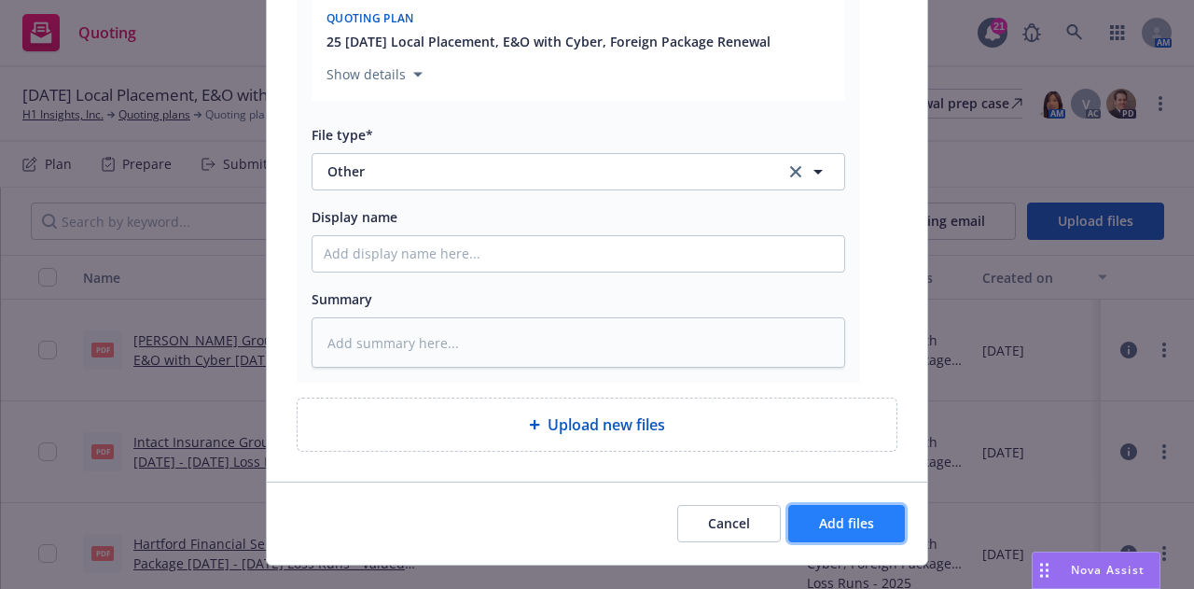
click at [879, 533] on button "Add files" at bounding box center [846, 523] width 117 height 37
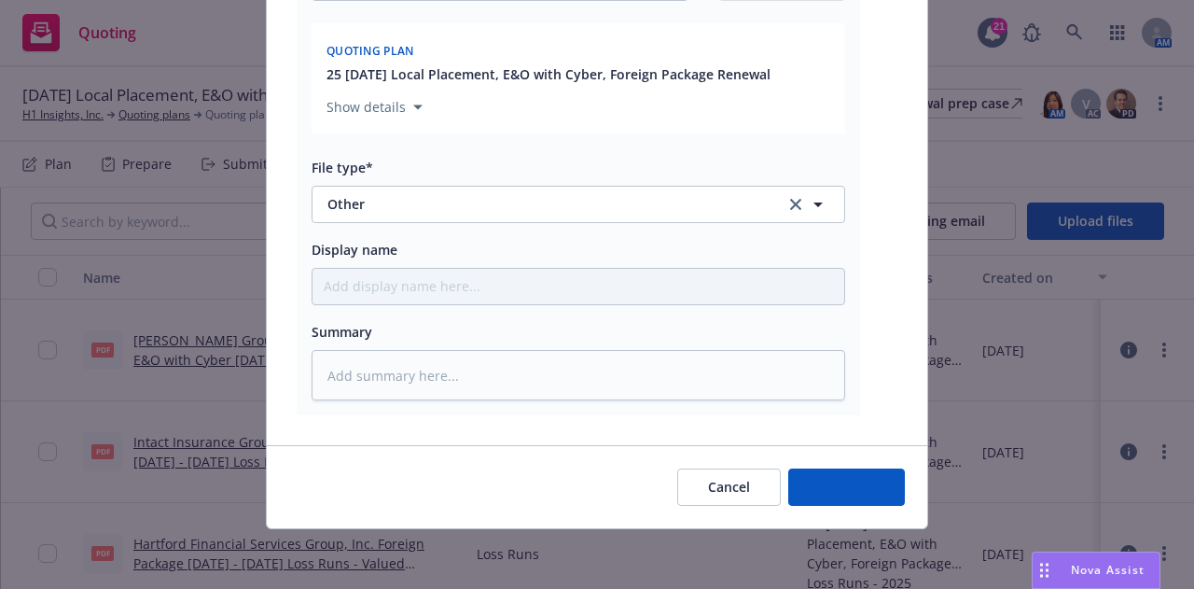
scroll to position [4303, 0]
type textarea "x"
